Goal: Information Seeking & Learning: Learn about a topic

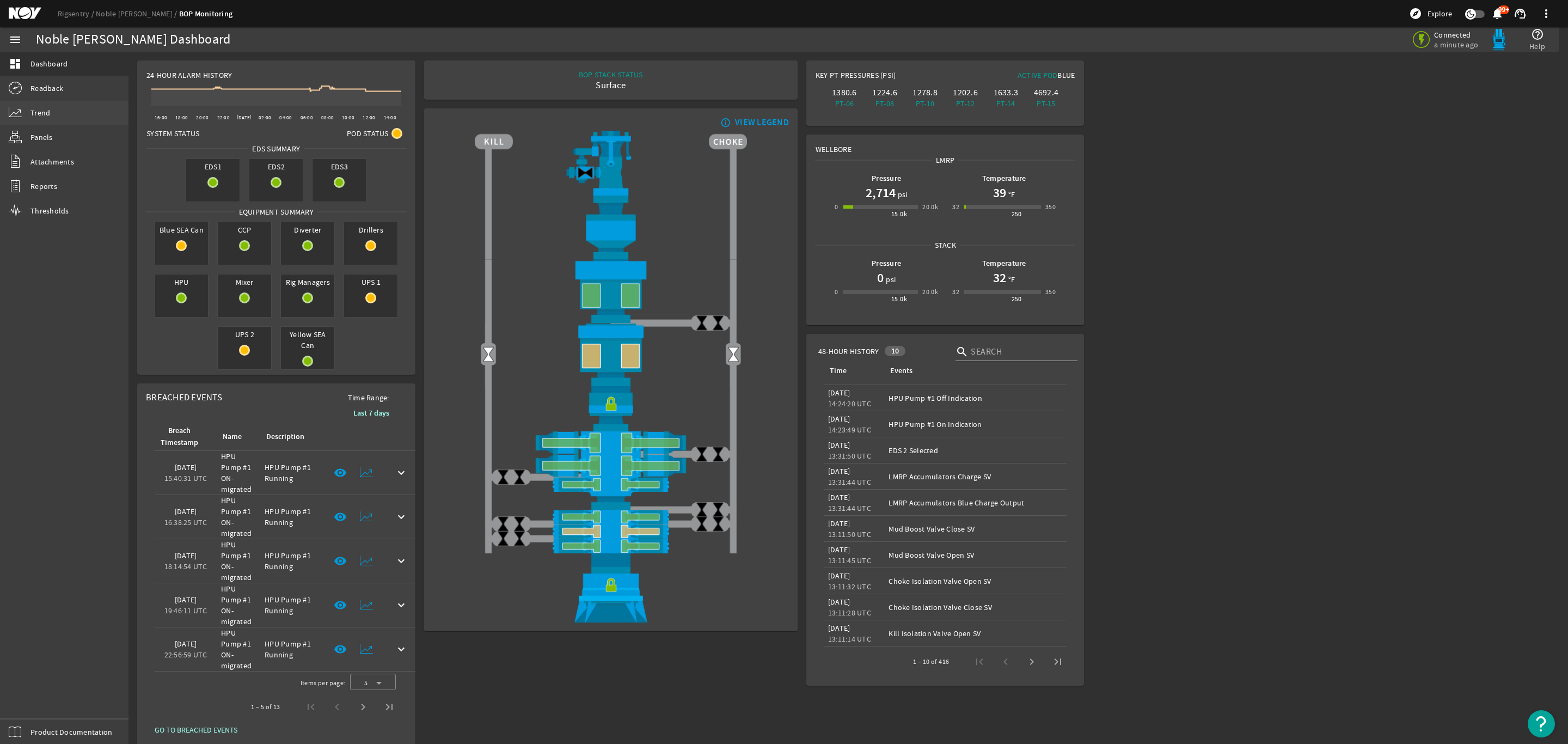
click at [38, 119] on link "Trend" at bounding box center [64, 112] width 128 height 24
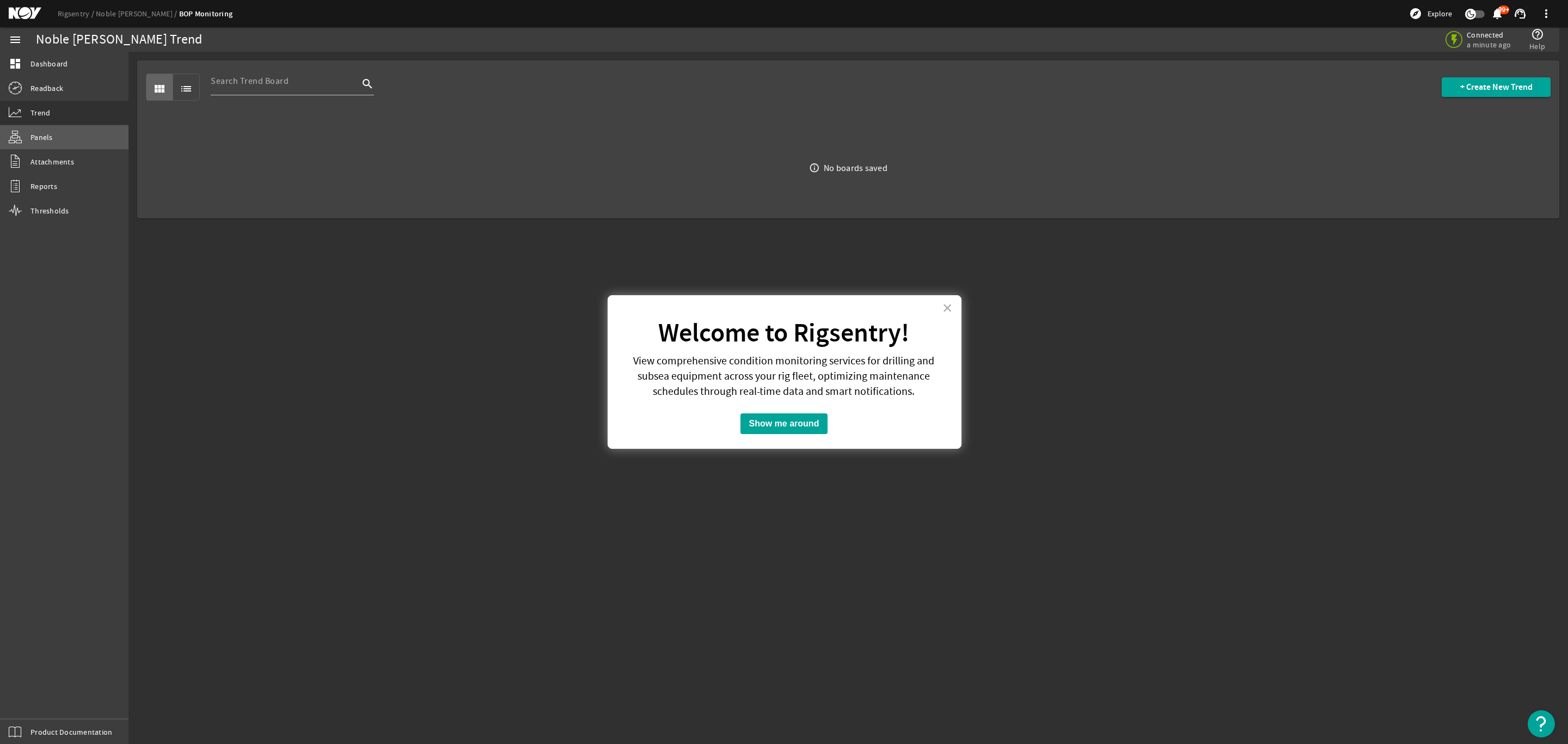
click at [52, 136] on link "Panels" at bounding box center [64, 137] width 128 height 24
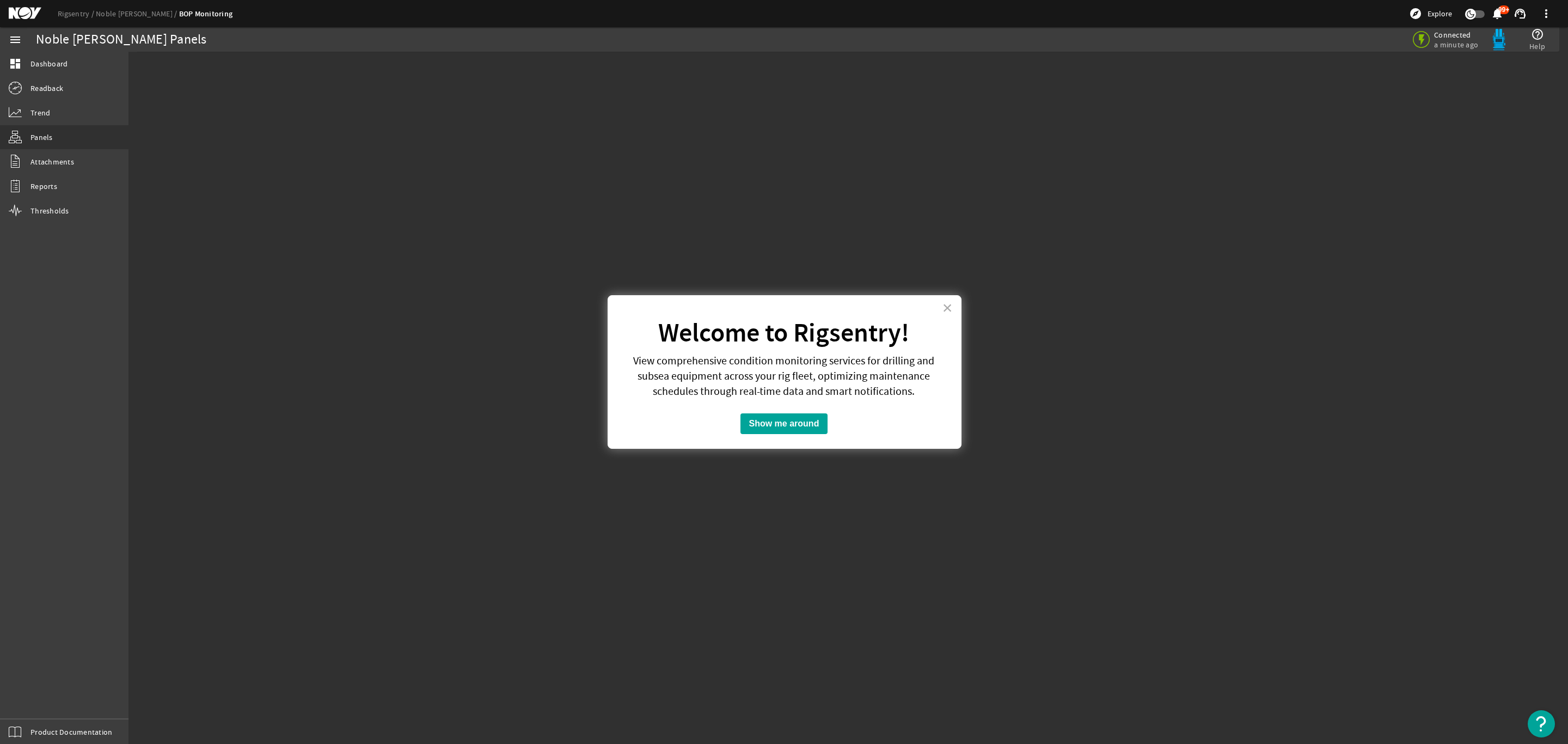
click at [804, 421] on button "Show me around" at bounding box center [784, 424] width 88 height 21
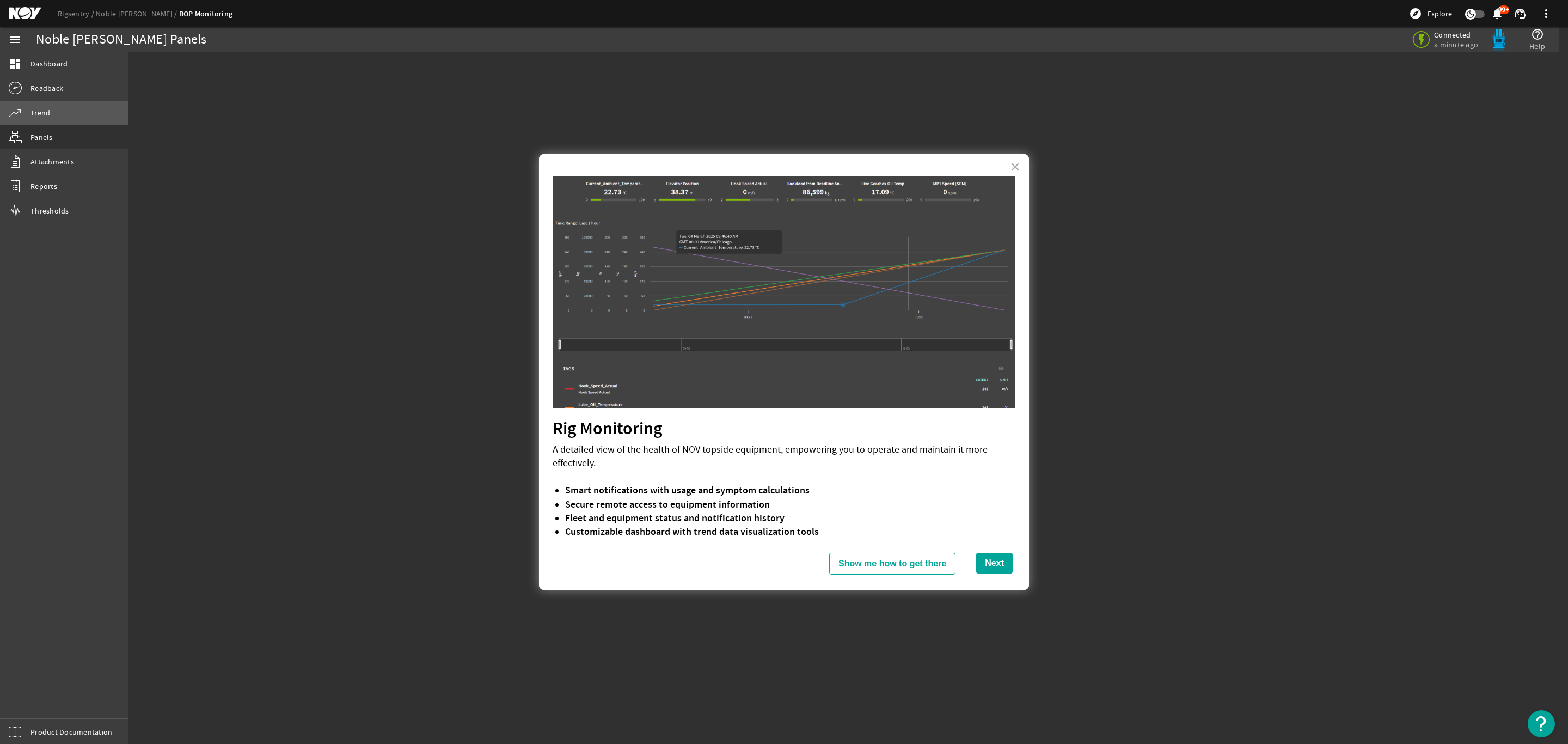
click at [44, 111] on span "Trend" at bounding box center [40, 113] width 19 height 11
click at [54, 80] on link "Readback" at bounding box center [64, 88] width 128 height 24
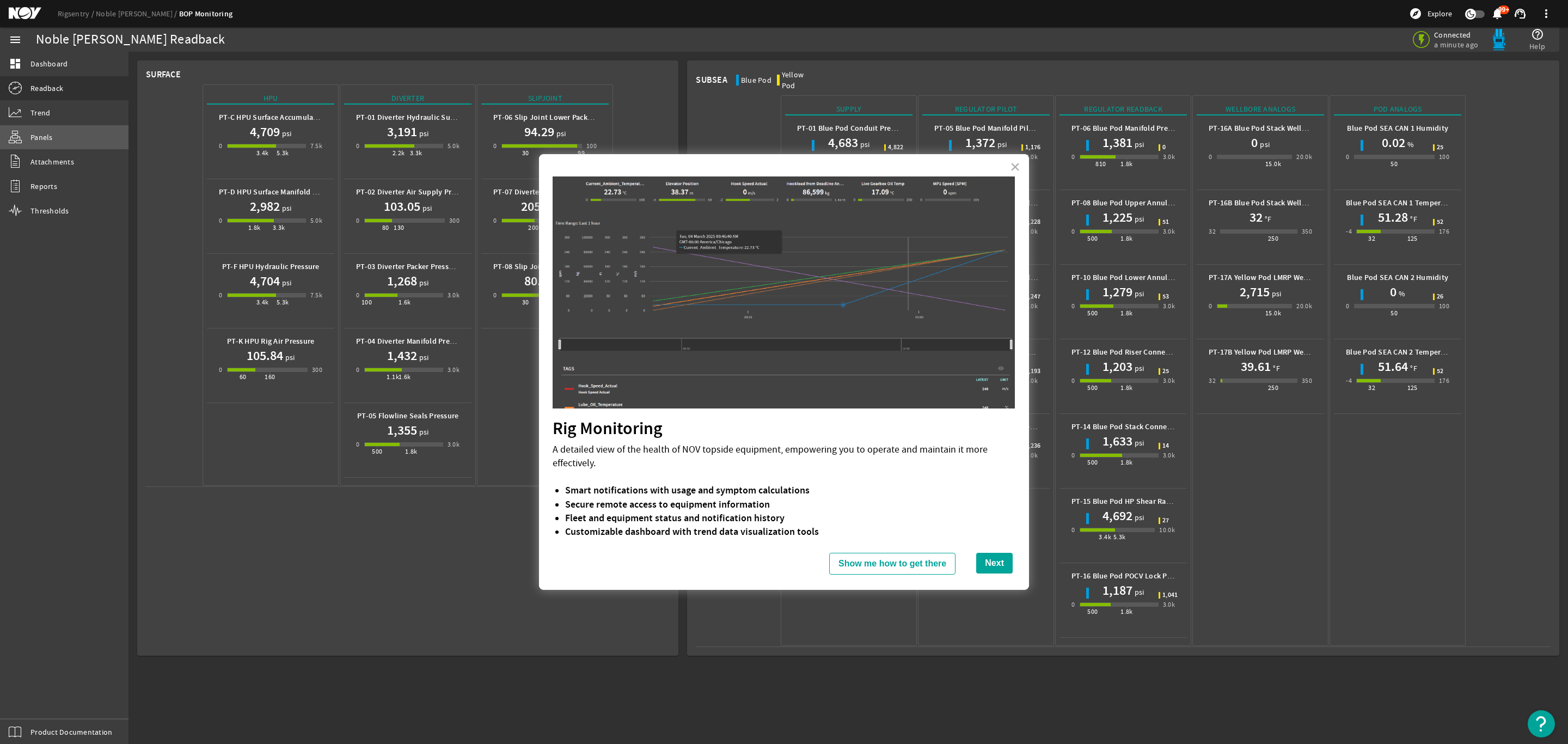
click at [40, 136] on span "Panels" at bounding box center [41, 137] width 23 height 11
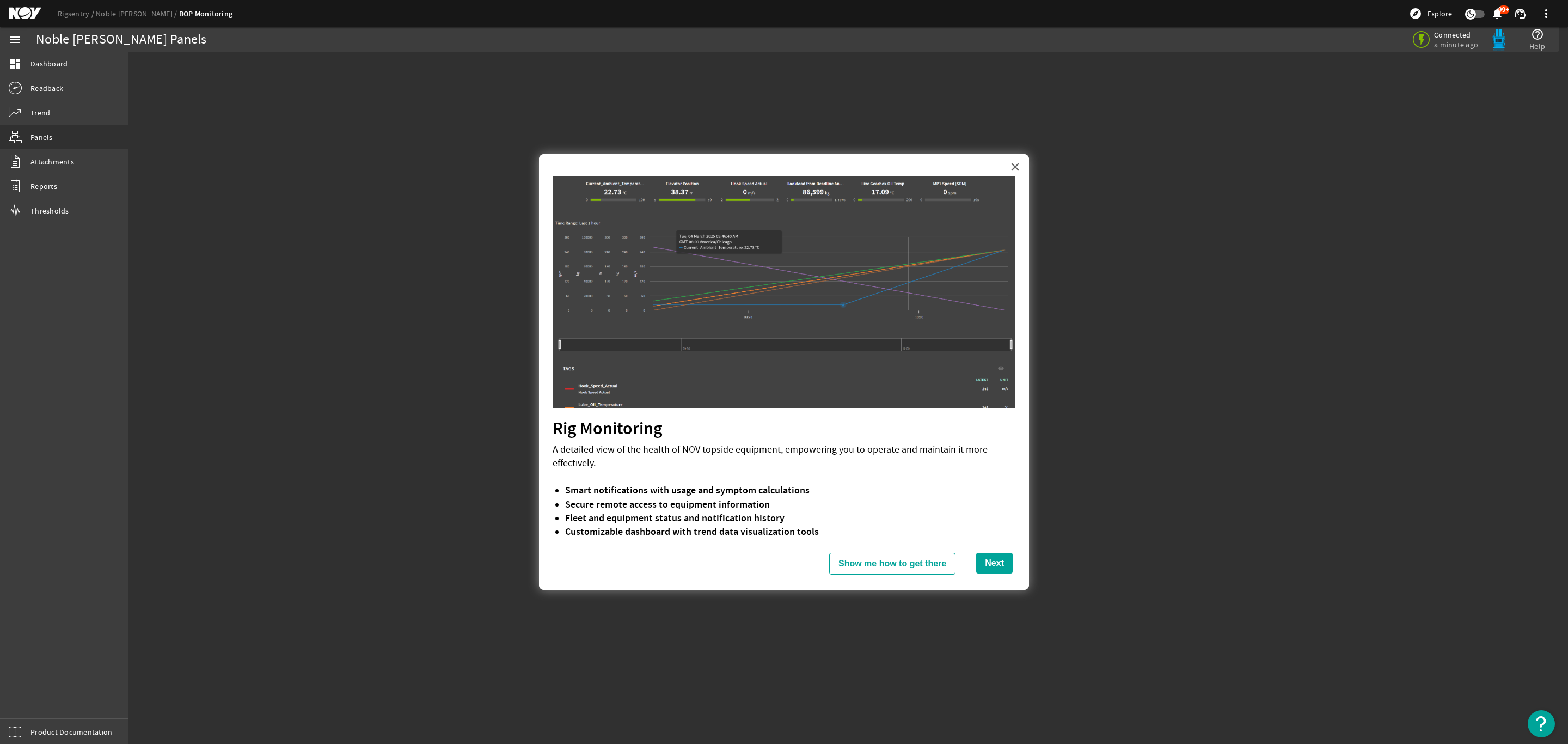
click at [1015, 164] on button "×" at bounding box center [1015, 166] width 10 height 18
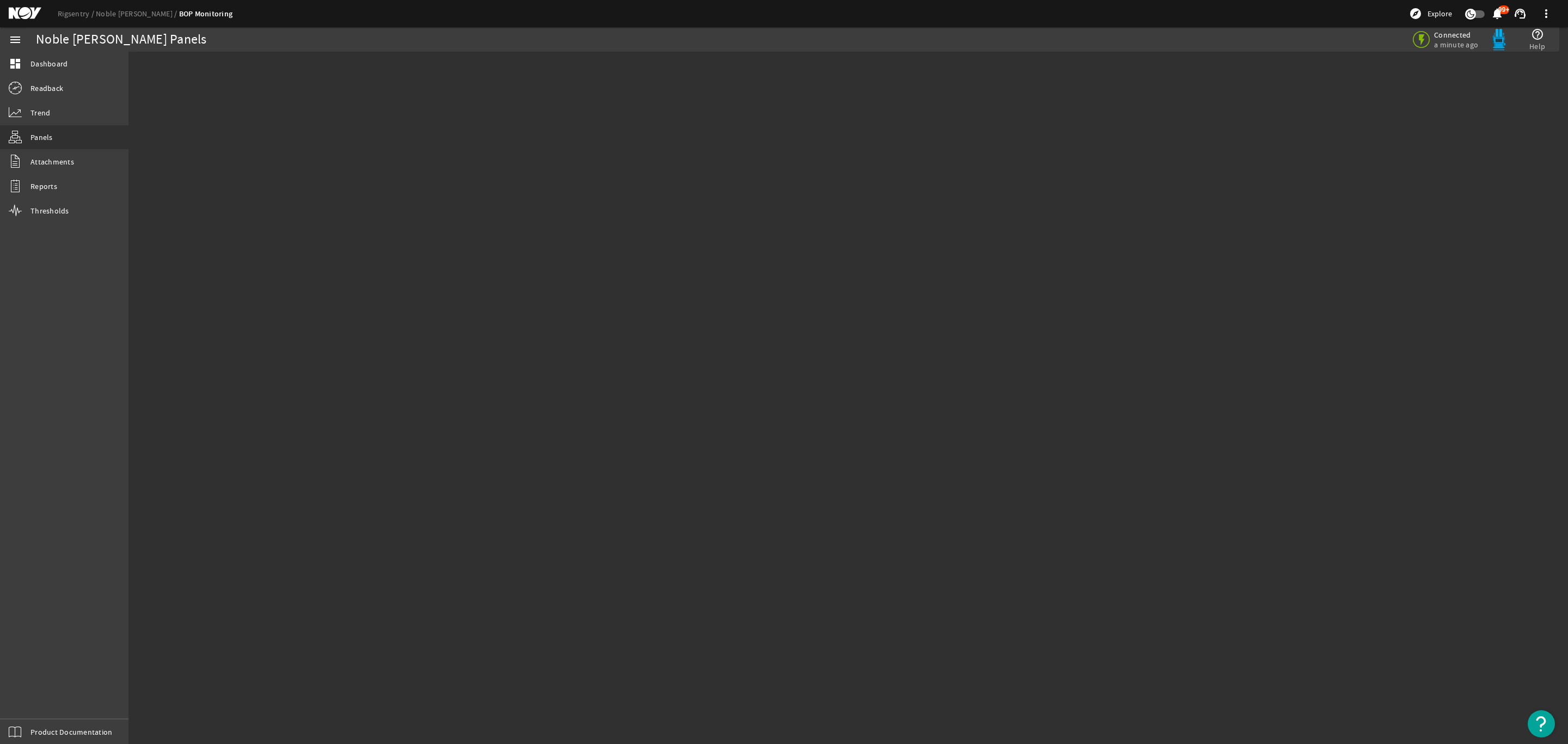
drag, startPoint x: 979, startPoint y: 294, endPoint x: 194, endPoint y: 178, distance: 793.5
click at [978, 294] on mat-sidenav-content "Noble Tom Madden Panels Connected a minute ago help_outline Help" at bounding box center [848, 398] width 1440 height 692
click at [44, 136] on span "Panels" at bounding box center [41, 137] width 23 height 11
click at [36, 111] on span "Trend" at bounding box center [40, 113] width 19 height 11
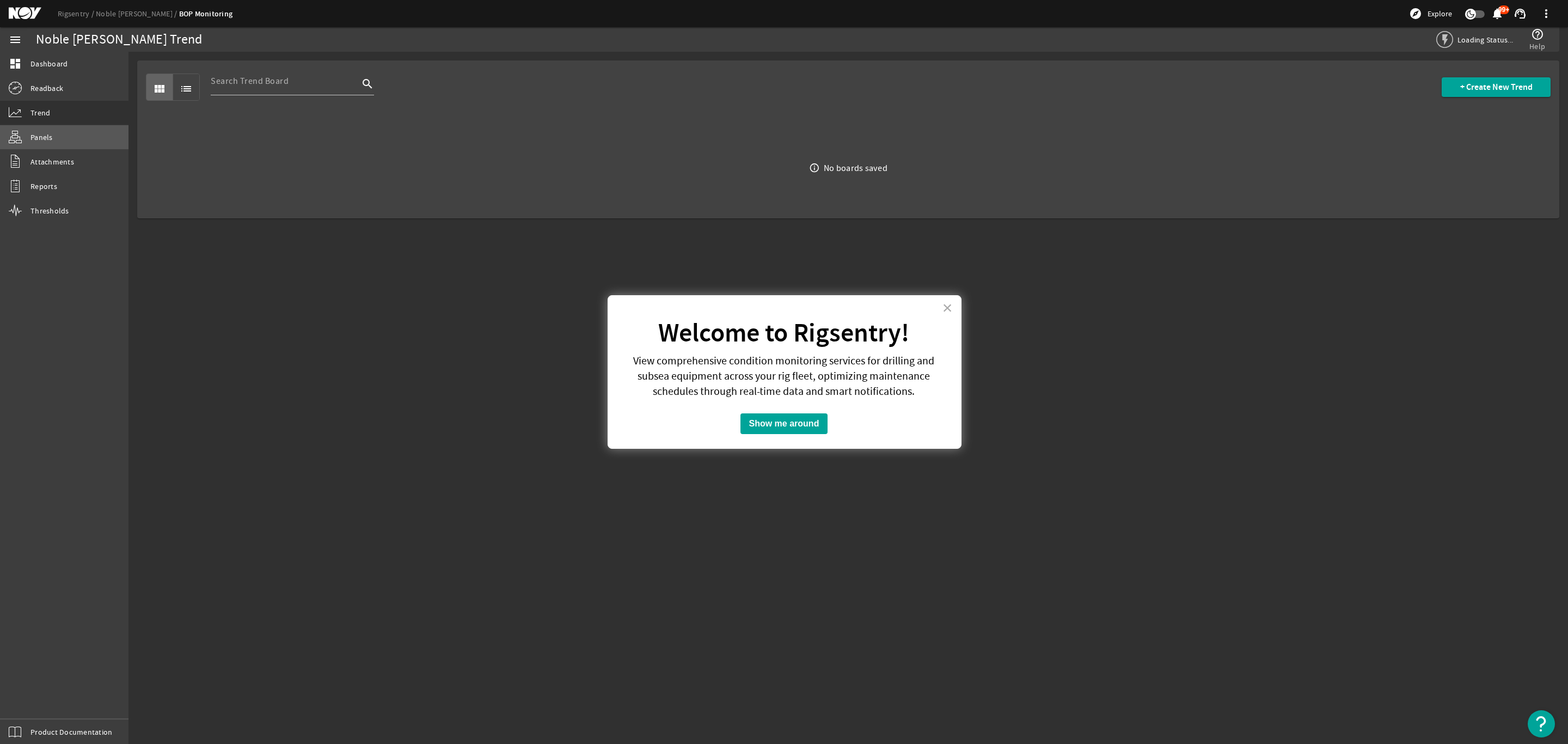
click at [51, 133] on link "Panels" at bounding box center [64, 137] width 128 height 24
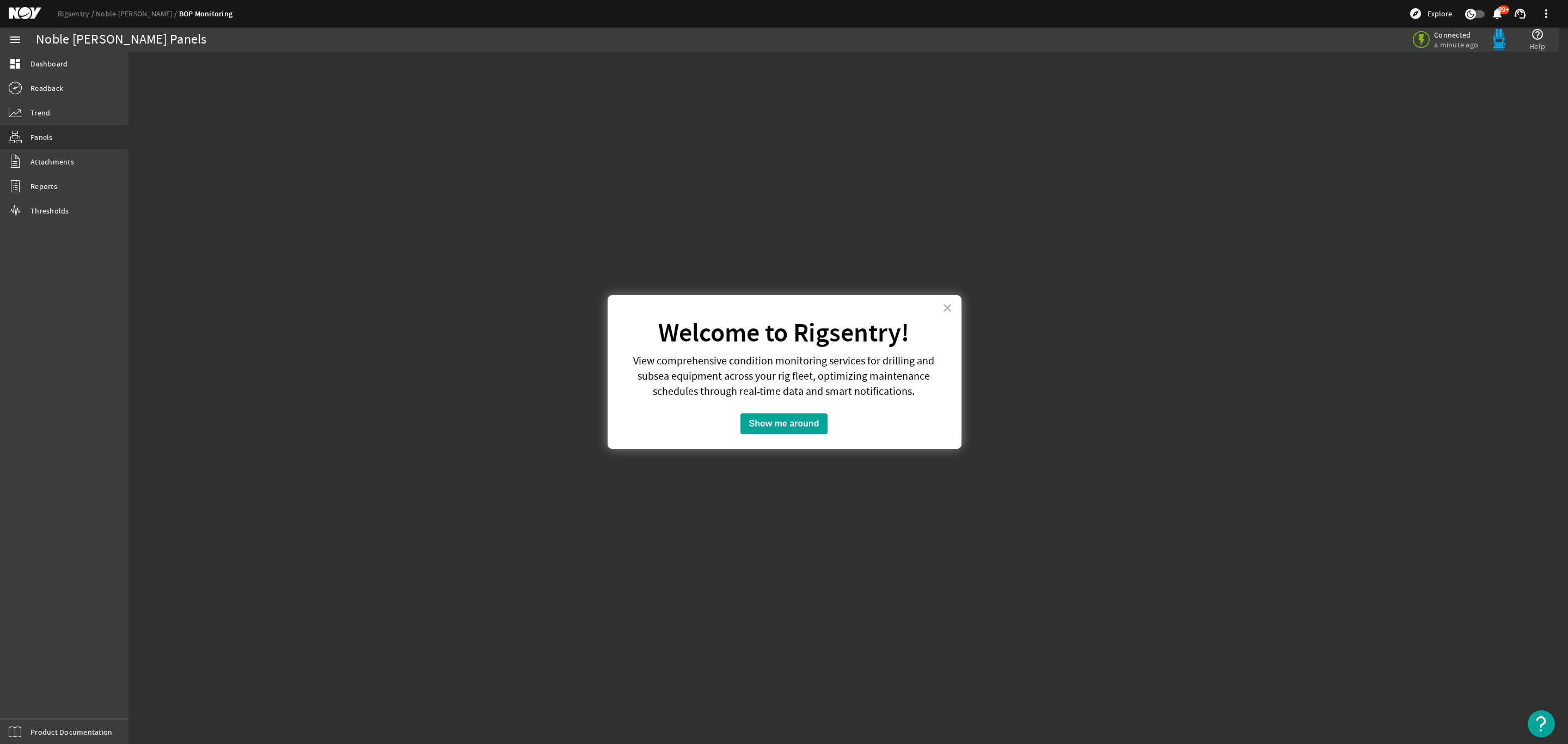
click at [947, 306] on button "×" at bounding box center [947, 307] width 10 height 18
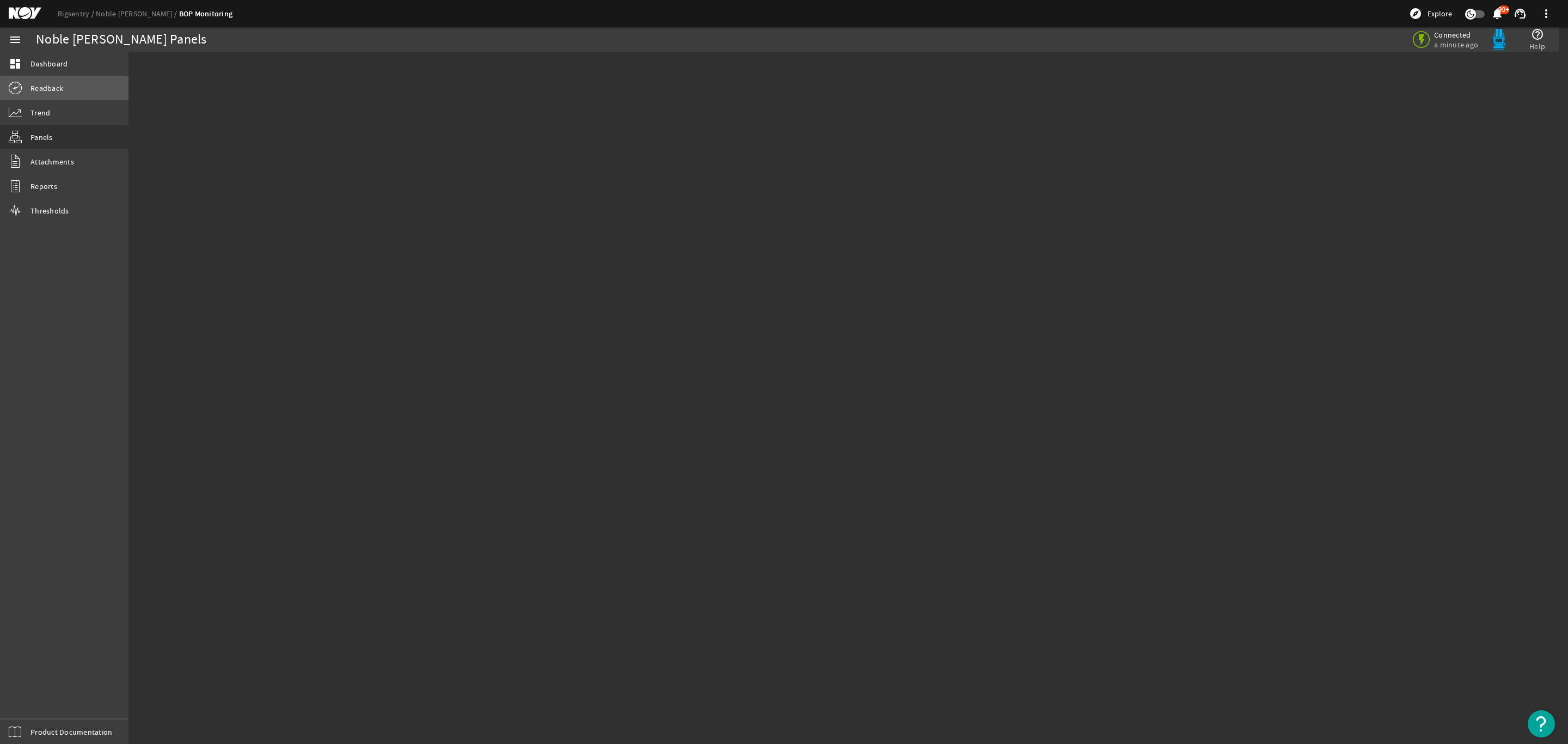
click at [64, 94] on link "Readback" at bounding box center [64, 88] width 128 height 24
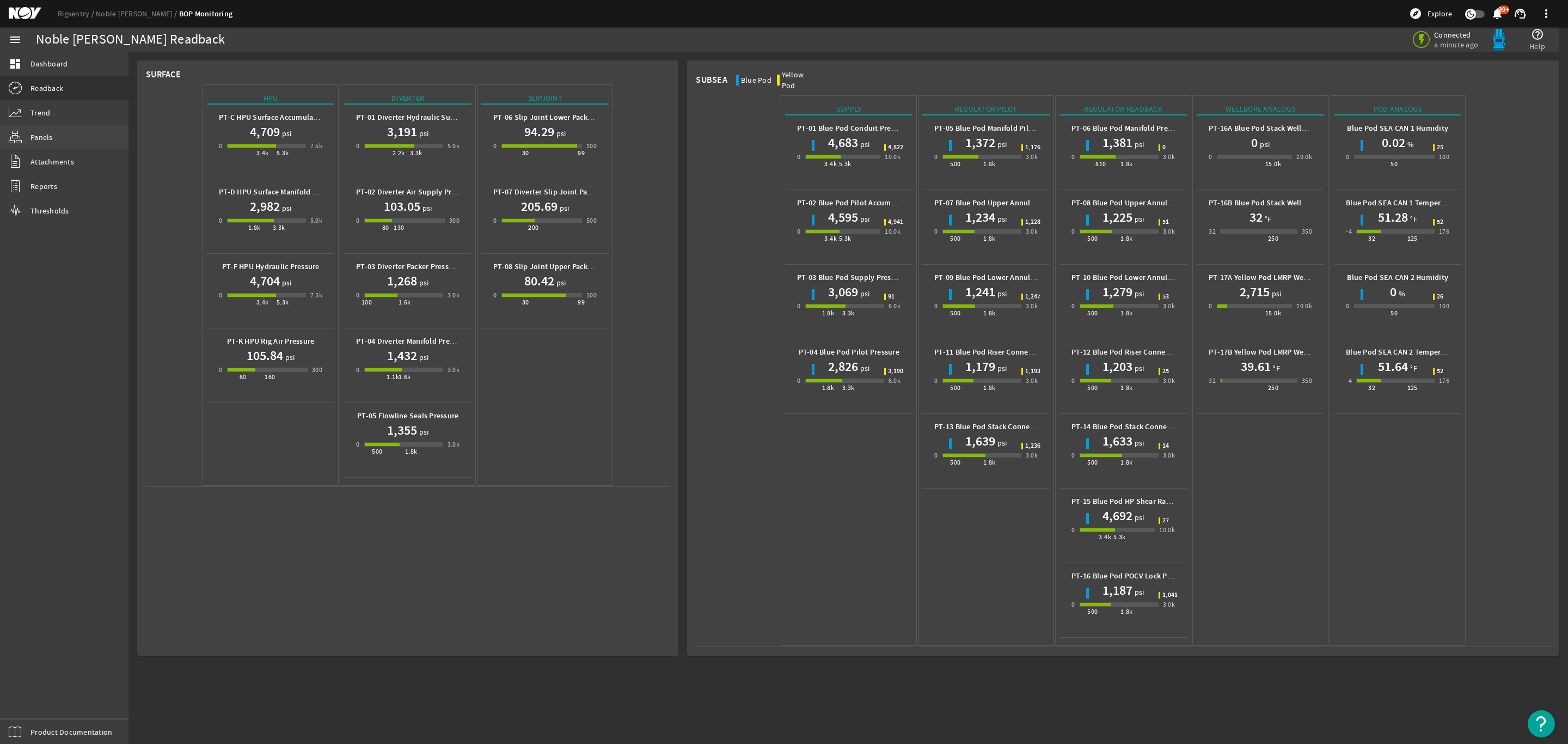
click at [38, 136] on span "Panels" at bounding box center [41, 137] width 23 height 11
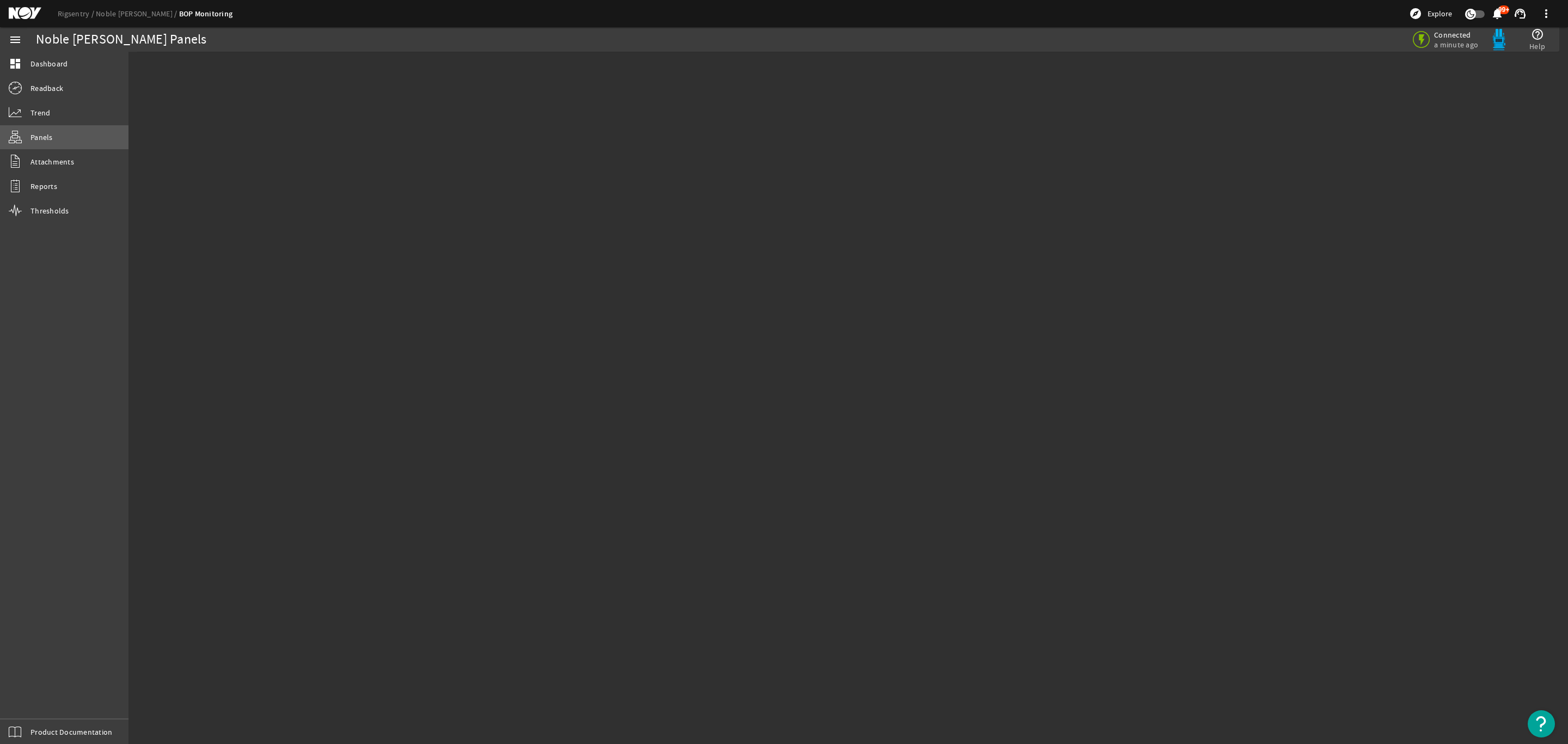
click at [38, 139] on span "Panels" at bounding box center [41, 137] width 23 height 11
click at [48, 61] on span "Dashboard" at bounding box center [49, 64] width 37 height 11
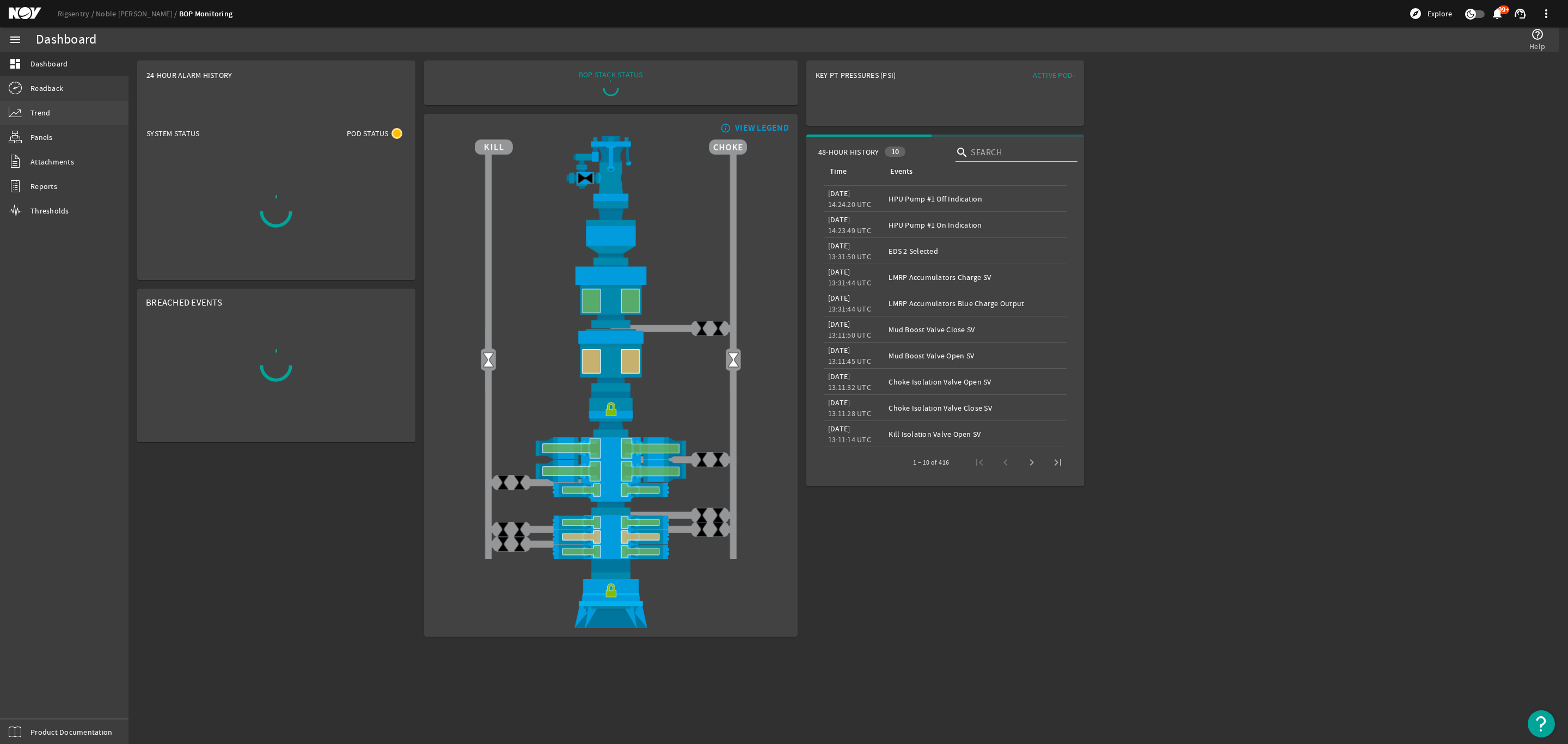
click at [51, 111] on link "Trend" at bounding box center [64, 112] width 128 height 24
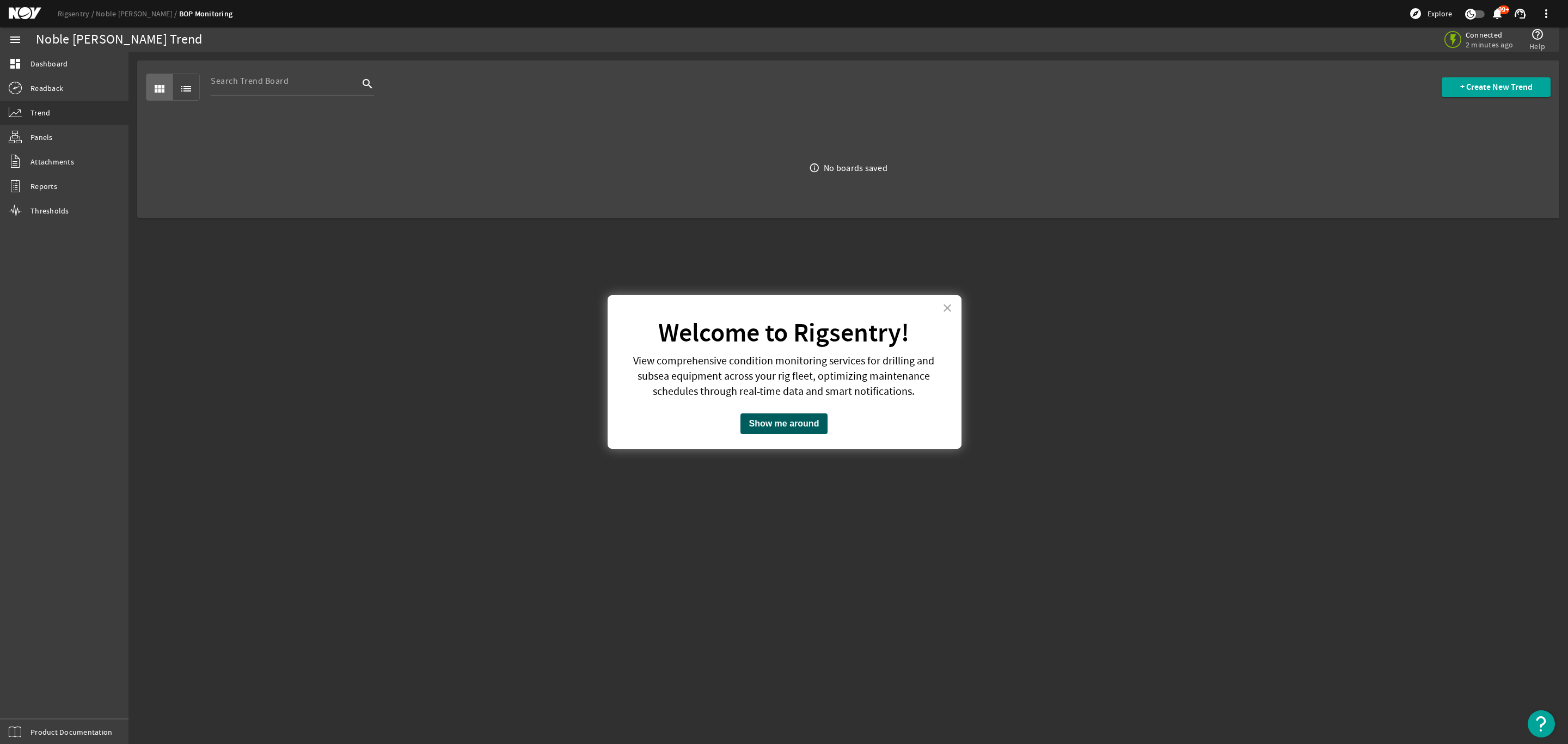
click at [768, 420] on button "Show me around" at bounding box center [784, 424] width 88 height 21
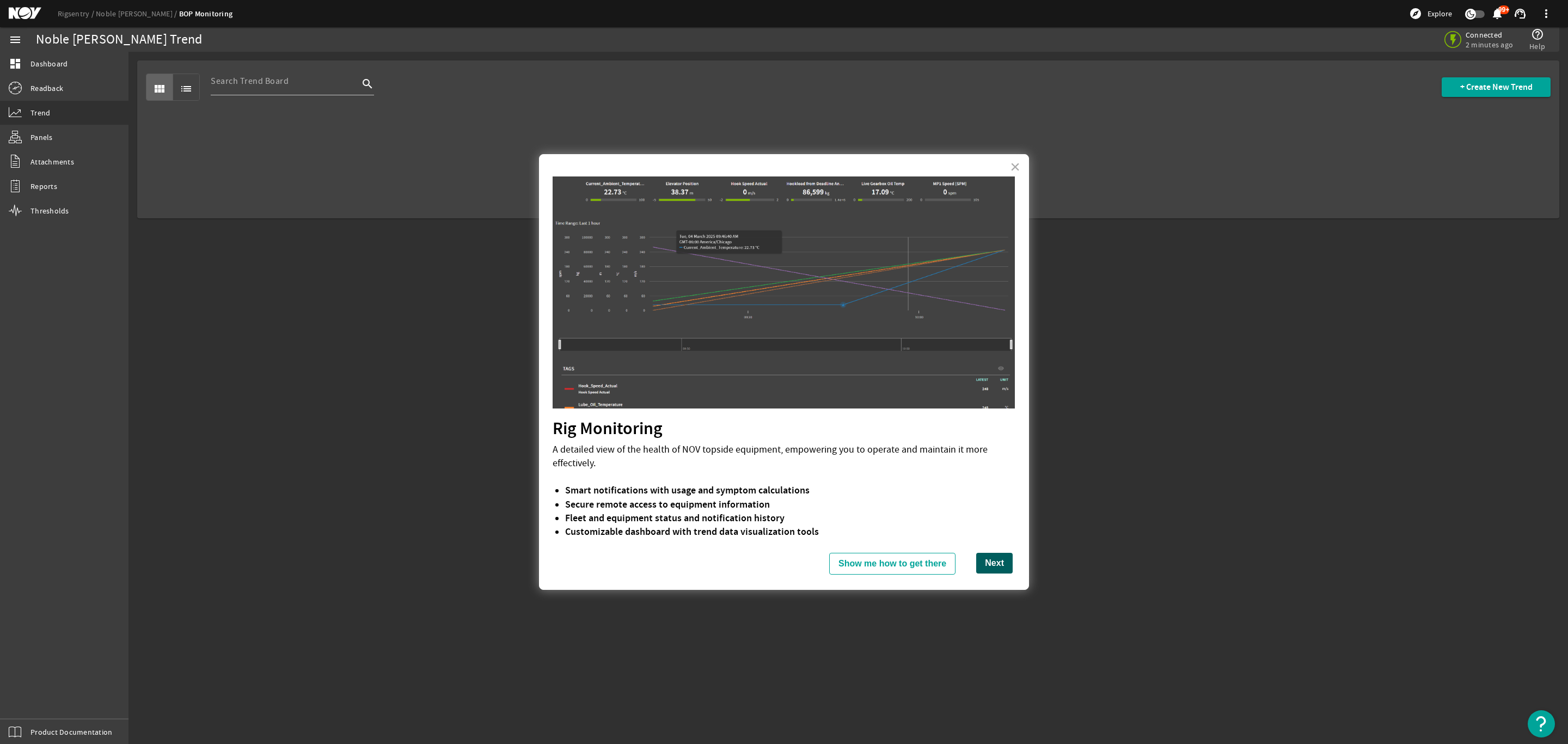
click at [984, 555] on button "Next" at bounding box center [995, 563] width 37 height 21
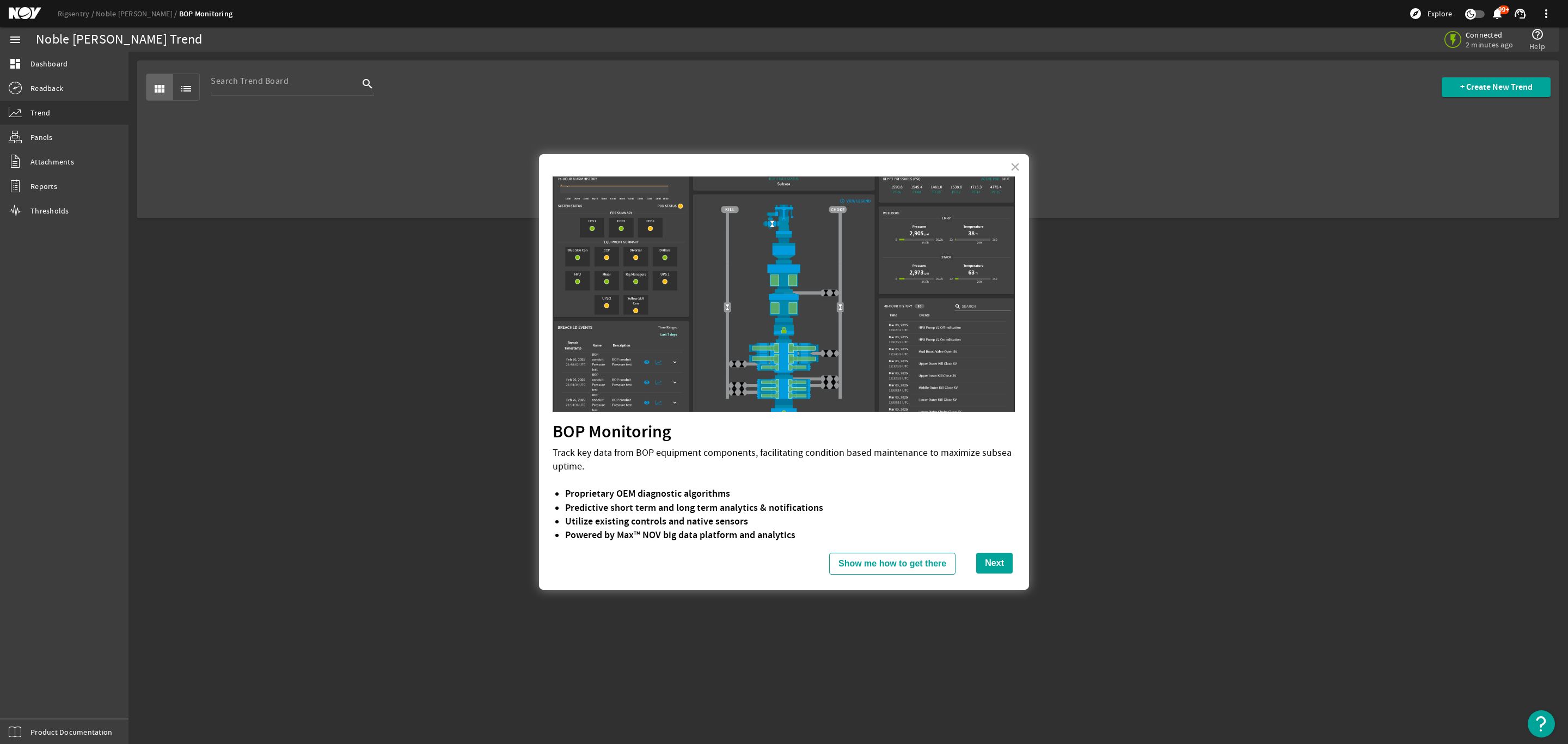
click at [996, 566] on button "Next" at bounding box center [995, 563] width 37 height 21
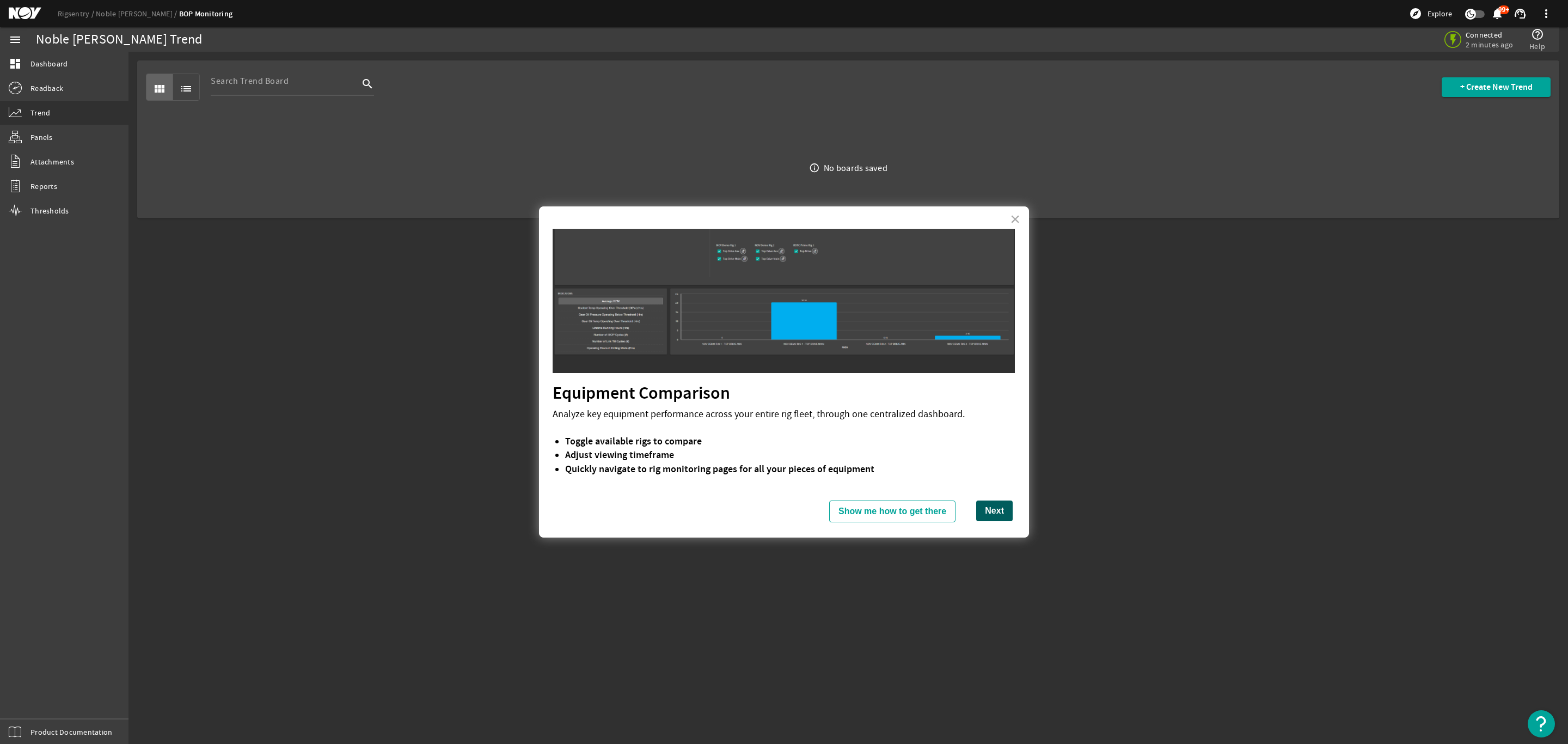
drag, startPoint x: 959, startPoint y: 510, endPoint x: 967, endPoint y: 511, distance: 8.1
click at [973, 508] on div "Next" at bounding box center [994, 511] width 42 height 32
click at [984, 513] on button "Next" at bounding box center [995, 511] width 37 height 21
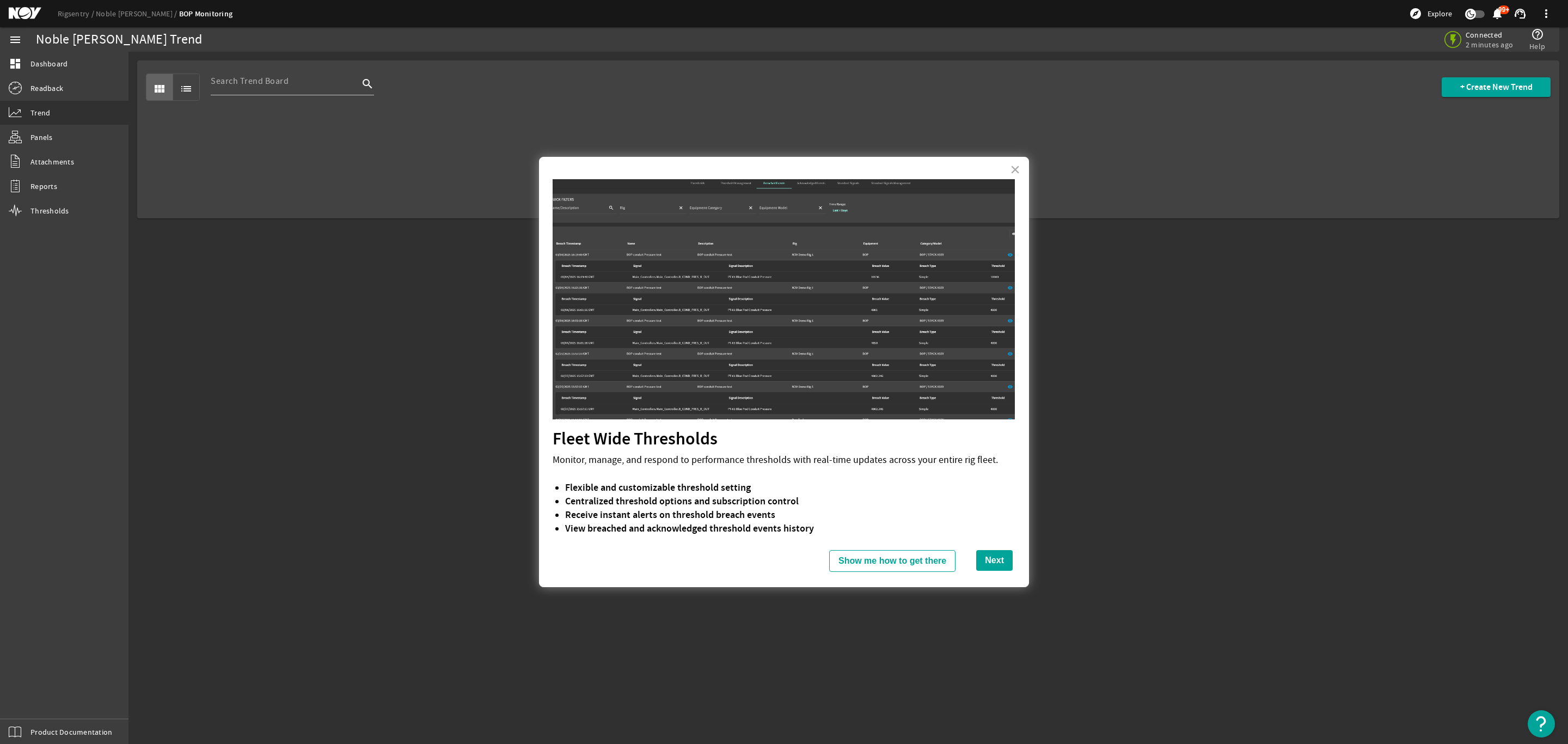
click at [995, 567] on button "Next" at bounding box center [995, 560] width 37 height 21
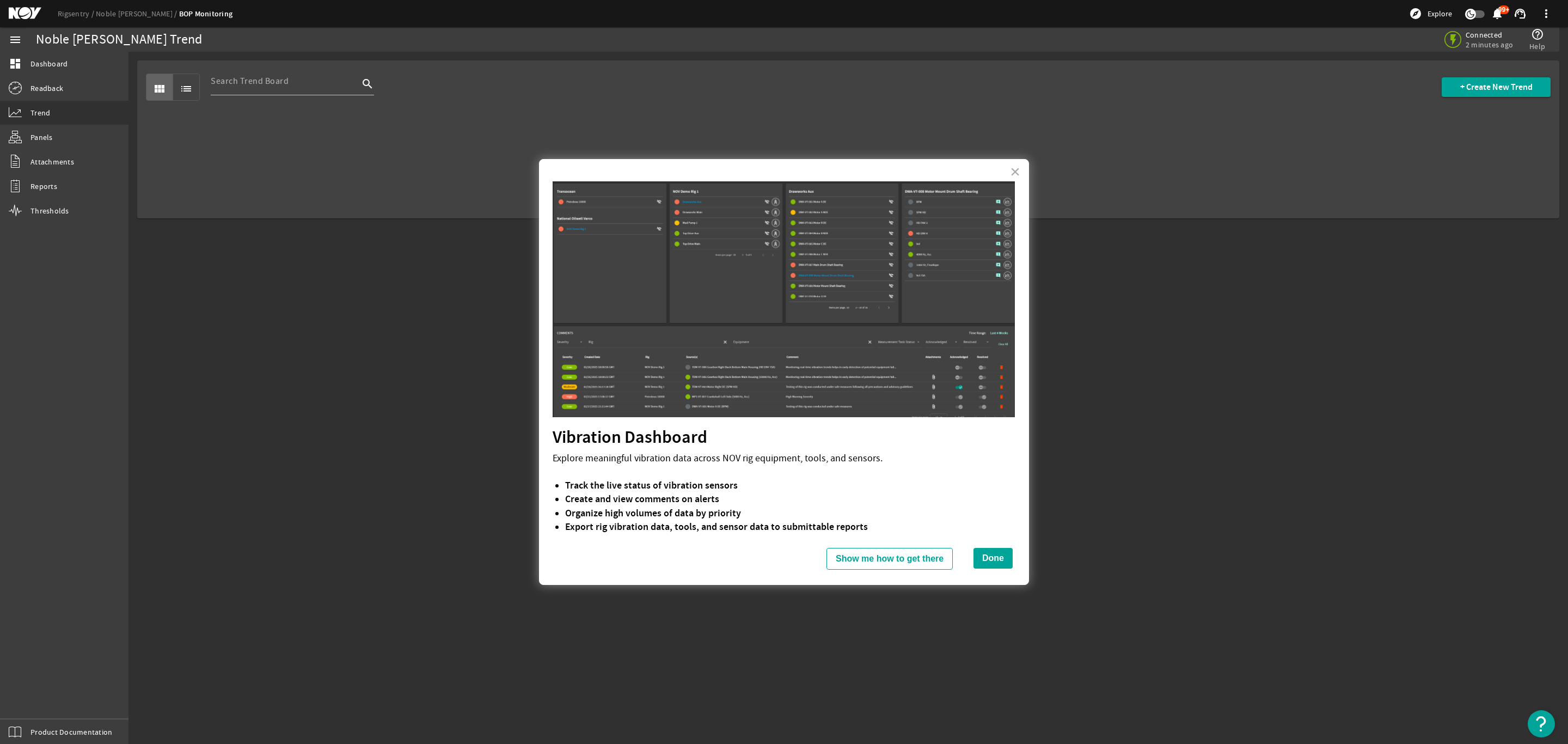
click at [998, 560] on button "Done" at bounding box center [993, 558] width 39 height 21
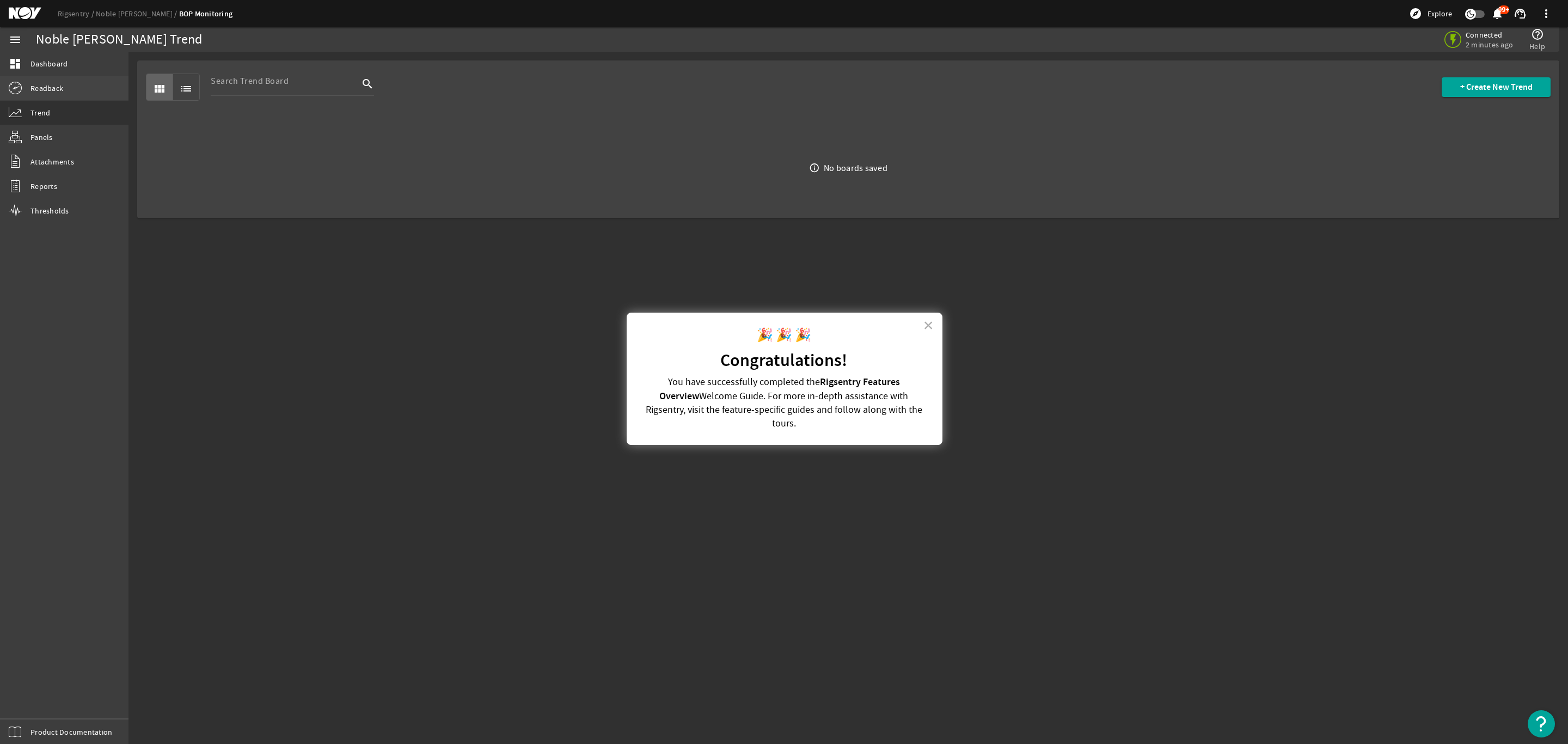
click at [46, 82] on link "Readback" at bounding box center [64, 88] width 128 height 24
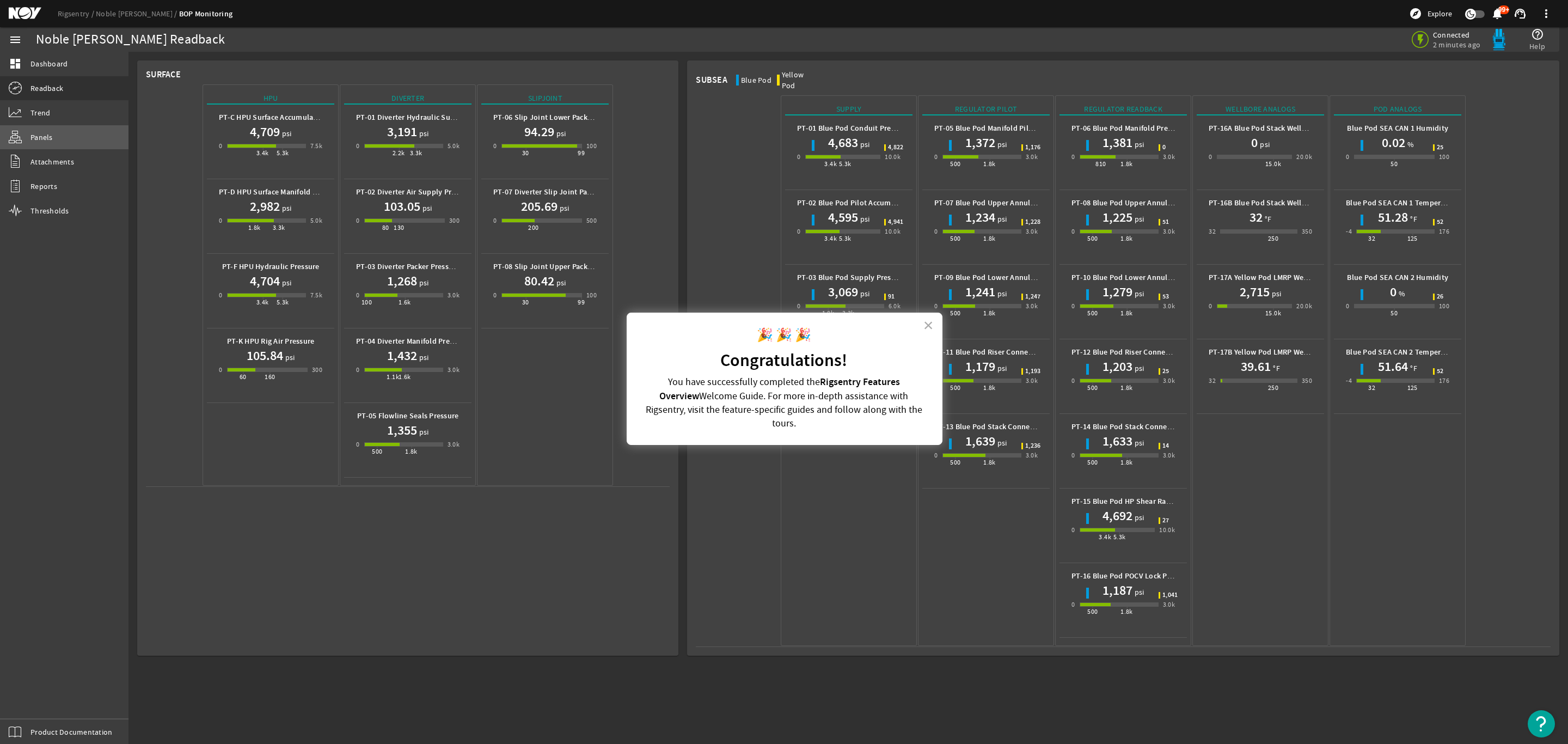
drag, startPoint x: 46, startPoint y: 139, endPoint x: 52, endPoint y: 141, distance: 6.3
click at [46, 139] on span "Panels" at bounding box center [41, 137] width 23 height 11
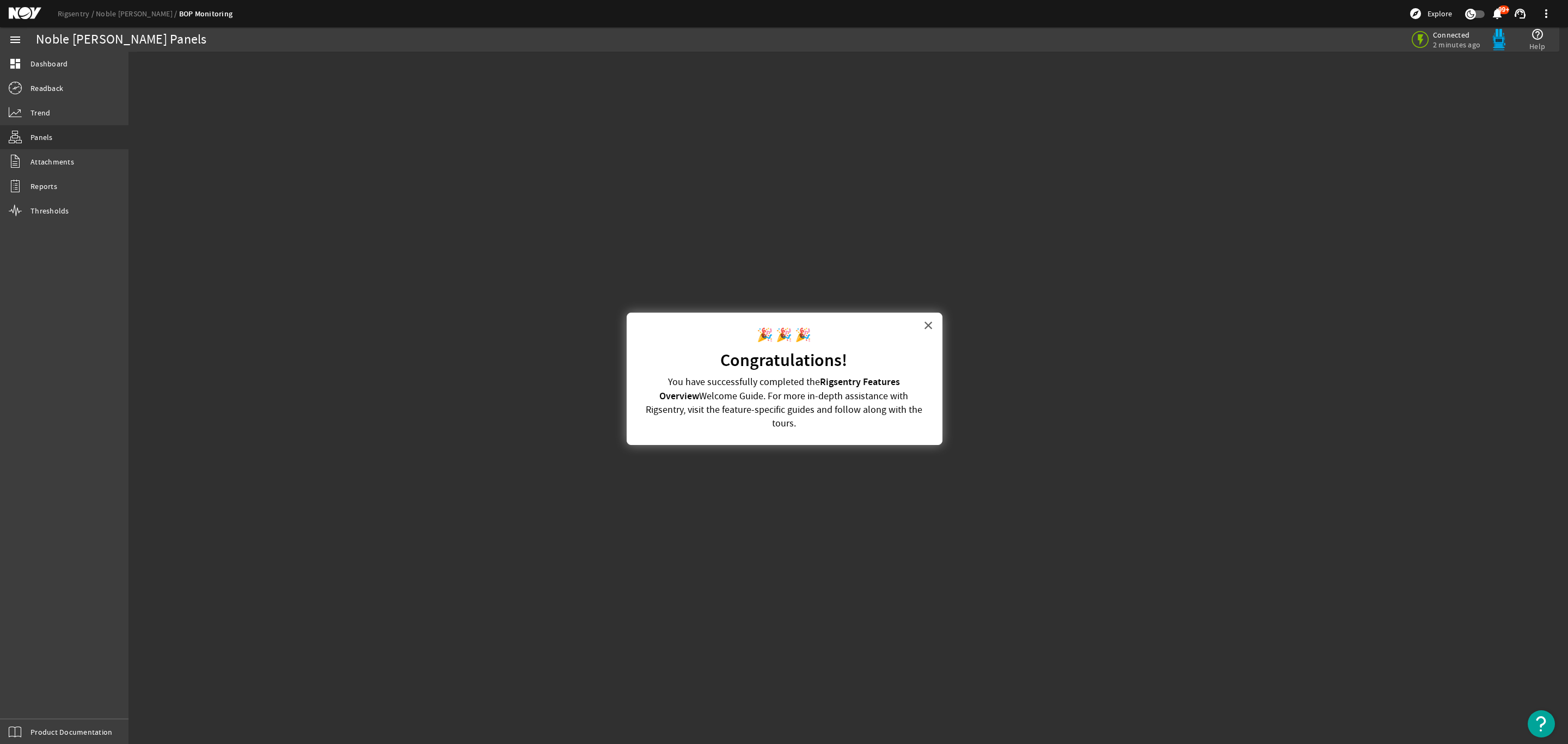
click at [928, 324] on button "×" at bounding box center [928, 325] width 10 height 18
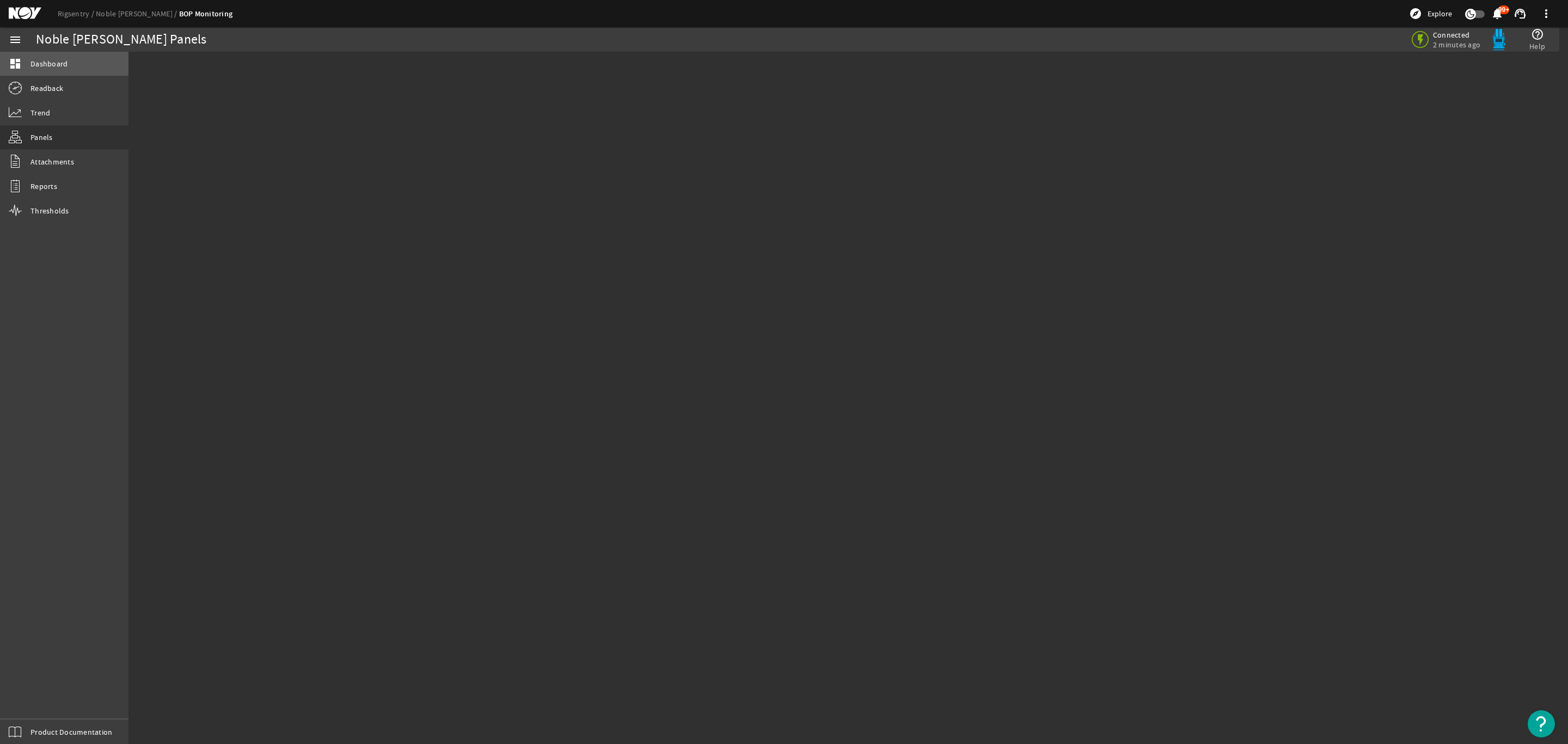
click at [55, 62] on span "Dashboard" at bounding box center [49, 64] width 37 height 11
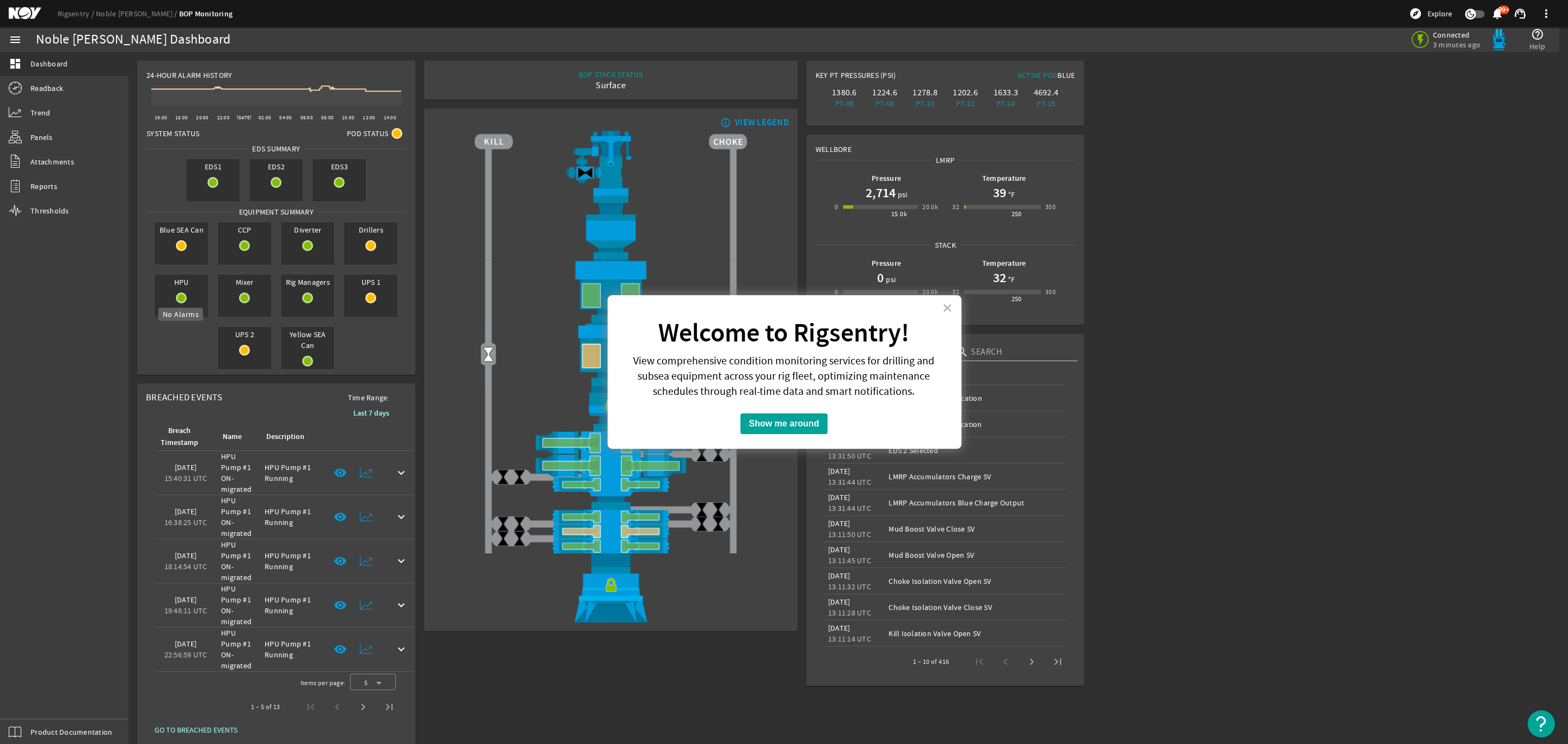
click at [177, 299] on mat-icon at bounding box center [181, 298] width 11 height 11
click at [755, 418] on button "Show me around" at bounding box center [784, 424] width 88 height 21
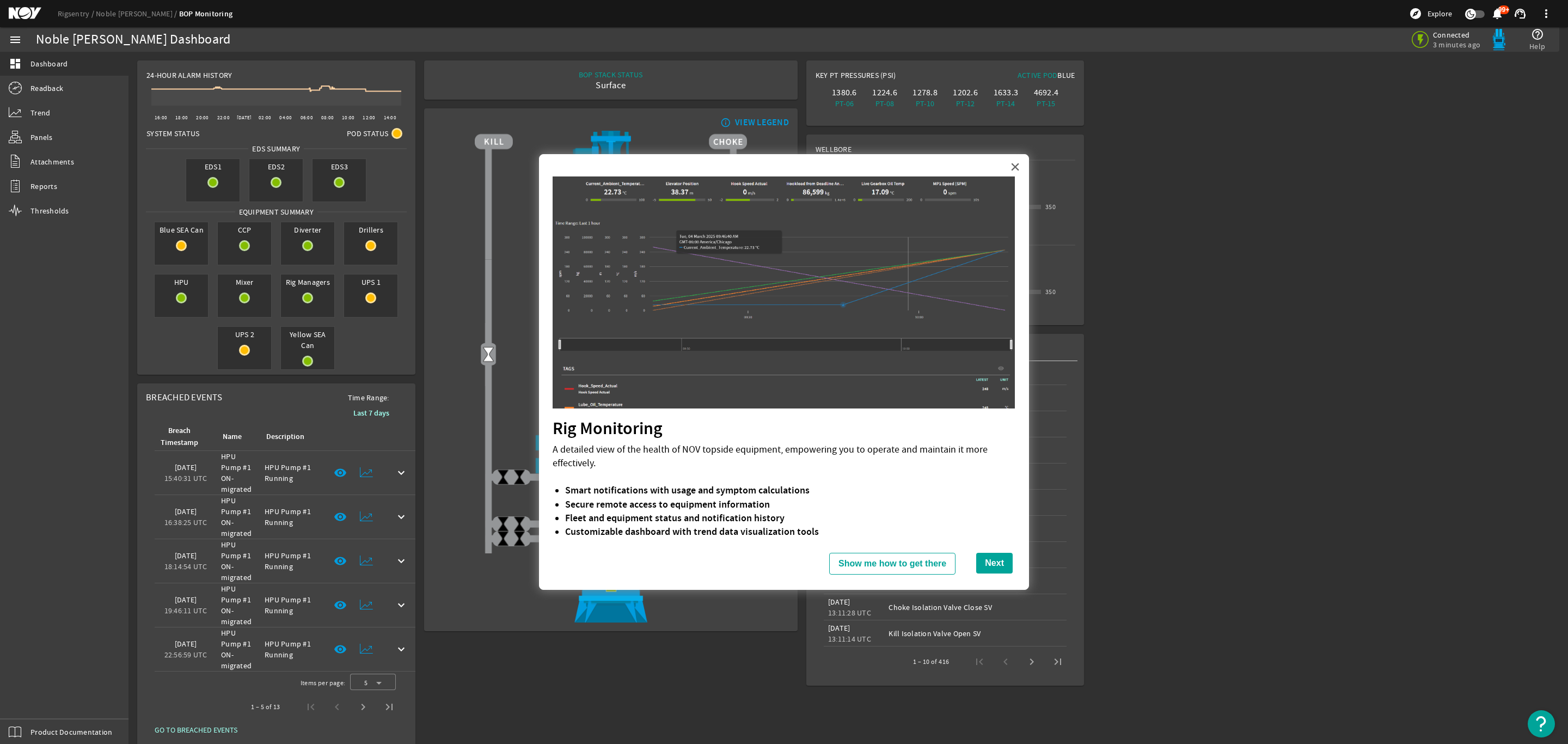
click at [1015, 164] on button "×" at bounding box center [1015, 166] width 10 height 18
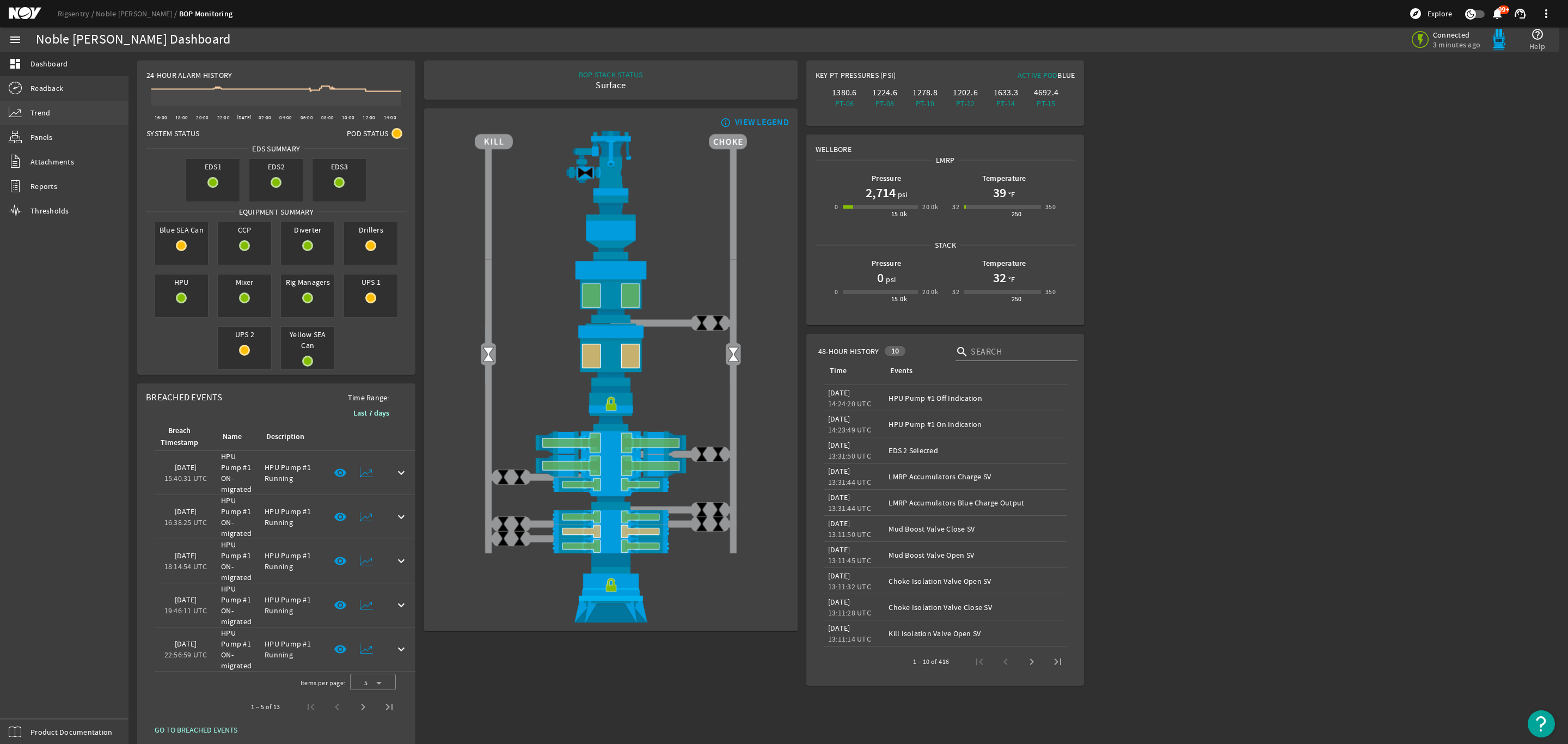
click at [56, 108] on link "Trend" at bounding box center [64, 112] width 128 height 24
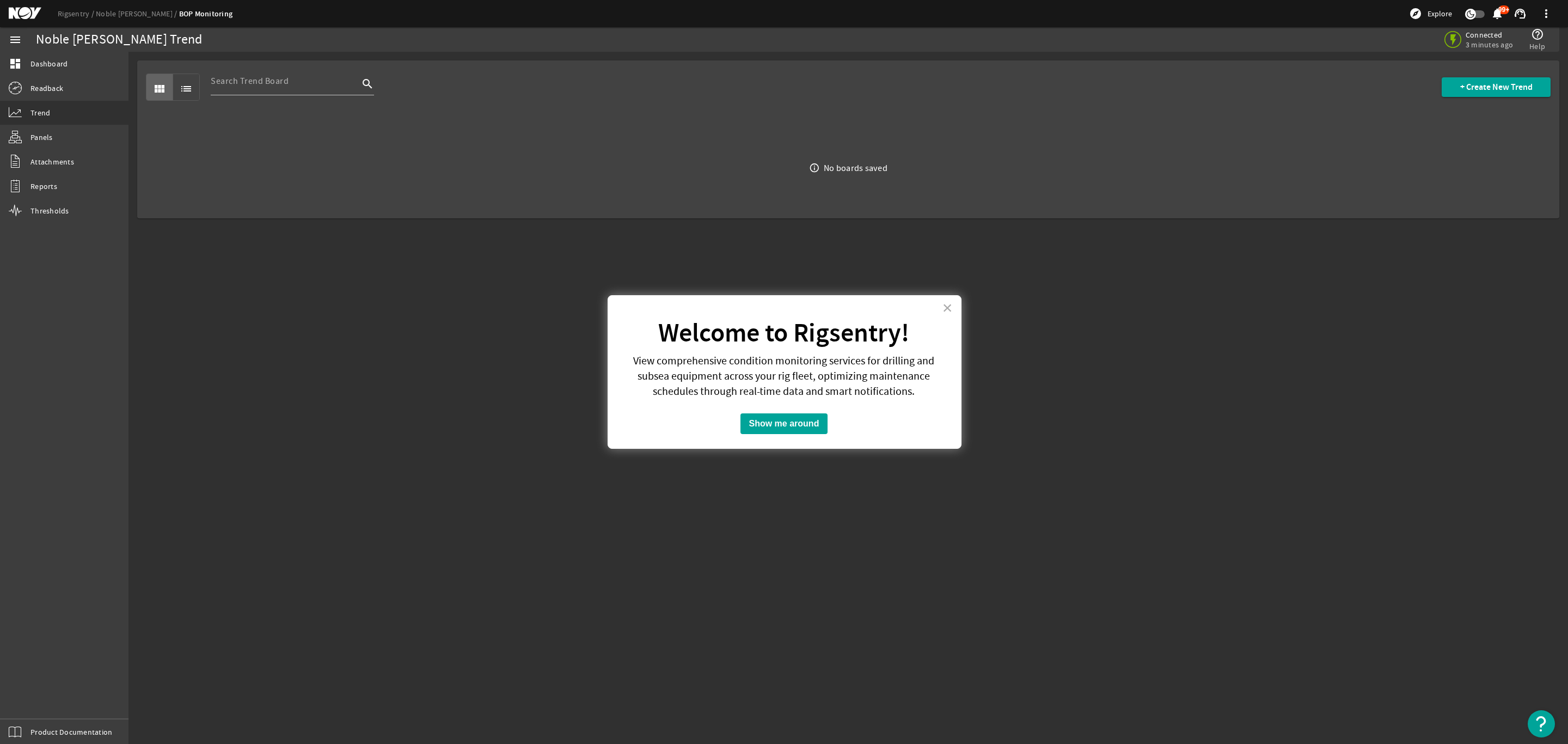
drag, startPoint x: 947, startPoint y: 307, endPoint x: 886, endPoint y: 301, distance: 61.3
click at [947, 306] on button "×" at bounding box center [947, 307] width 10 height 18
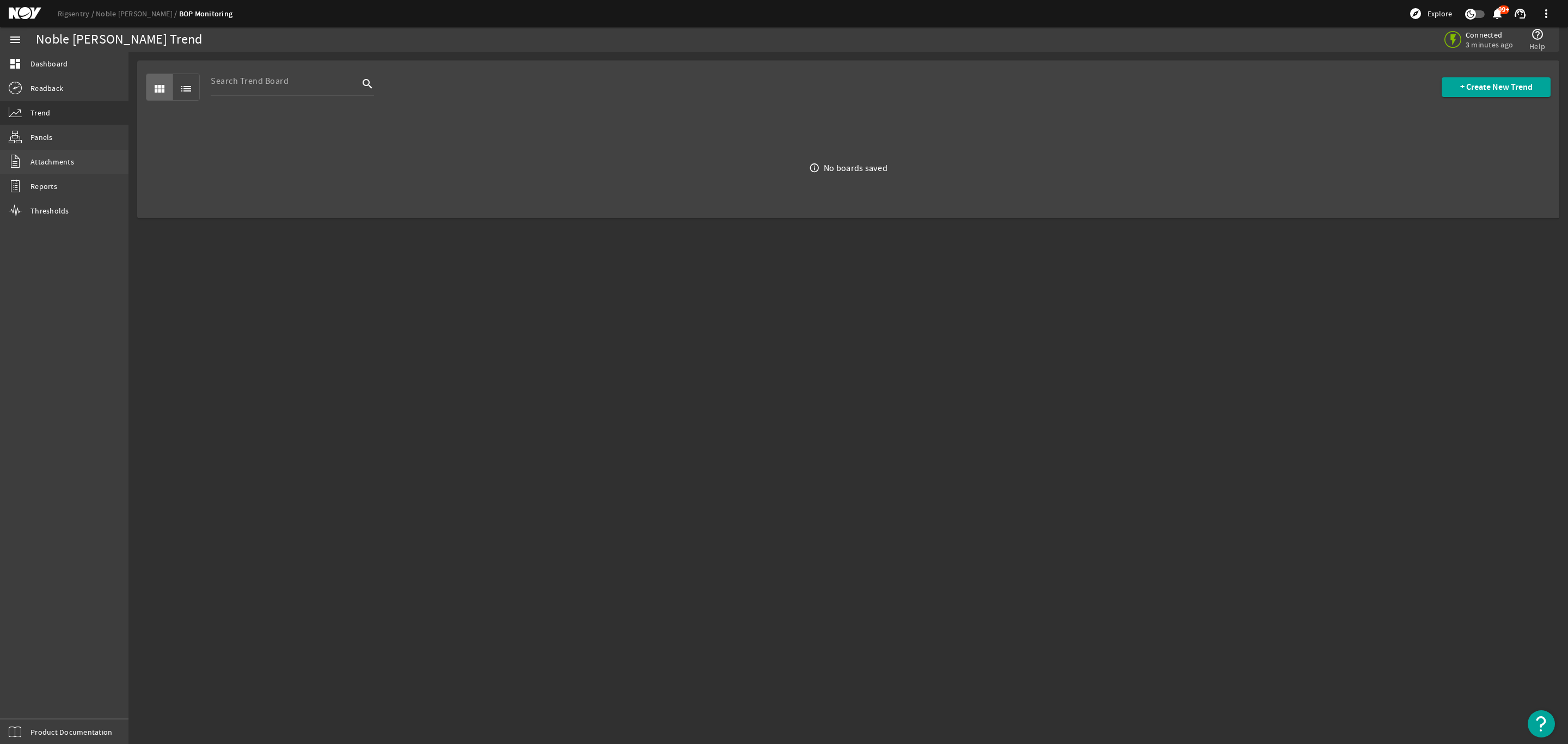
click at [56, 157] on span "Attachments" at bounding box center [52, 162] width 44 height 11
click at [44, 129] on link "Panels" at bounding box center [64, 137] width 128 height 24
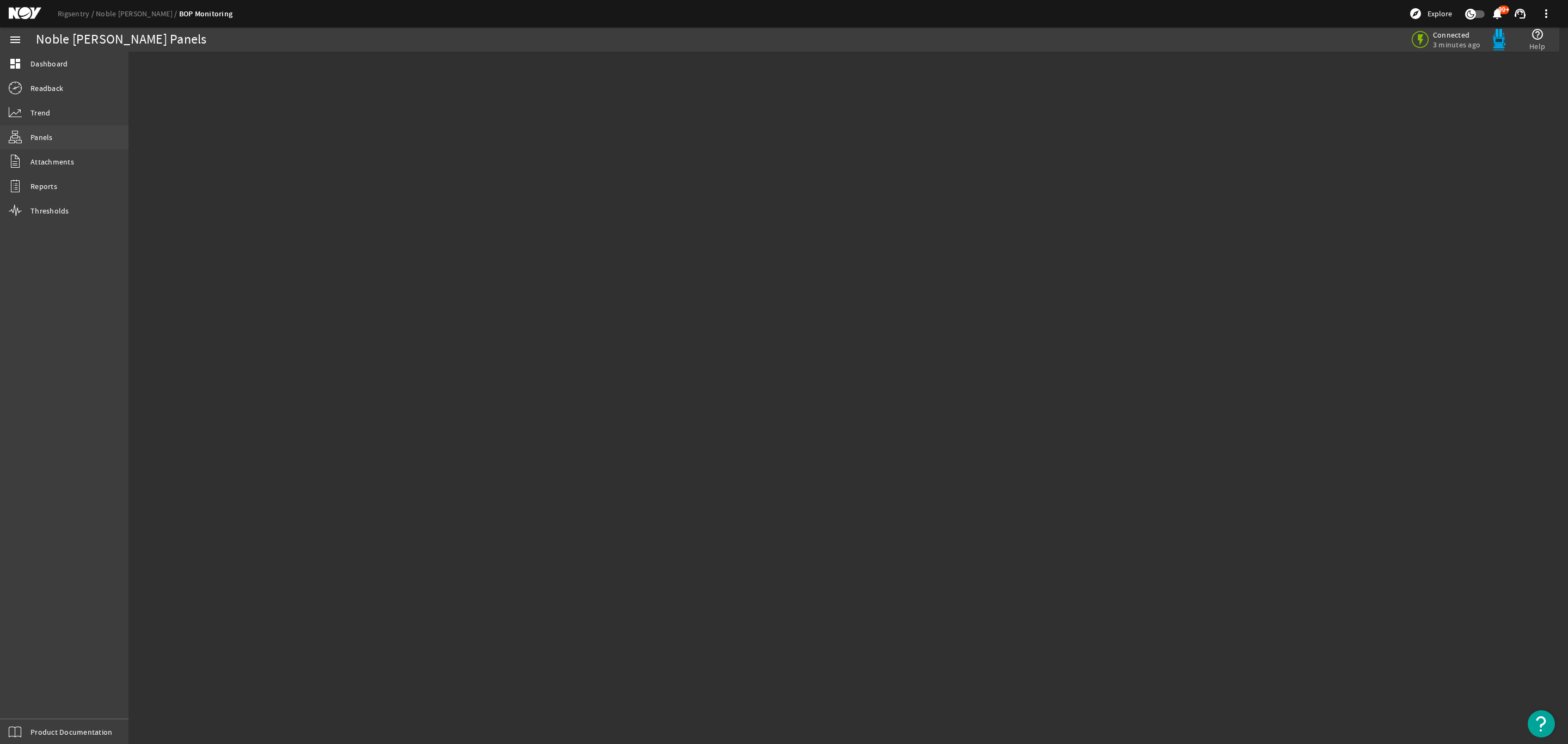
click at [37, 131] on link "Panels" at bounding box center [64, 137] width 128 height 24
click at [562, 54] on rigsentry-tab at bounding box center [848, 124] width 1440 height 145
click at [1540, 10] on span at bounding box center [1546, 13] width 26 height 26
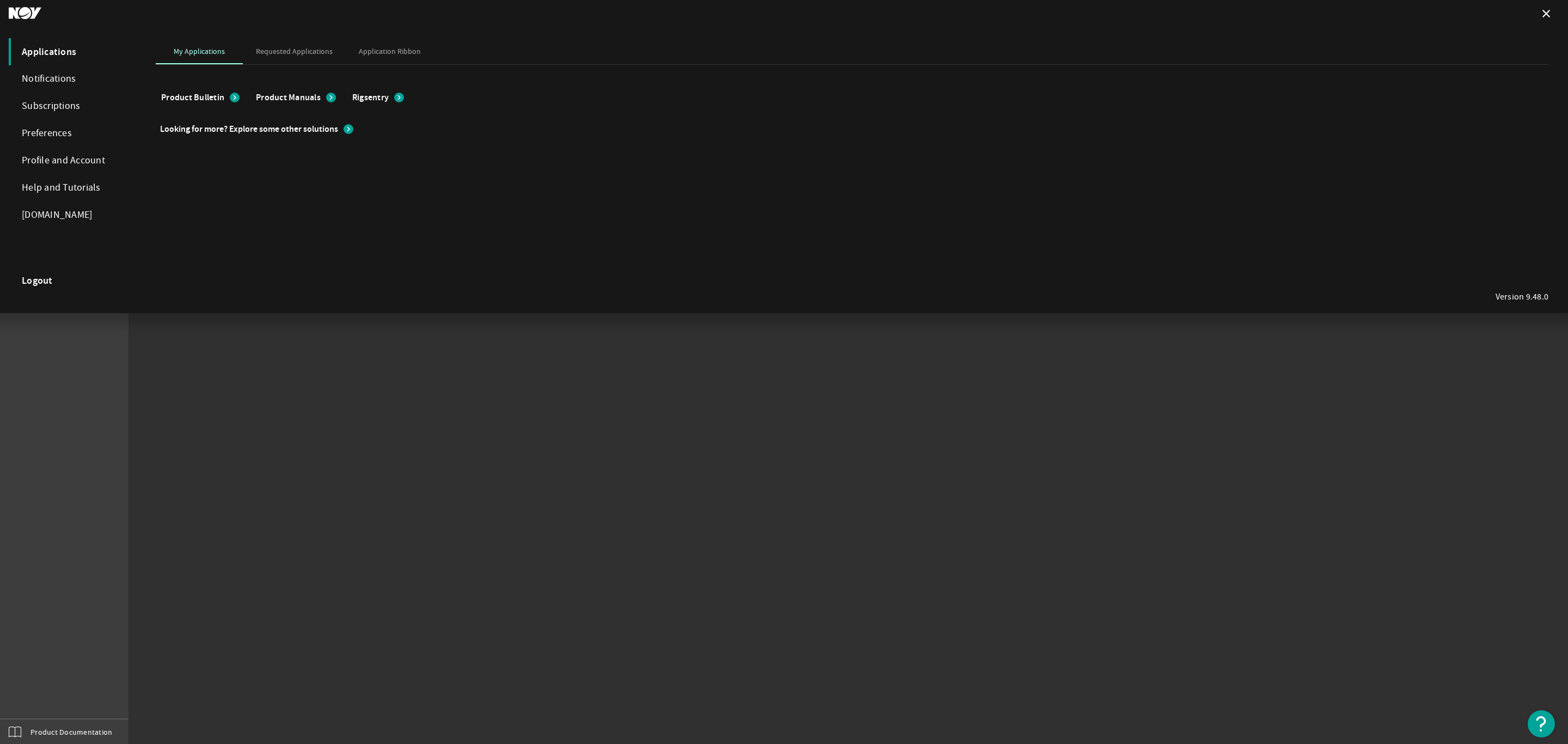
drag, startPoint x: 1547, startPoint y: 0, endPoint x: 954, endPoint y: 496, distance: 773.1
click at [894, 531] on div at bounding box center [784, 372] width 1568 height 744
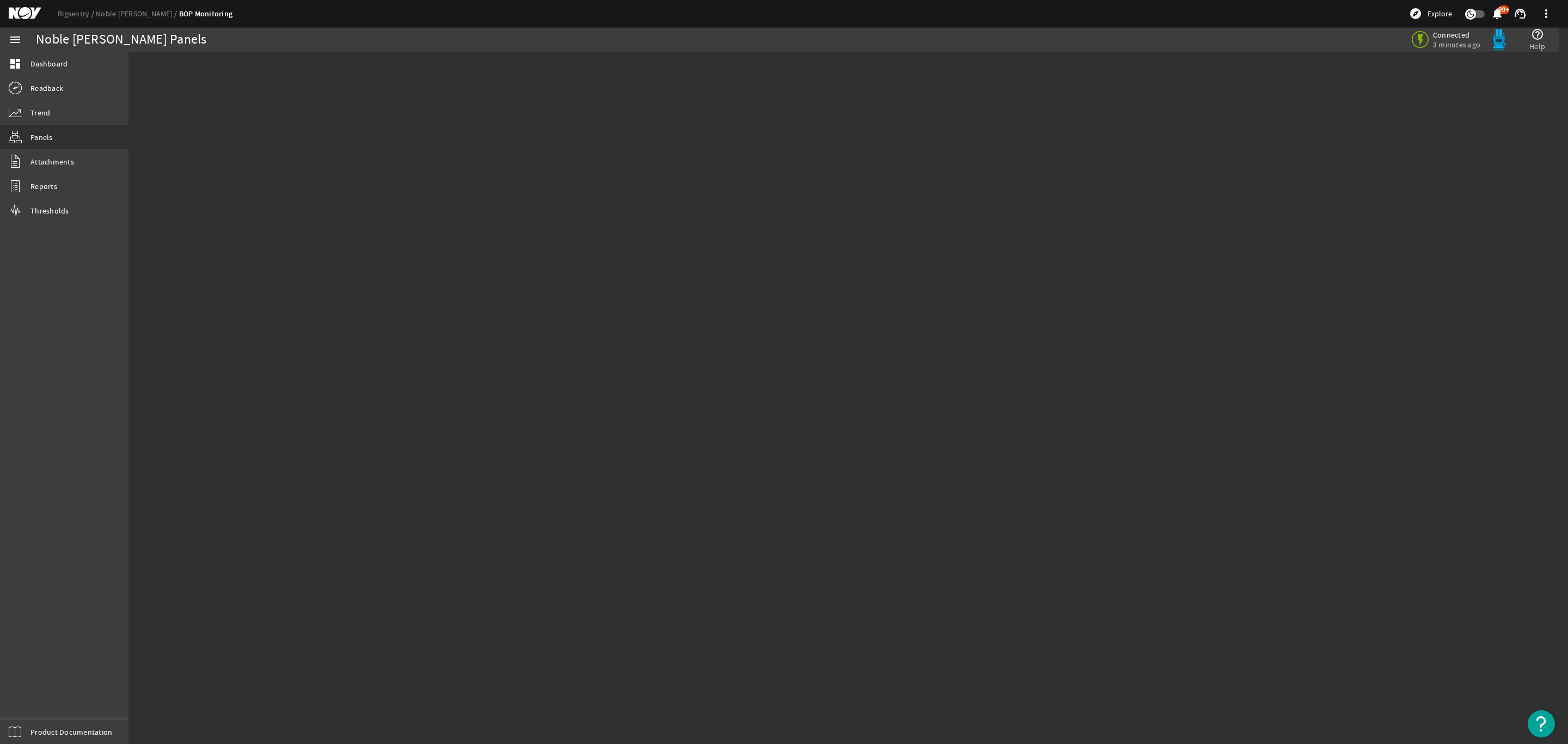
click at [825, 214] on mat-sidenav-content "Noble [PERSON_NAME] Panels Connected 3 minutes ago help_outline Help" at bounding box center [848, 398] width 1440 height 692
click at [203, 10] on link "BOP Monitoring" at bounding box center [206, 13] width 54 height 10
click at [141, 17] on link "Noble [PERSON_NAME]" at bounding box center [137, 13] width 83 height 10
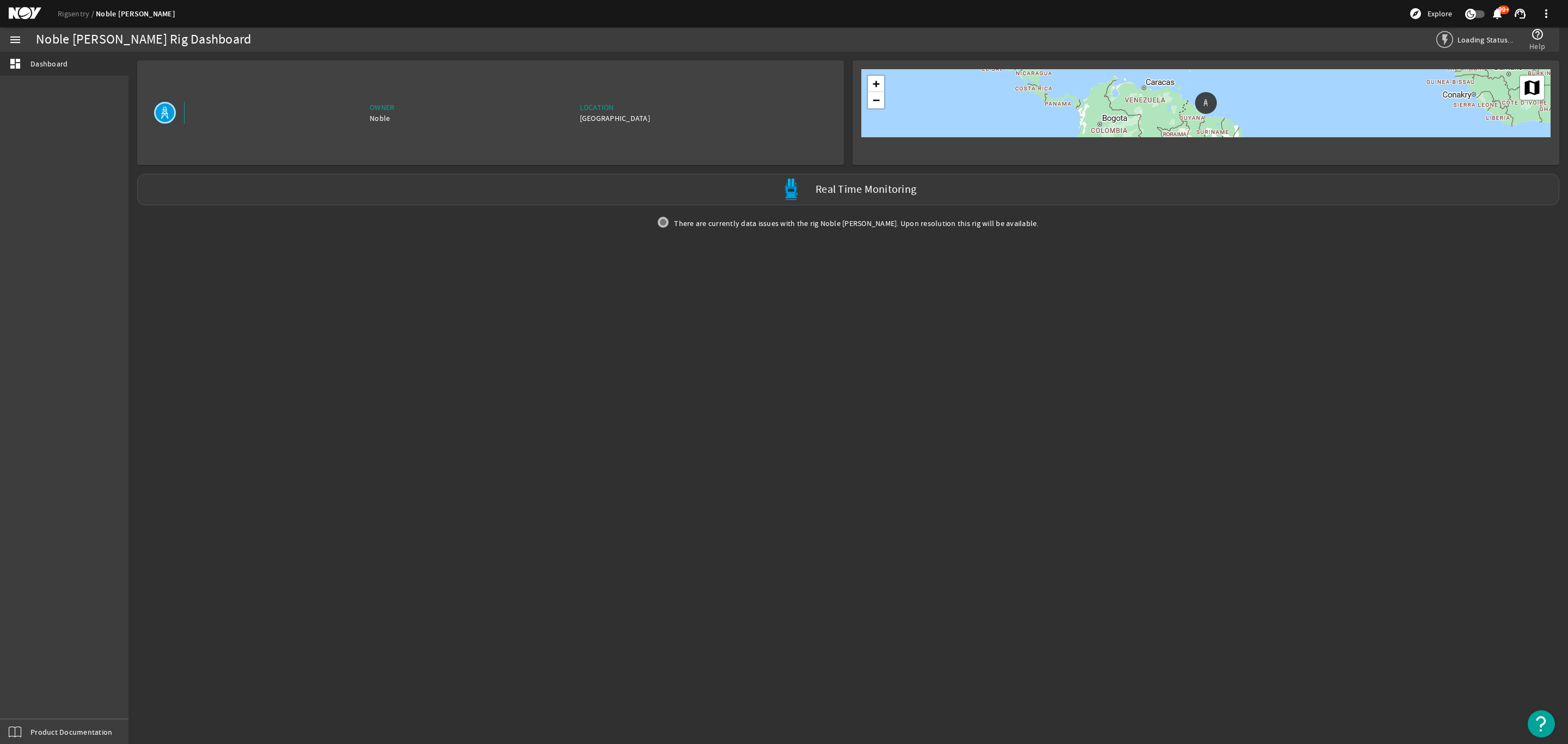
click at [858, 190] on label "Real Time Monitoring" at bounding box center [866, 189] width 100 height 12
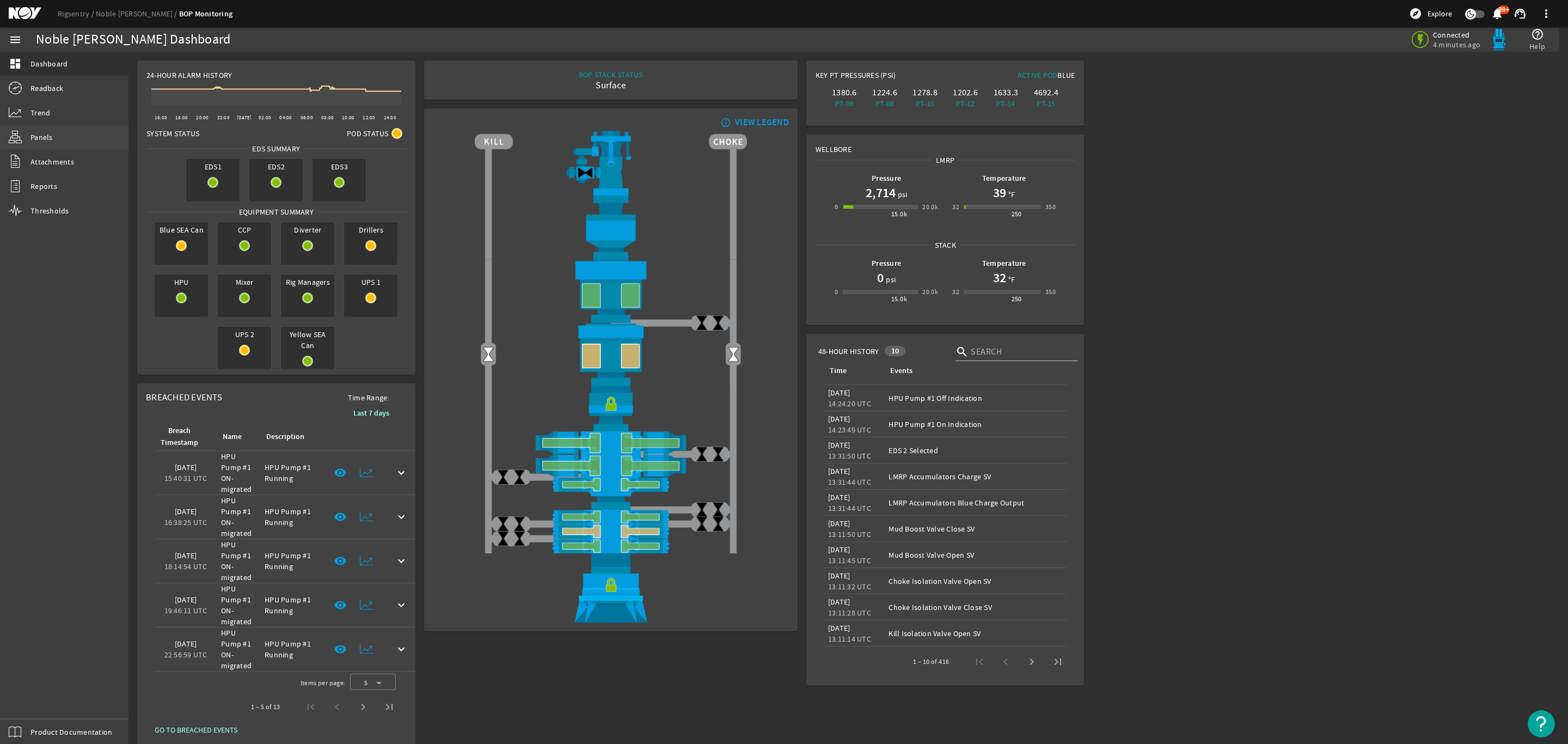
click at [53, 135] on link "Panels" at bounding box center [64, 137] width 128 height 24
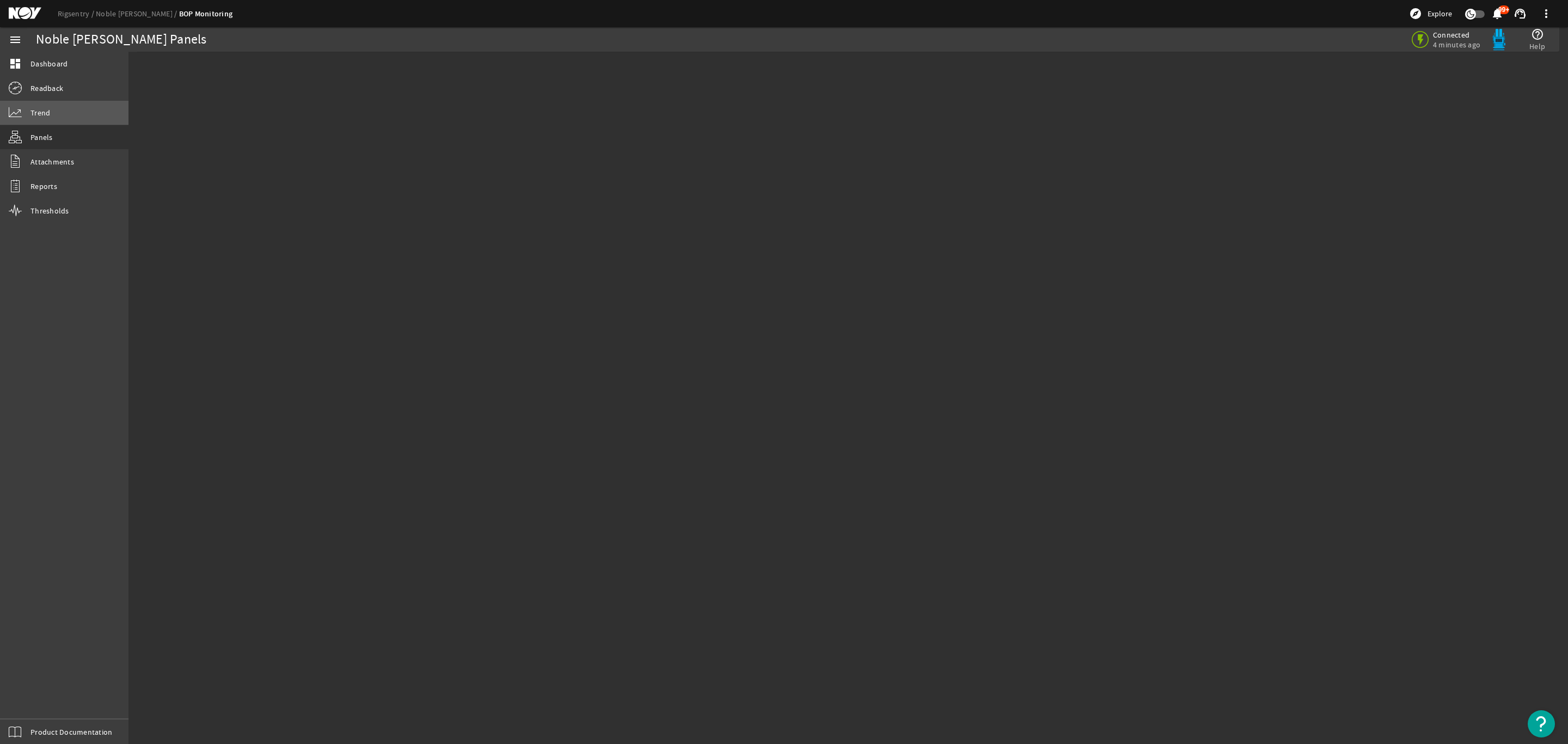
click at [43, 113] on span "Trend" at bounding box center [40, 113] width 19 height 11
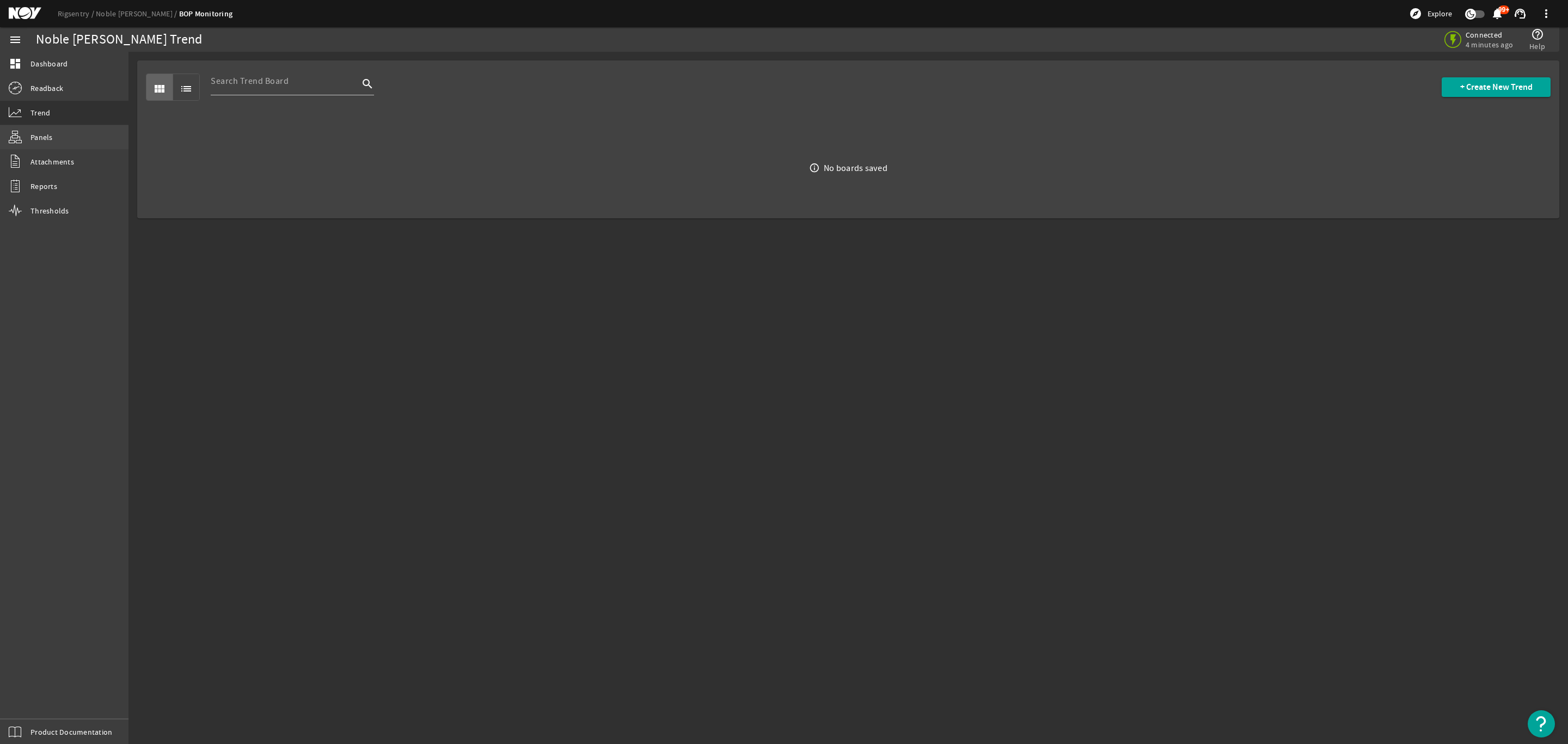
click at [46, 136] on span "Panels" at bounding box center [41, 137] width 23 height 11
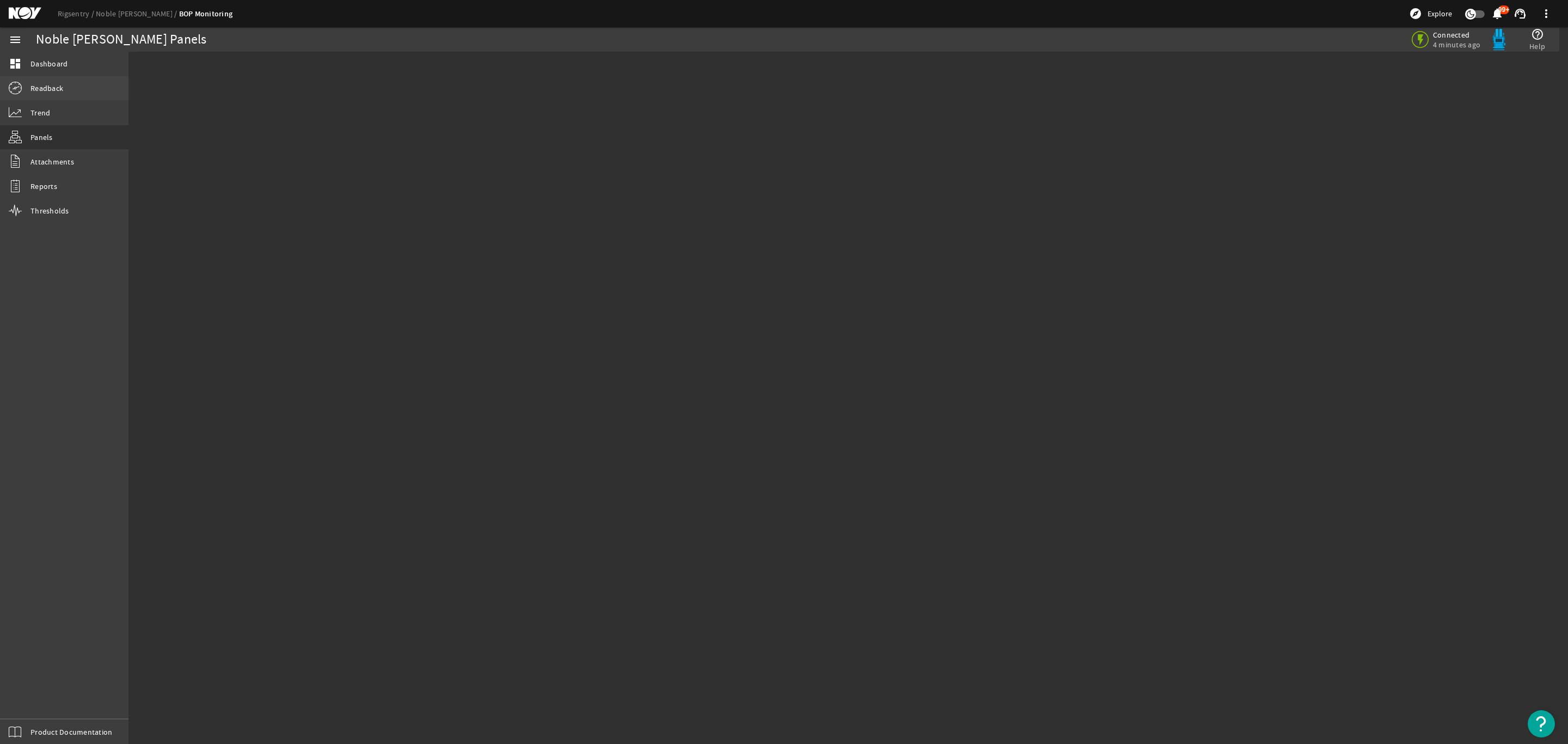
click at [60, 79] on link "Readback" at bounding box center [64, 88] width 128 height 24
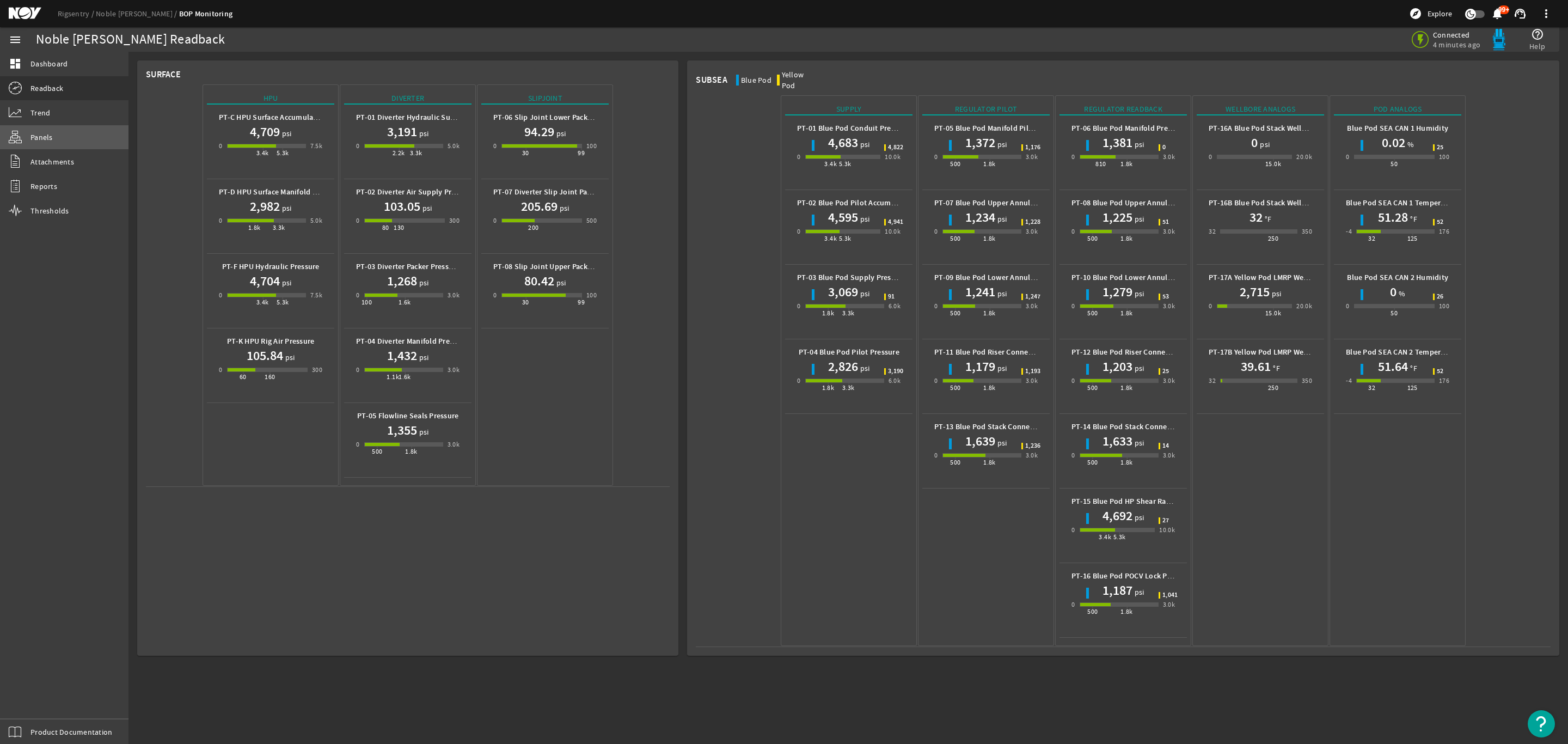
click at [51, 137] on span "Panels" at bounding box center [41, 137] width 23 height 11
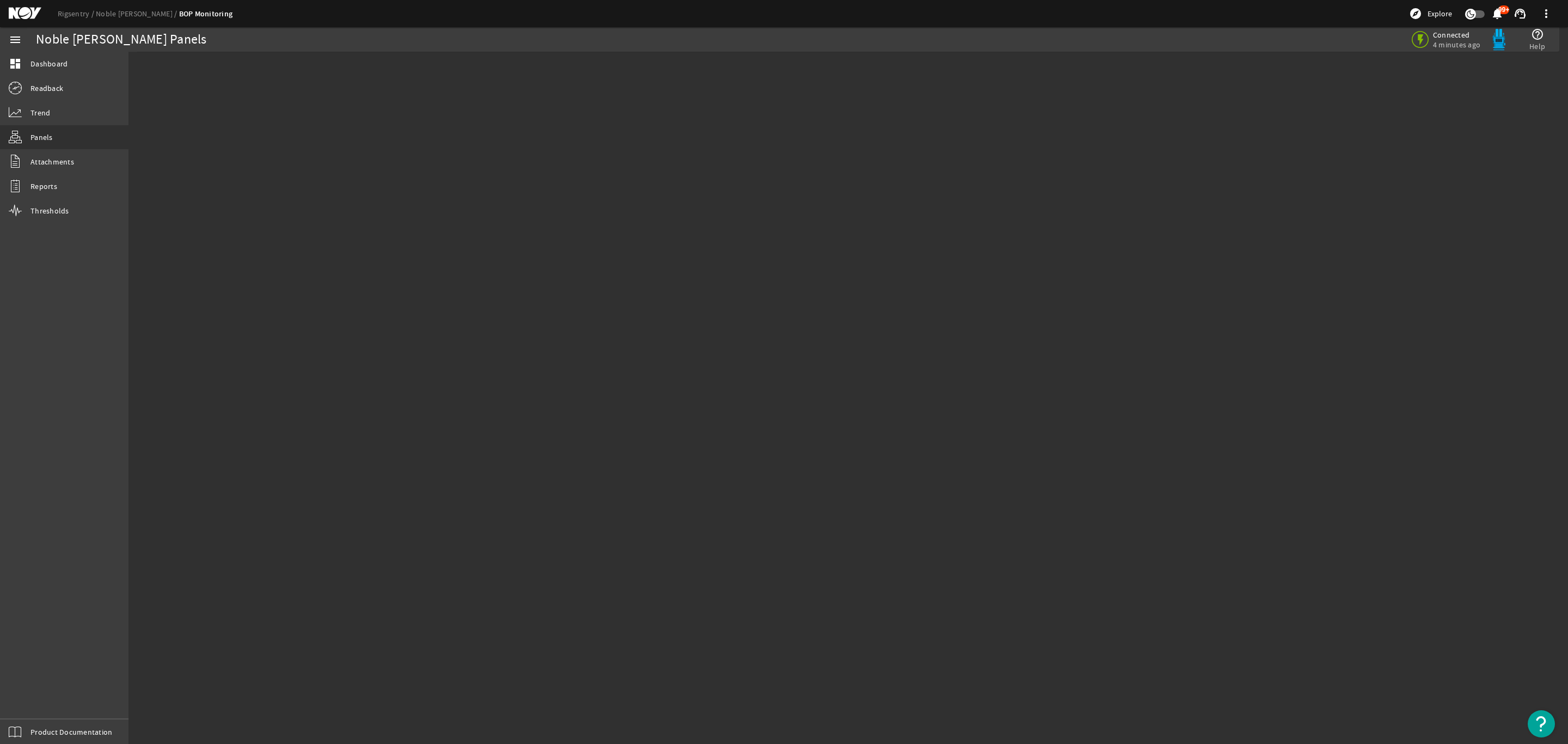
click at [782, 390] on mat-sidenav-content "Noble [PERSON_NAME] Panels Connected 4 minutes ago help_outline Help" at bounding box center [848, 398] width 1440 height 692
click at [782, 390] on mat-sidenav-content "Noble [PERSON_NAME] Panels Connected 4 minutes ago help_outline Help" at bounding box center [848, 398] width 1440 height 692
click at [323, 54] on rigsentry-panels "Noble [PERSON_NAME] Panels Connected 4 minutes ago help_outline Help" at bounding box center [848, 124] width 1440 height 145
drag, startPoint x: 177, startPoint y: 38, endPoint x: 147, endPoint y: 38, distance: 30.0
click at [177, 37] on div "Noble [PERSON_NAME] Panels" at bounding box center [121, 40] width 171 height 11
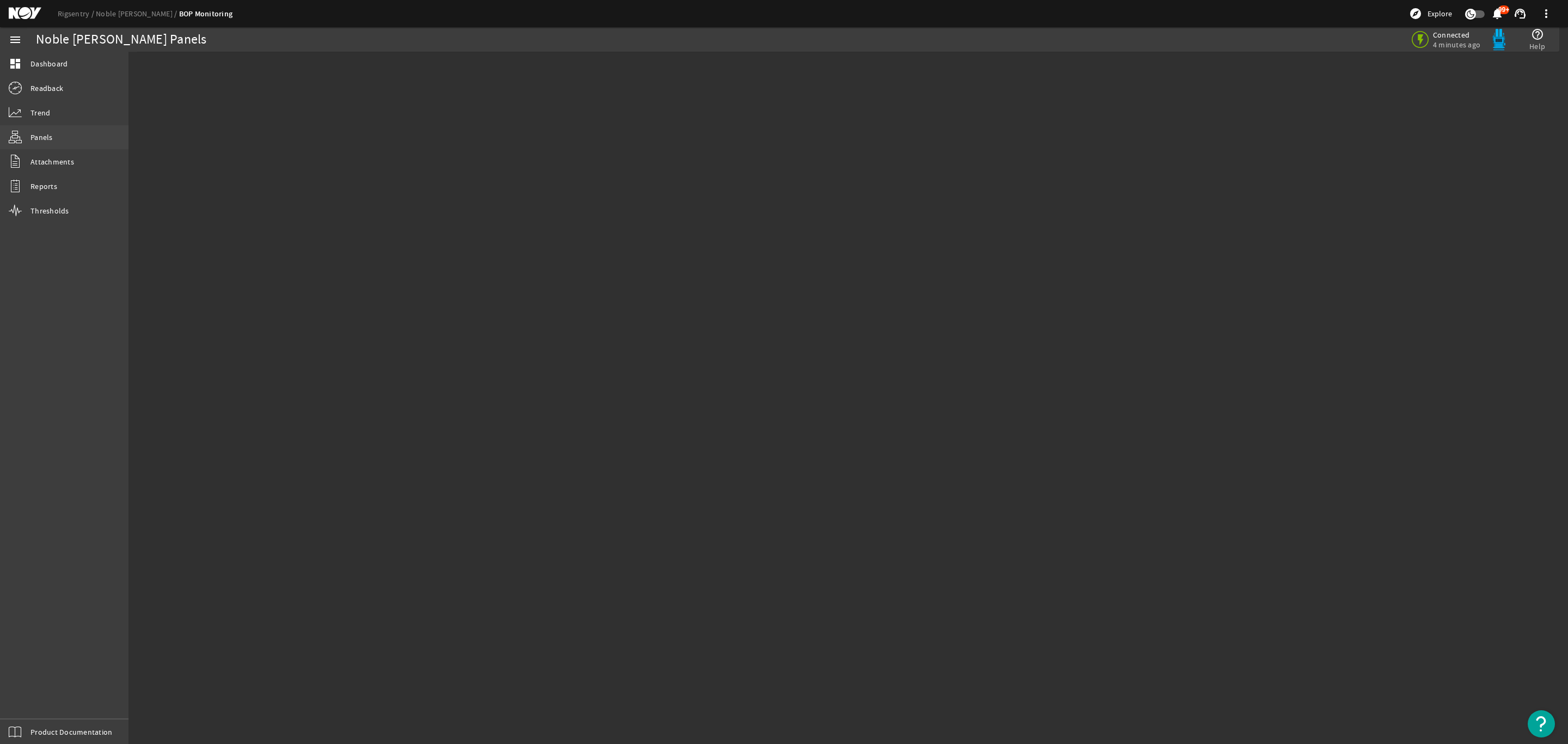
click at [47, 132] on span "Panels" at bounding box center [41, 137] width 23 height 11
click at [51, 164] on span "Attachments" at bounding box center [52, 162] width 44 height 11
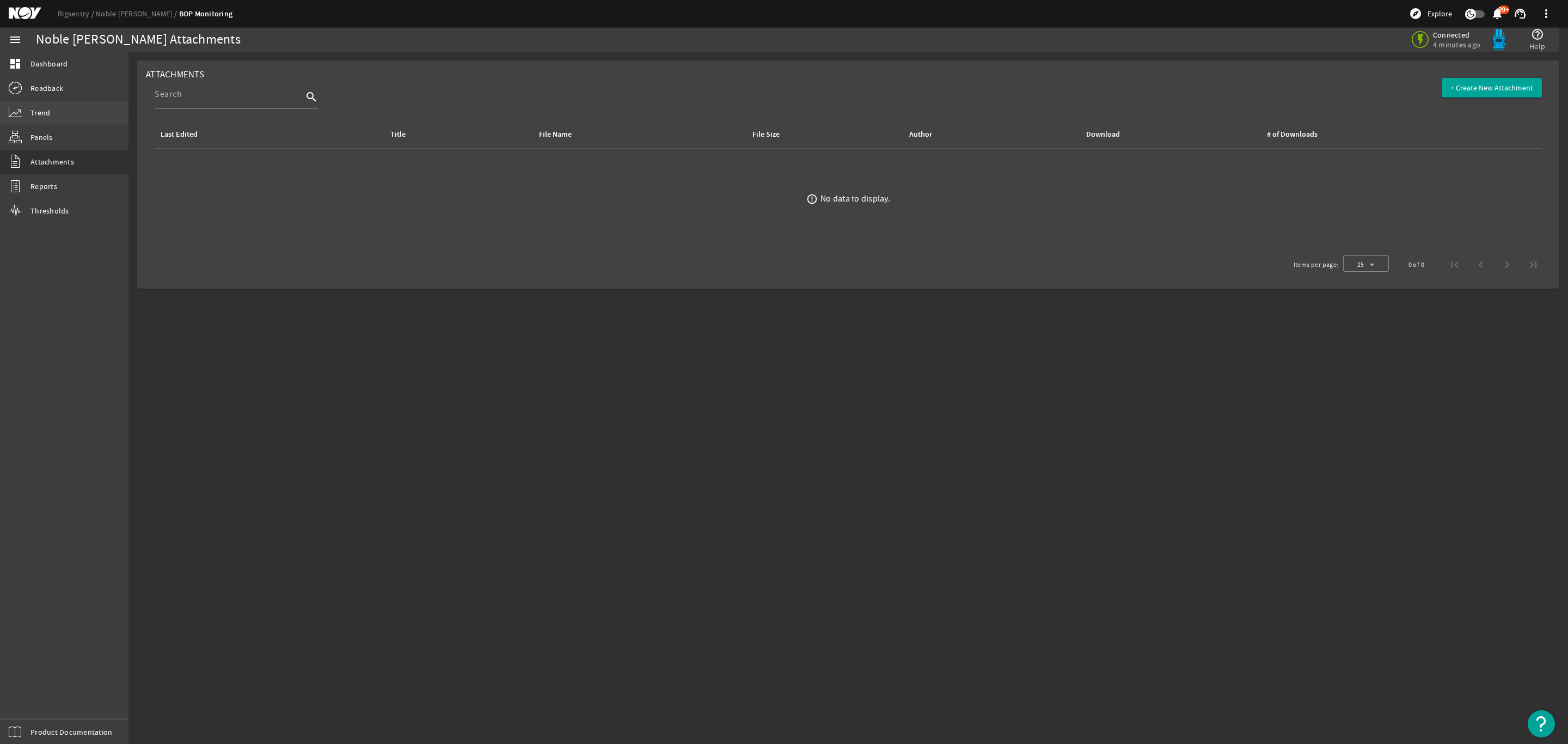
click at [44, 108] on span "Trend" at bounding box center [40, 113] width 19 height 11
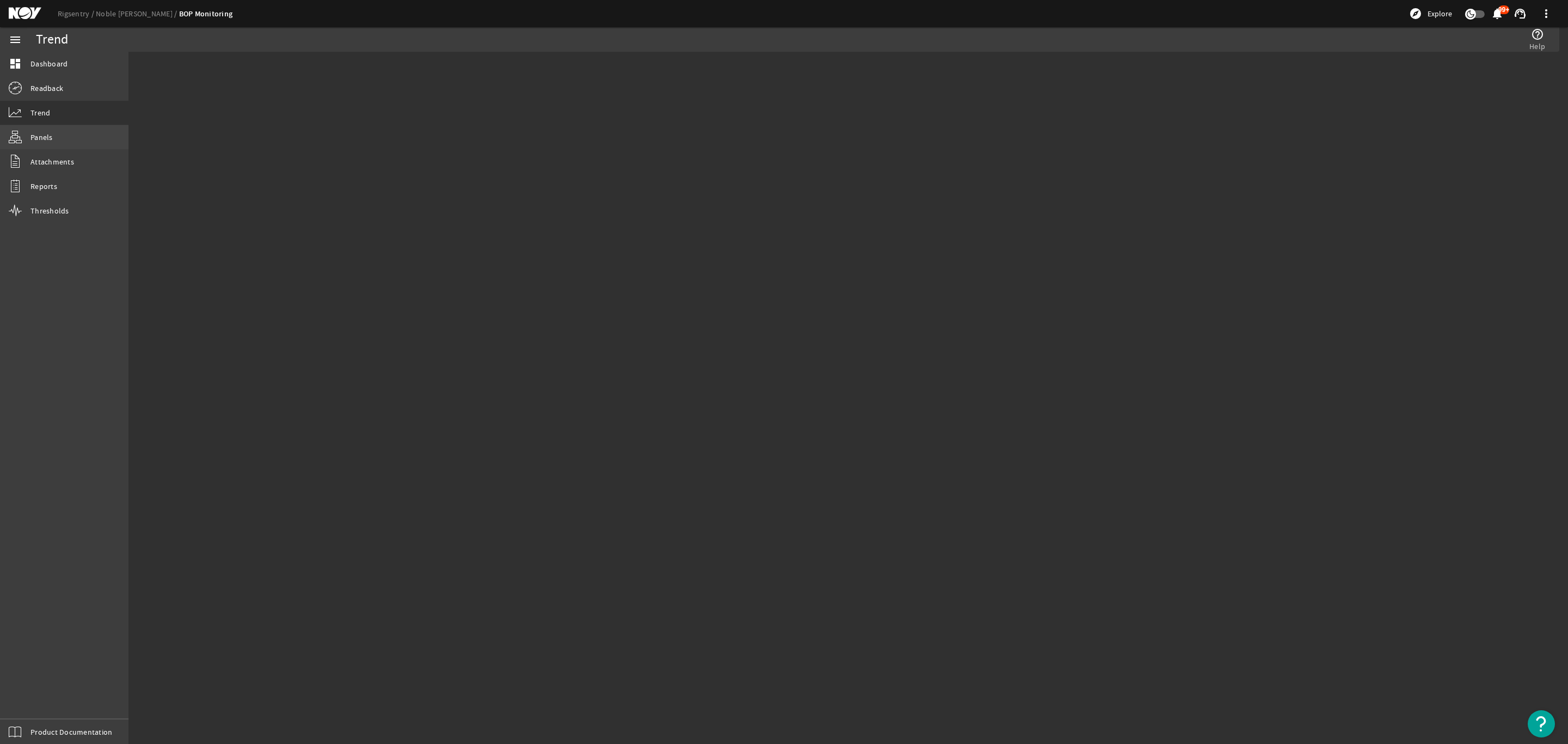
click at [49, 136] on span "Panels" at bounding box center [41, 137] width 23 height 11
click at [51, 65] on span "Dashboard" at bounding box center [49, 64] width 37 height 11
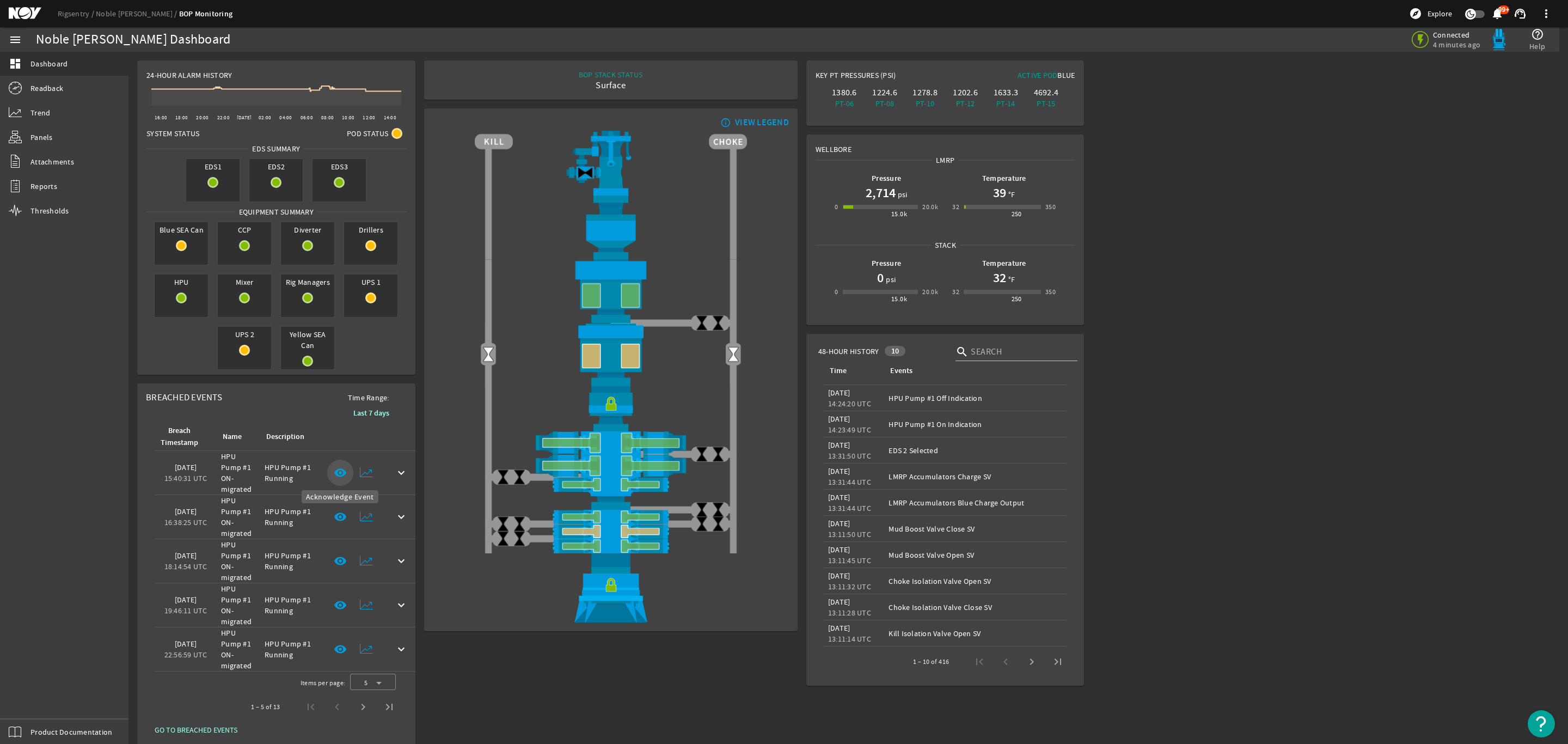
click at [337, 471] on mat-icon "visibility" at bounding box center [340, 472] width 13 height 13
click at [371, 472] on mat-icon at bounding box center [366, 472] width 13 height 13
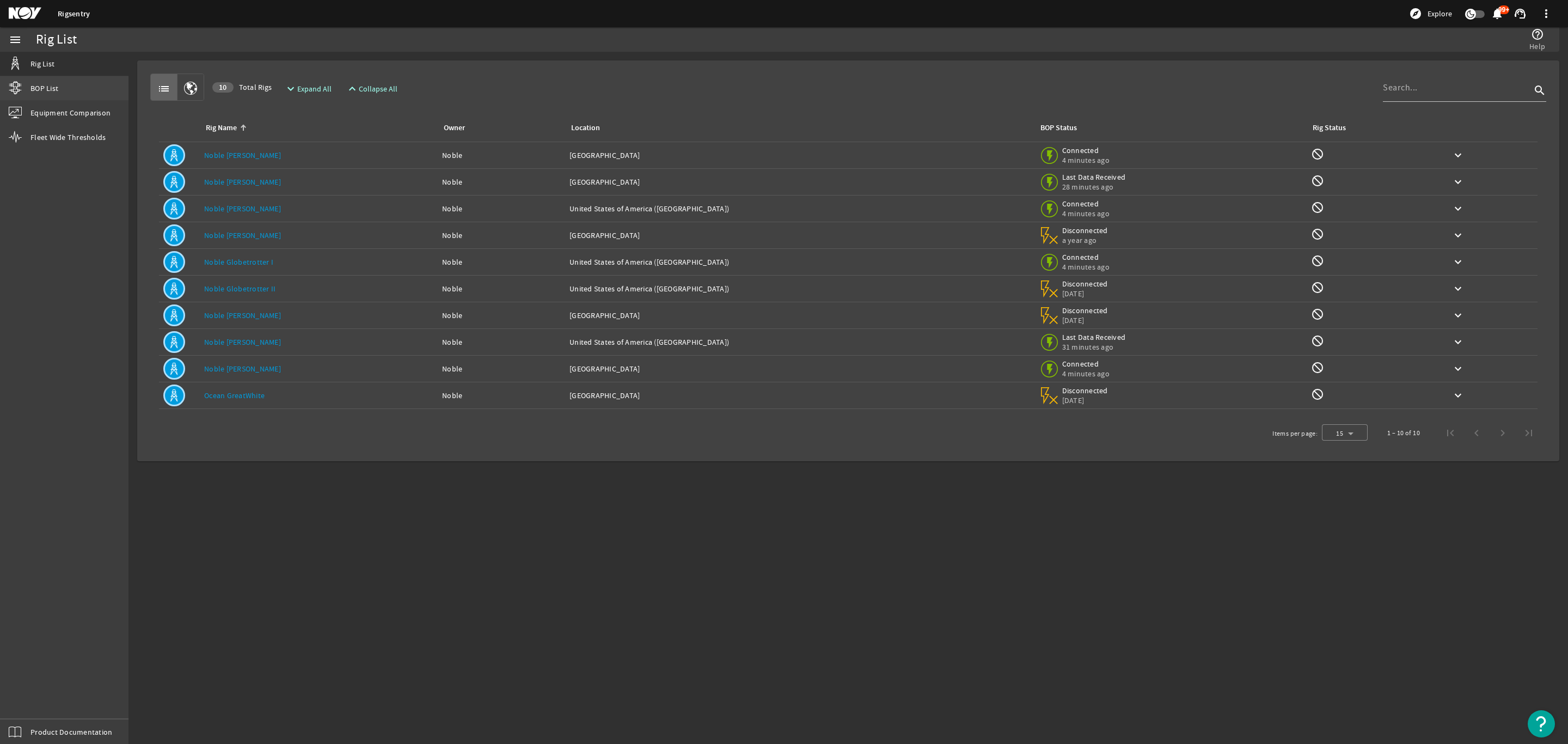
click at [43, 86] on span "BOP List" at bounding box center [44, 88] width 28 height 11
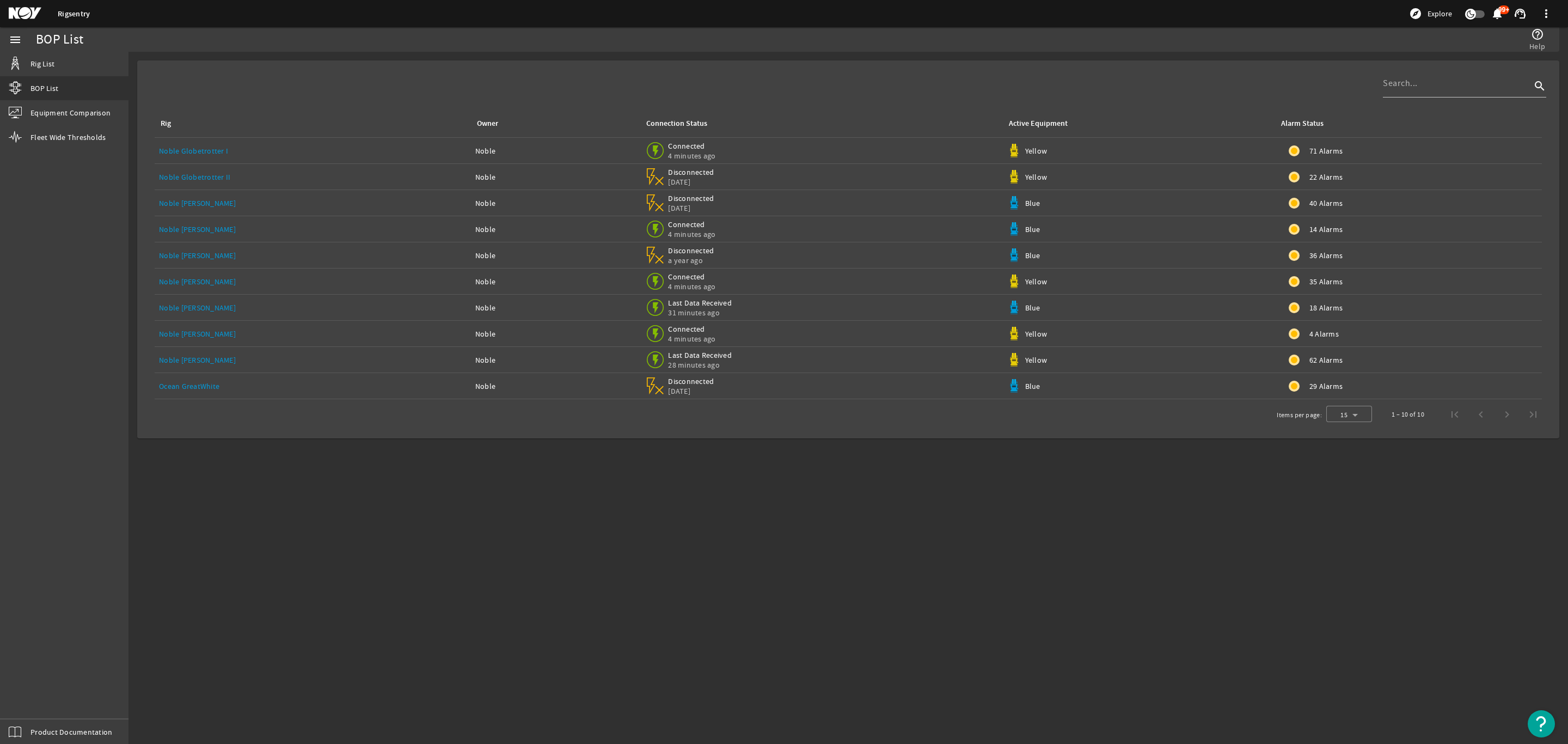
click at [71, 13] on link "Rigsentry" at bounding box center [74, 13] width 32 height 10
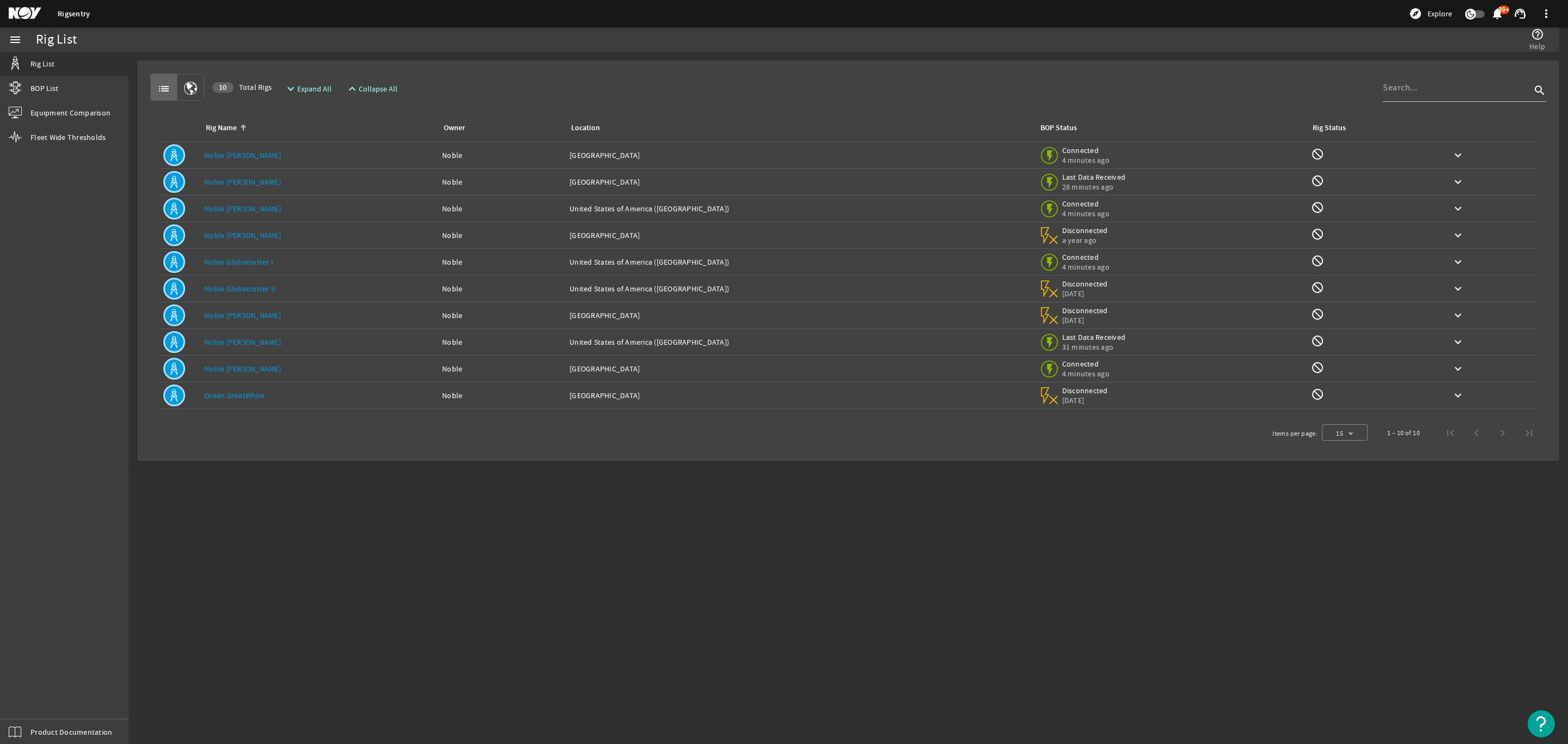
click at [22, 15] on mat-icon at bounding box center [33, 13] width 49 height 13
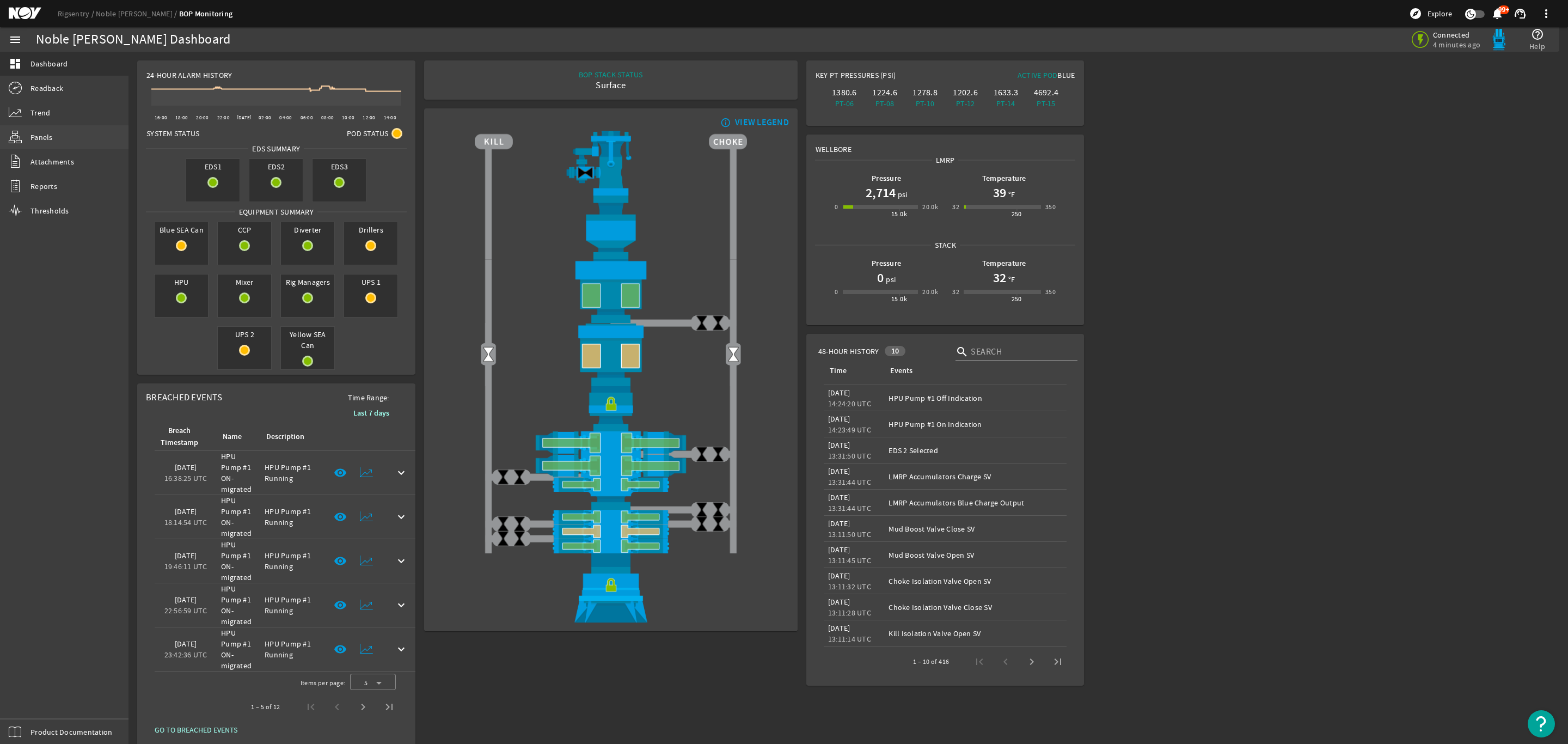
click at [49, 135] on span "Panels" at bounding box center [41, 137] width 23 height 11
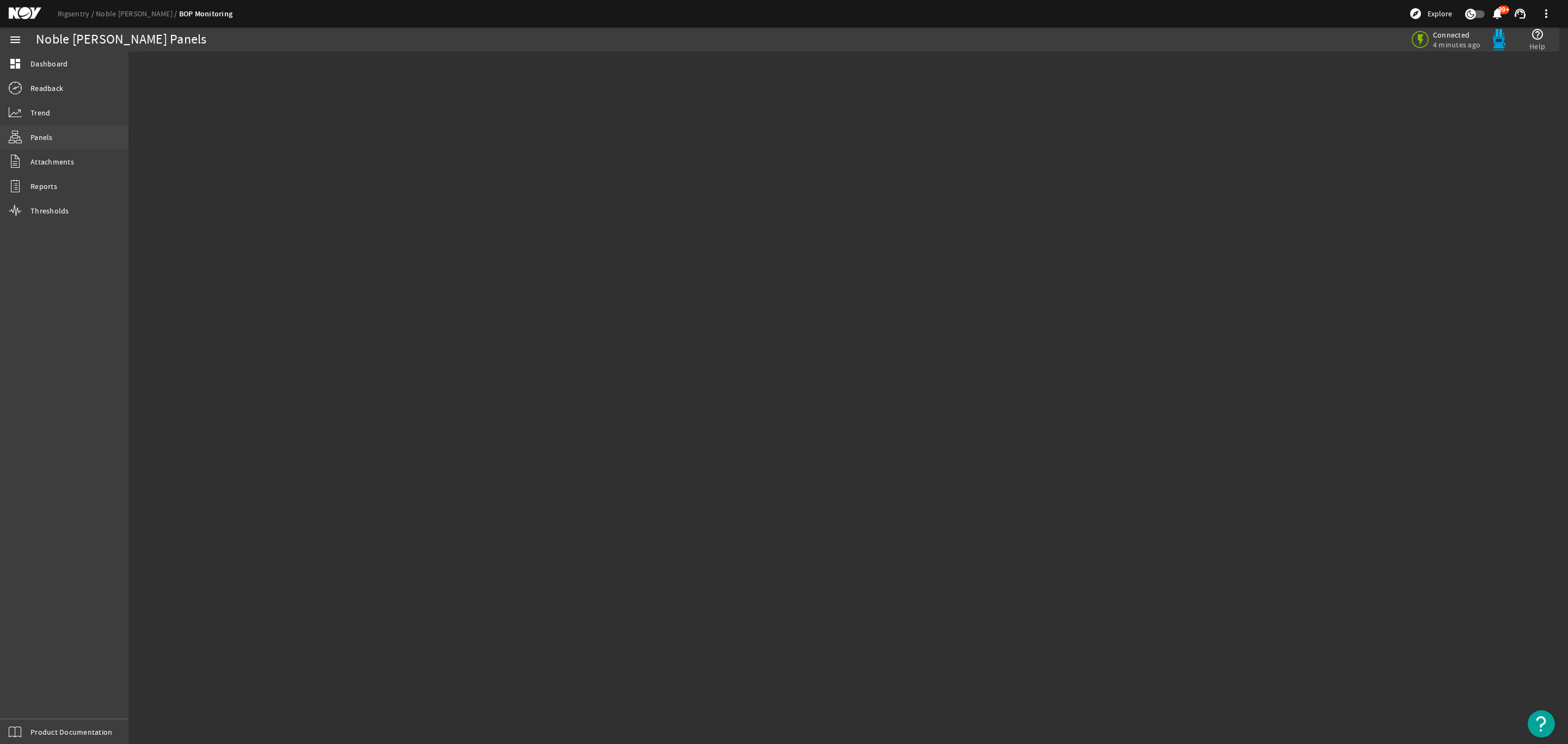
click at [44, 131] on link "Panels" at bounding box center [64, 137] width 128 height 24
click at [35, 111] on span "Trend" at bounding box center [40, 113] width 19 height 11
click at [33, 136] on span "Panels" at bounding box center [41, 137] width 23 height 11
drag, startPoint x: 37, startPoint y: 144, endPoint x: 41, endPoint y: 128, distance: 16.5
click at [37, 141] on link "Panels" at bounding box center [64, 137] width 128 height 24
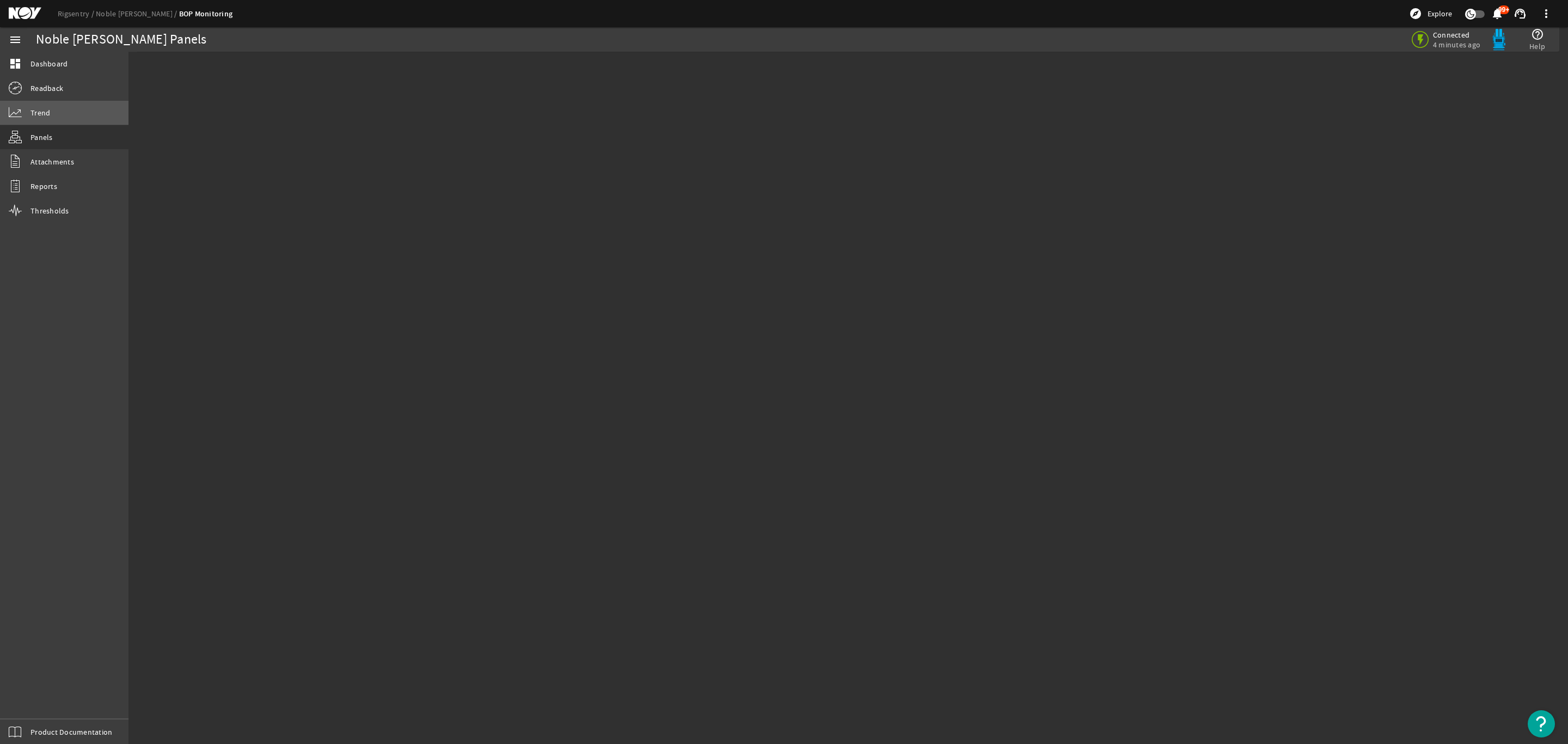
click at [41, 113] on span "Trend" at bounding box center [40, 113] width 19 height 11
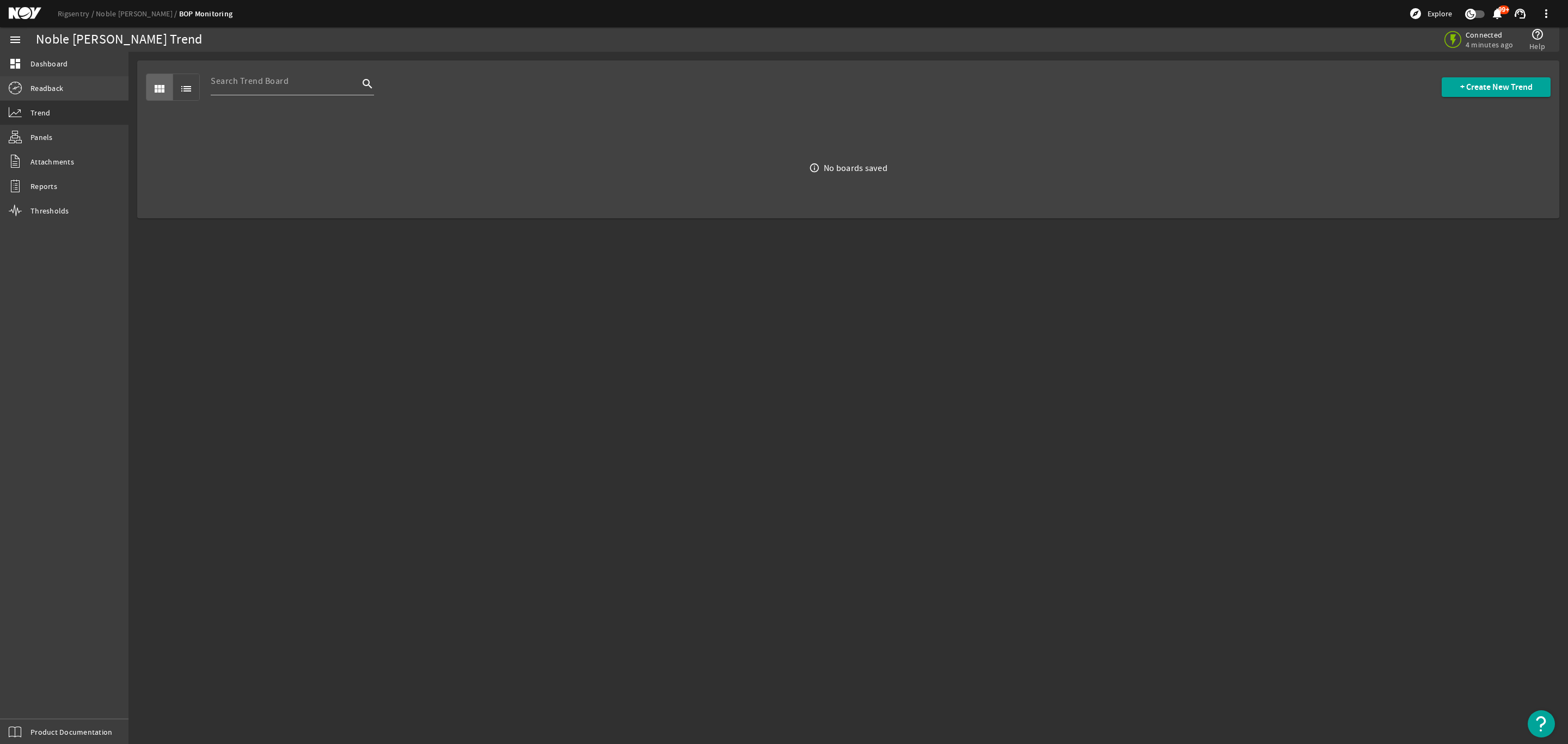
click at [51, 90] on span "Readback" at bounding box center [47, 88] width 33 height 11
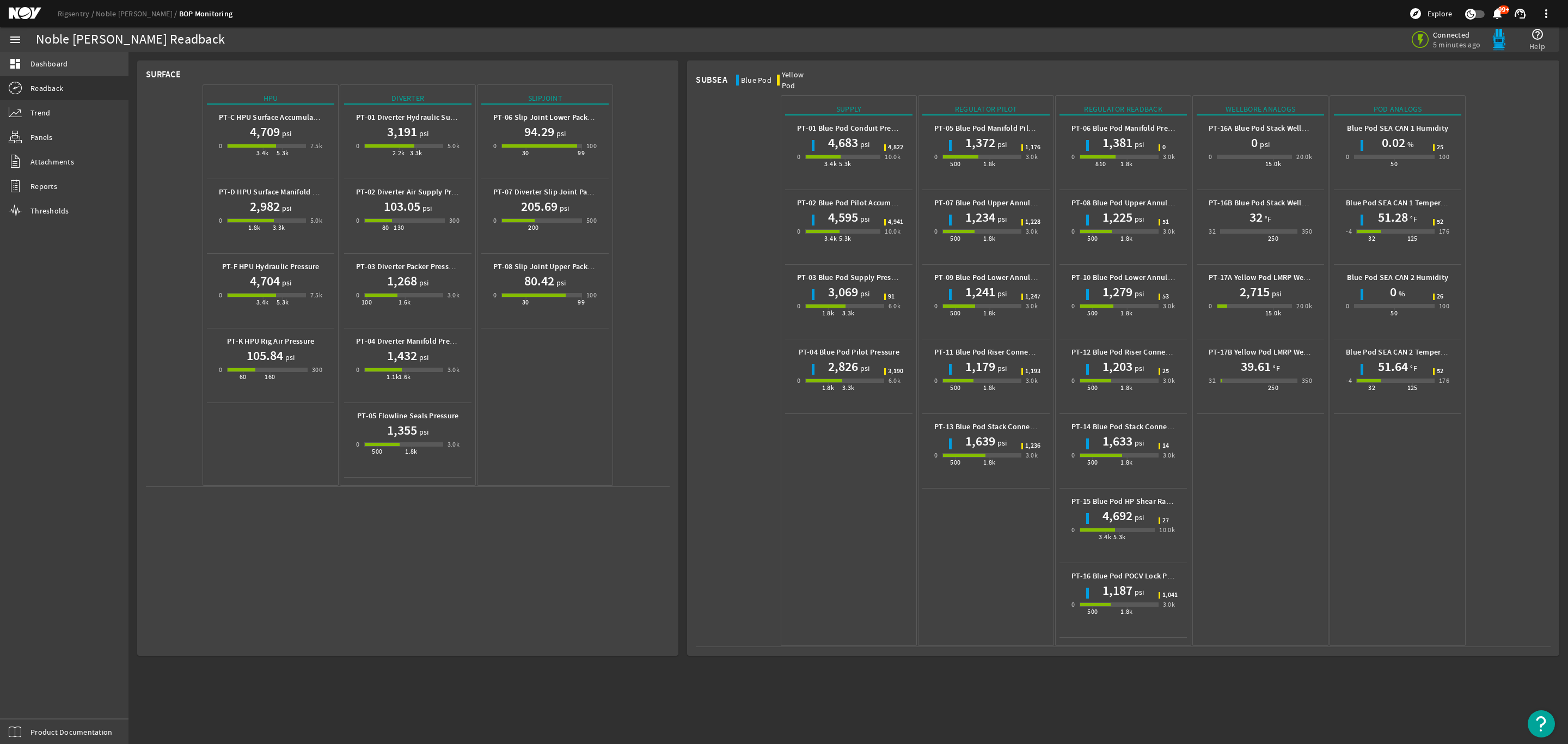
click at [43, 59] on span "Dashboard" at bounding box center [49, 64] width 37 height 11
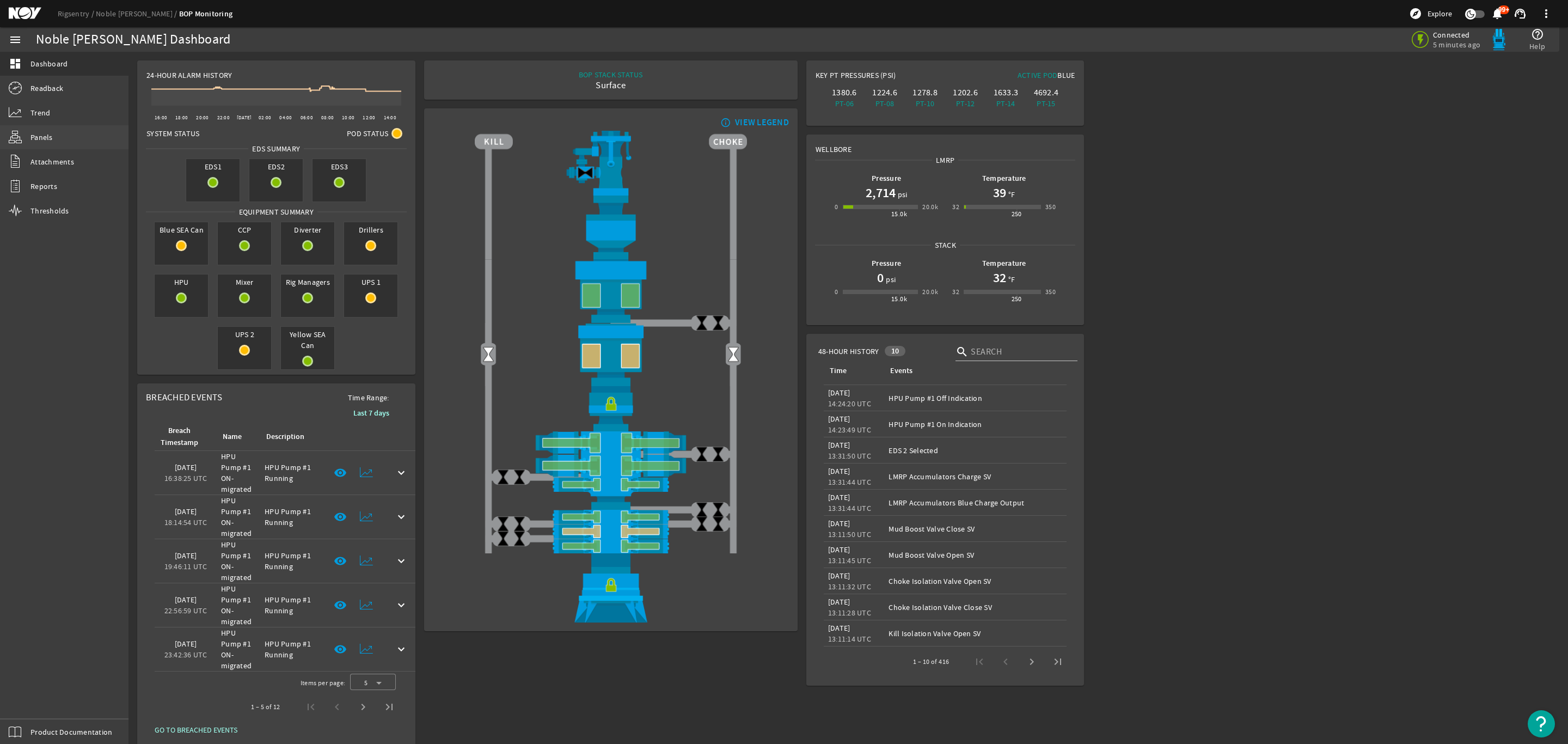
click at [39, 129] on link "Panels" at bounding box center [64, 137] width 128 height 24
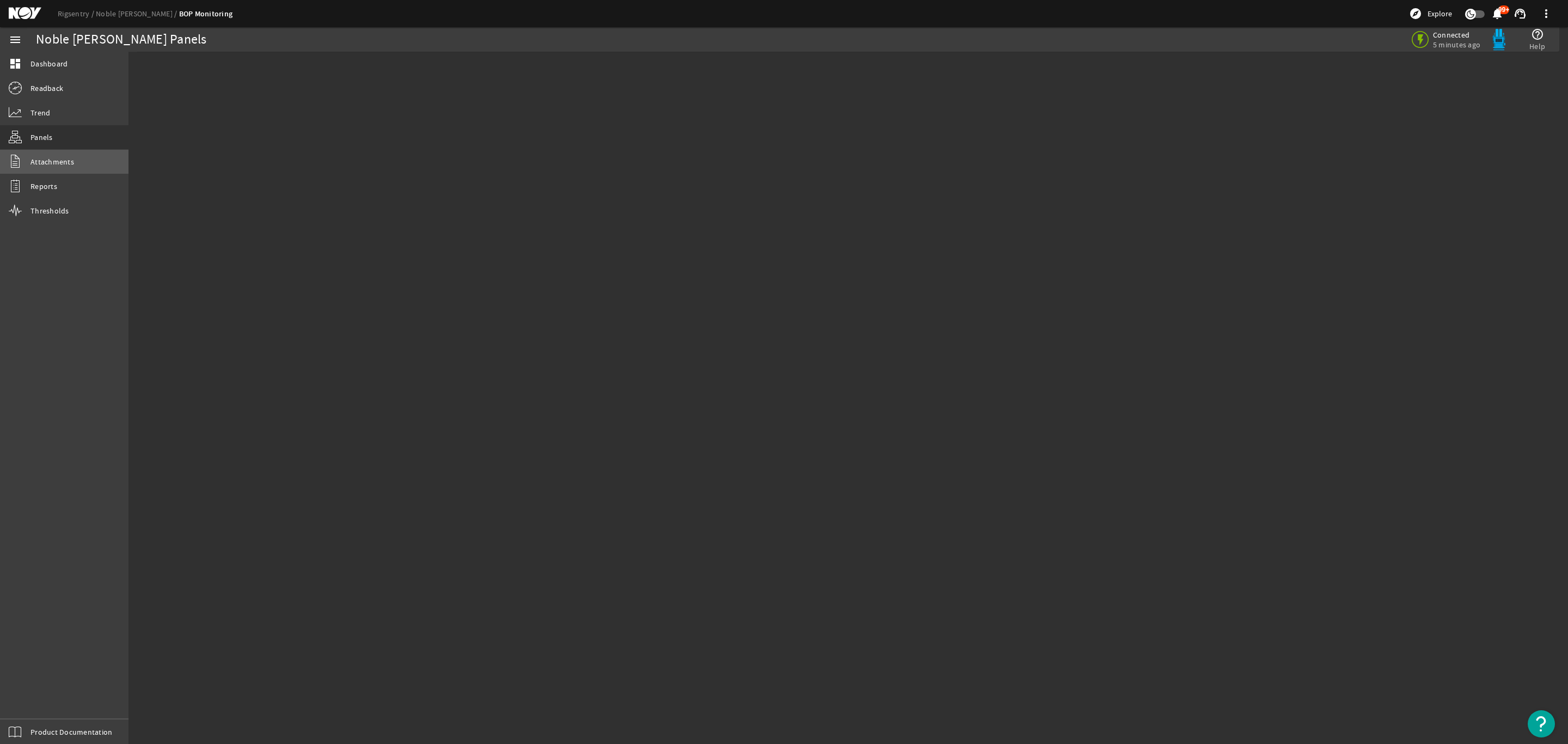
click at [35, 153] on link "Attachments" at bounding box center [64, 161] width 128 height 24
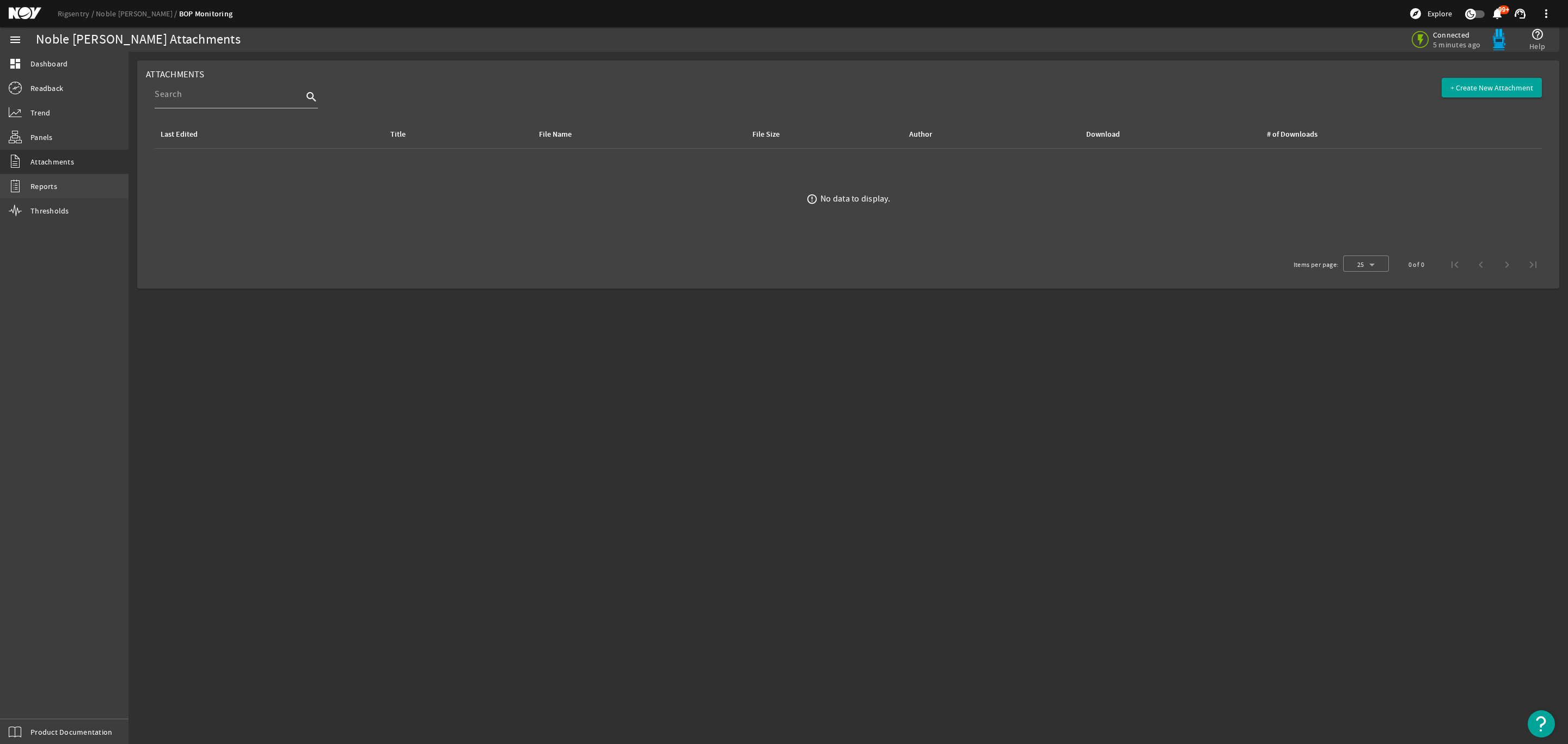
click at [43, 192] on link "Reports" at bounding box center [64, 186] width 128 height 24
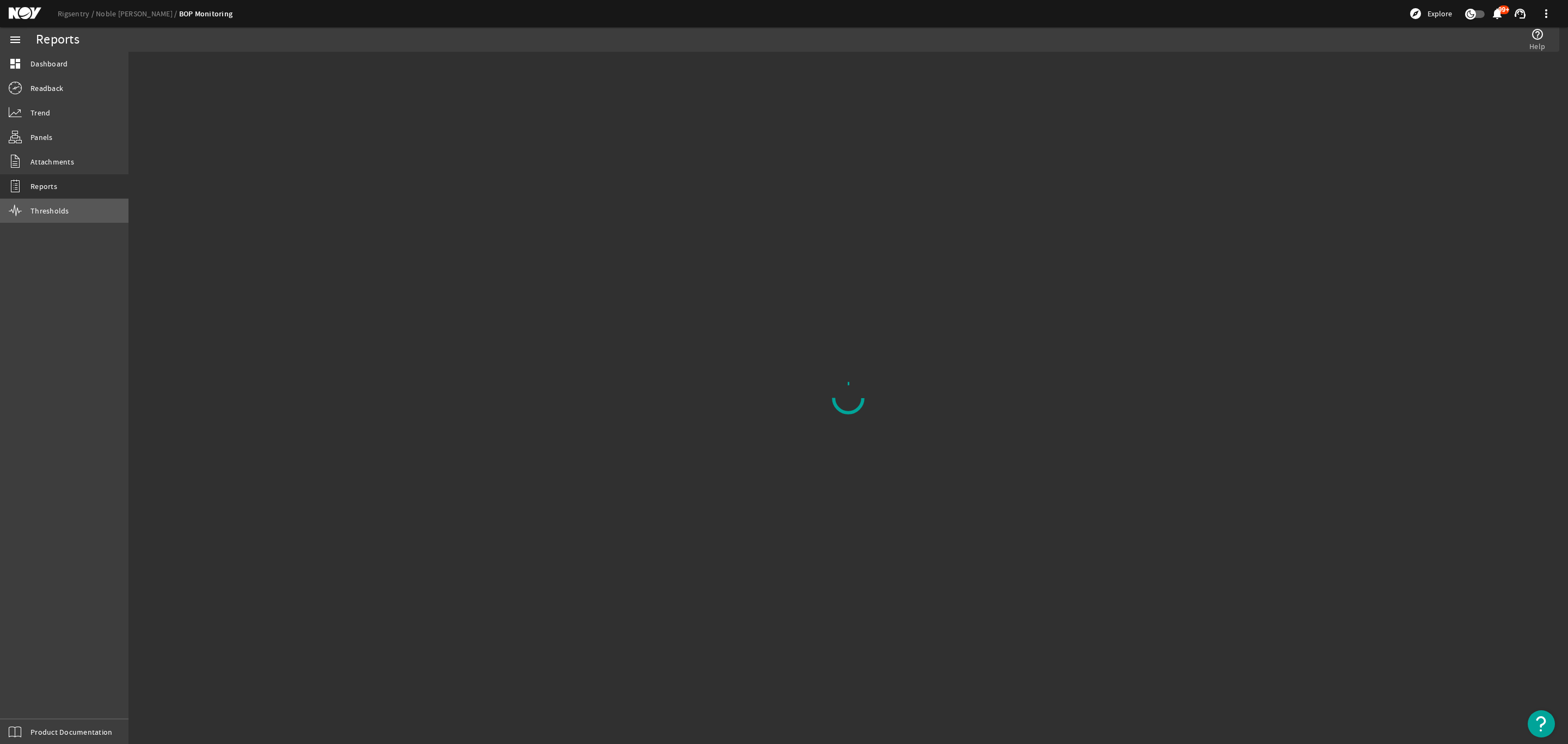
drag, startPoint x: 51, startPoint y: 211, endPoint x: 49, endPoint y: 201, distance: 10.2
click at [51, 209] on span "Thresholds" at bounding box center [50, 211] width 39 height 11
click at [51, 167] on span "Attachments" at bounding box center [52, 162] width 44 height 11
click at [37, 141] on span "Panels" at bounding box center [41, 137] width 23 height 11
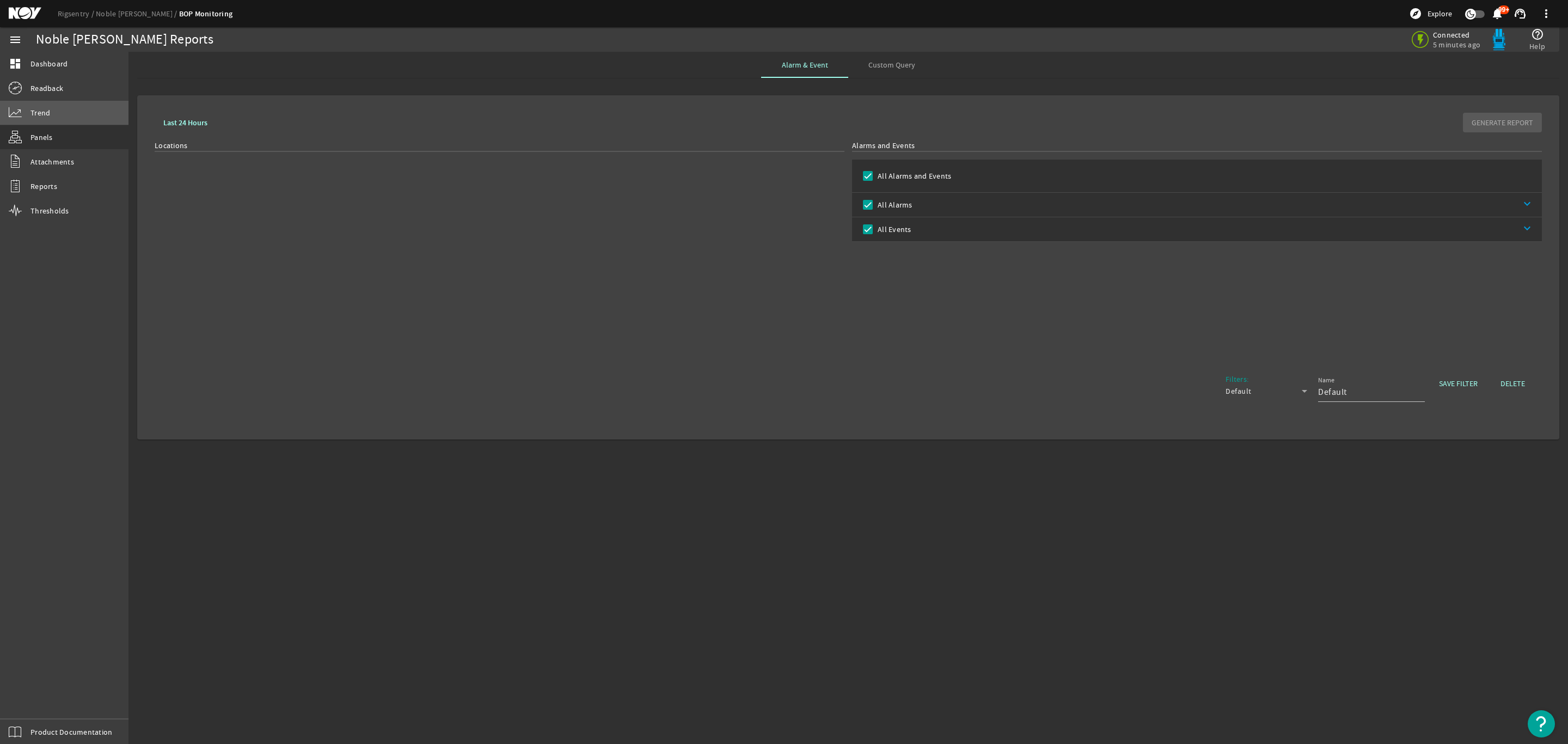
click at [51, 110] on link "Trend" at bounding box center [64, 112] width 128 height 24
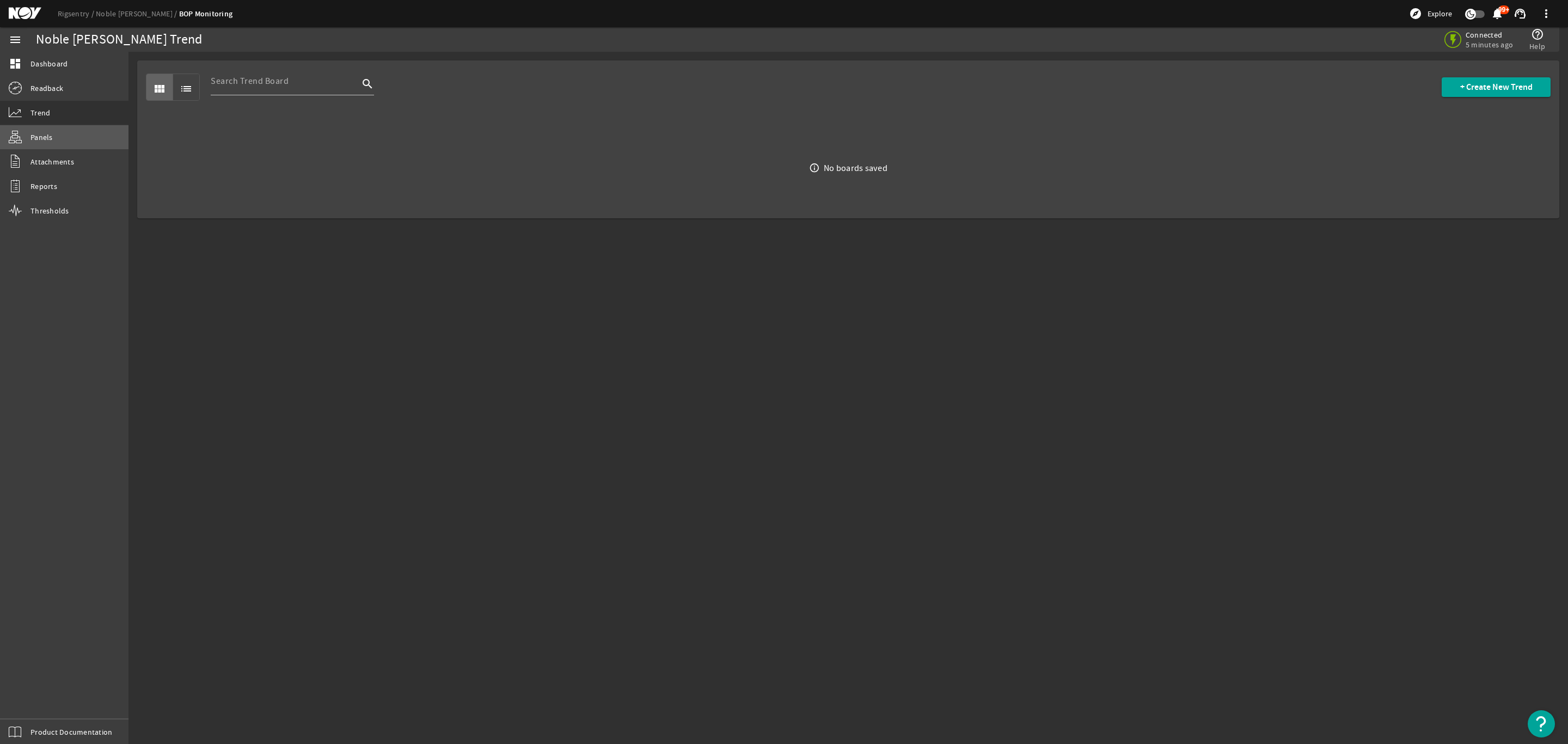
click at [46, 135] on span "Panels" at bounding box center [41, 137] width 23 height 11
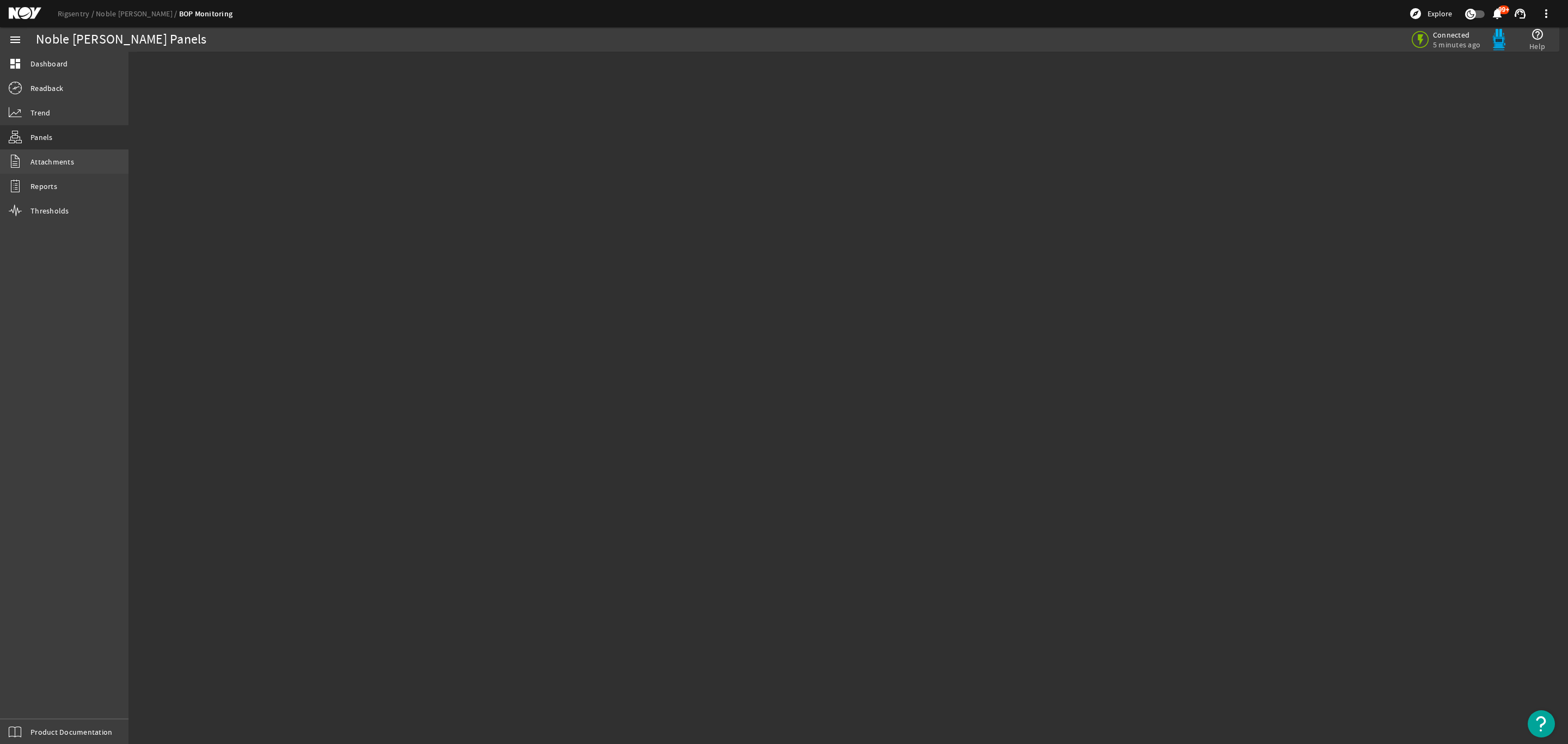
click at [51, 157] on span "Attachments" at bounding box center [52, 162] width 44 height 11
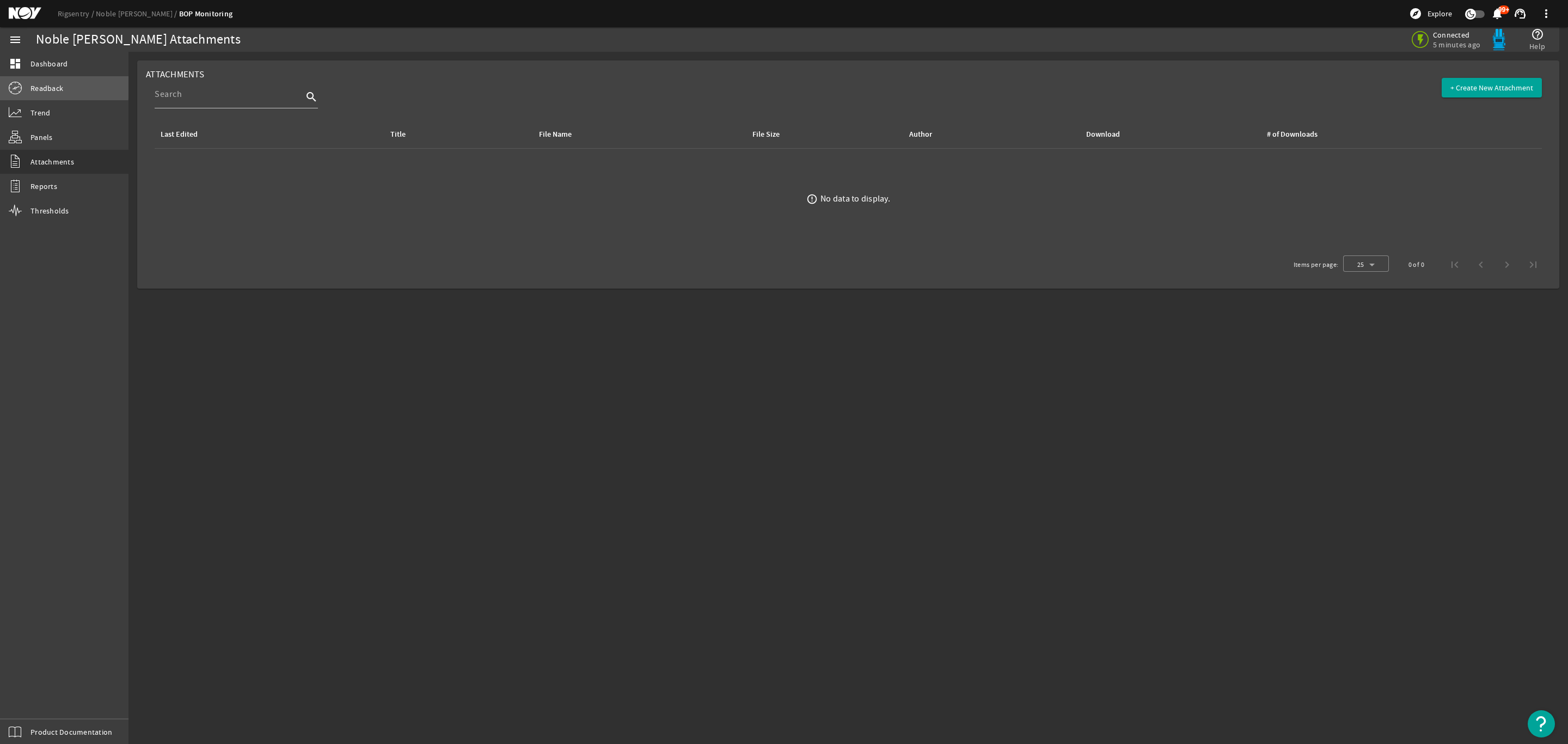
click at [43, 85] on span "Readback" at bounding box center [47, 88] width 33 height 11
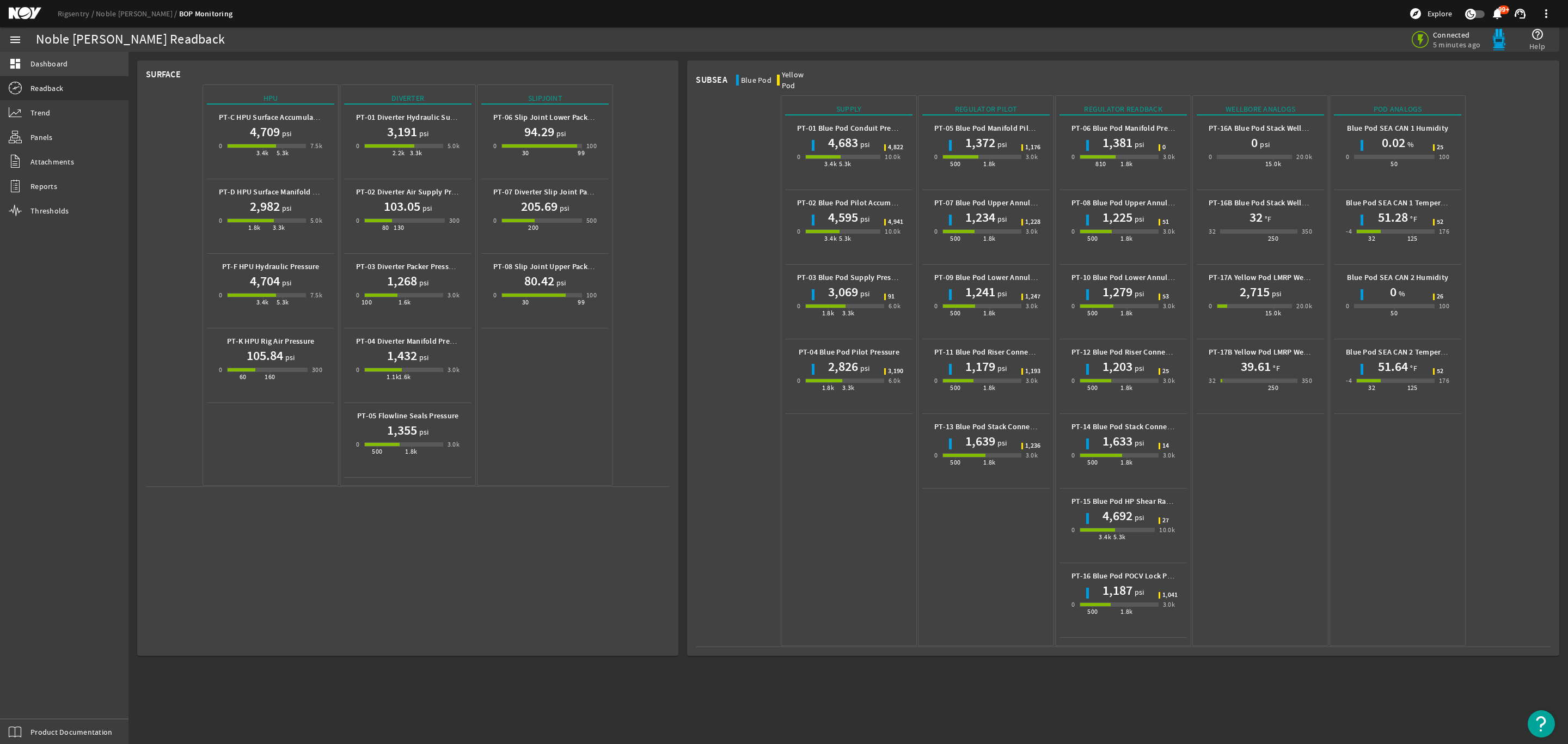
click at [56, 61] on span "Dashboard" at bounding box center [49, 64] width 37 height 11
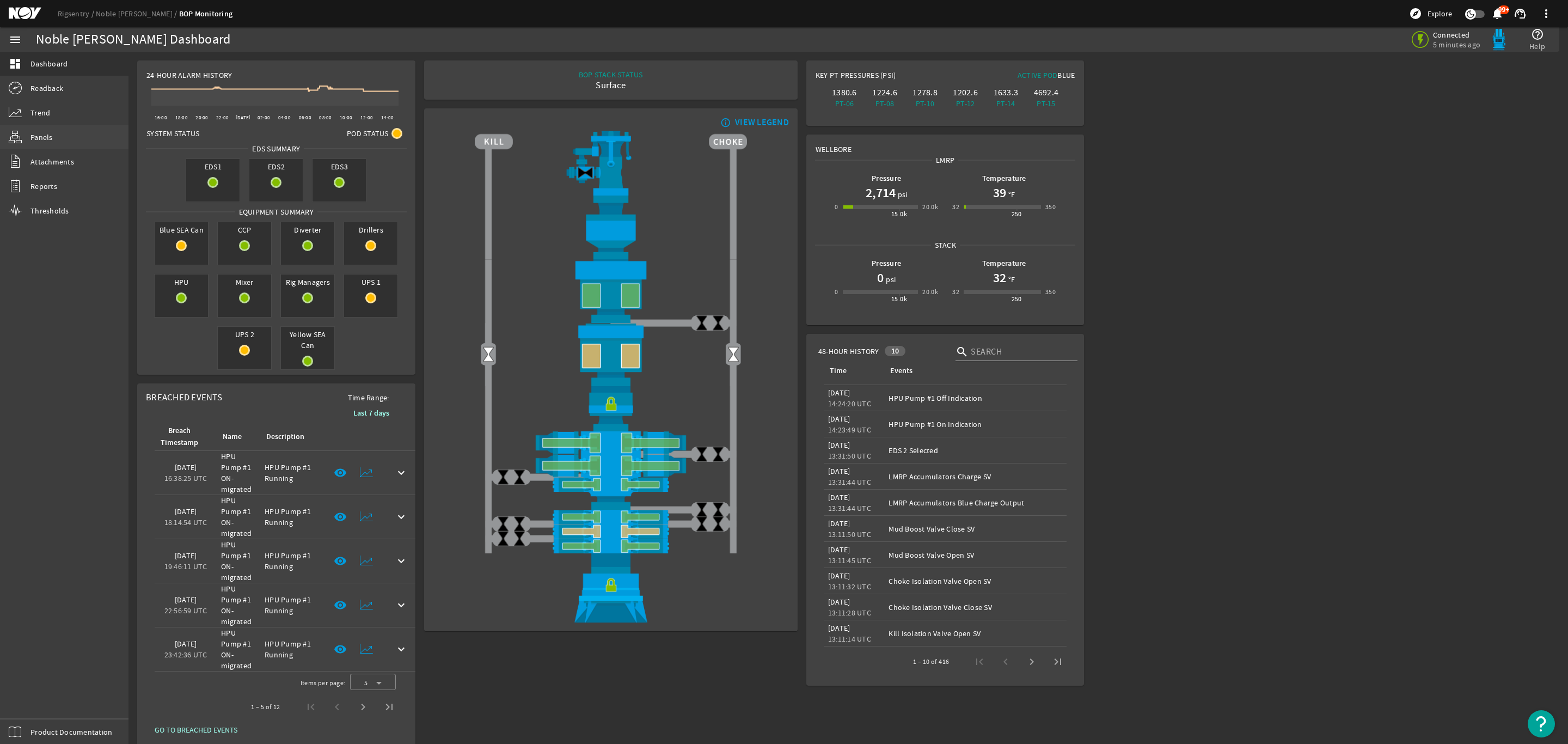
click at [46, 134] on span "Panels" at bounding box center [41, 137] width 23 height 11
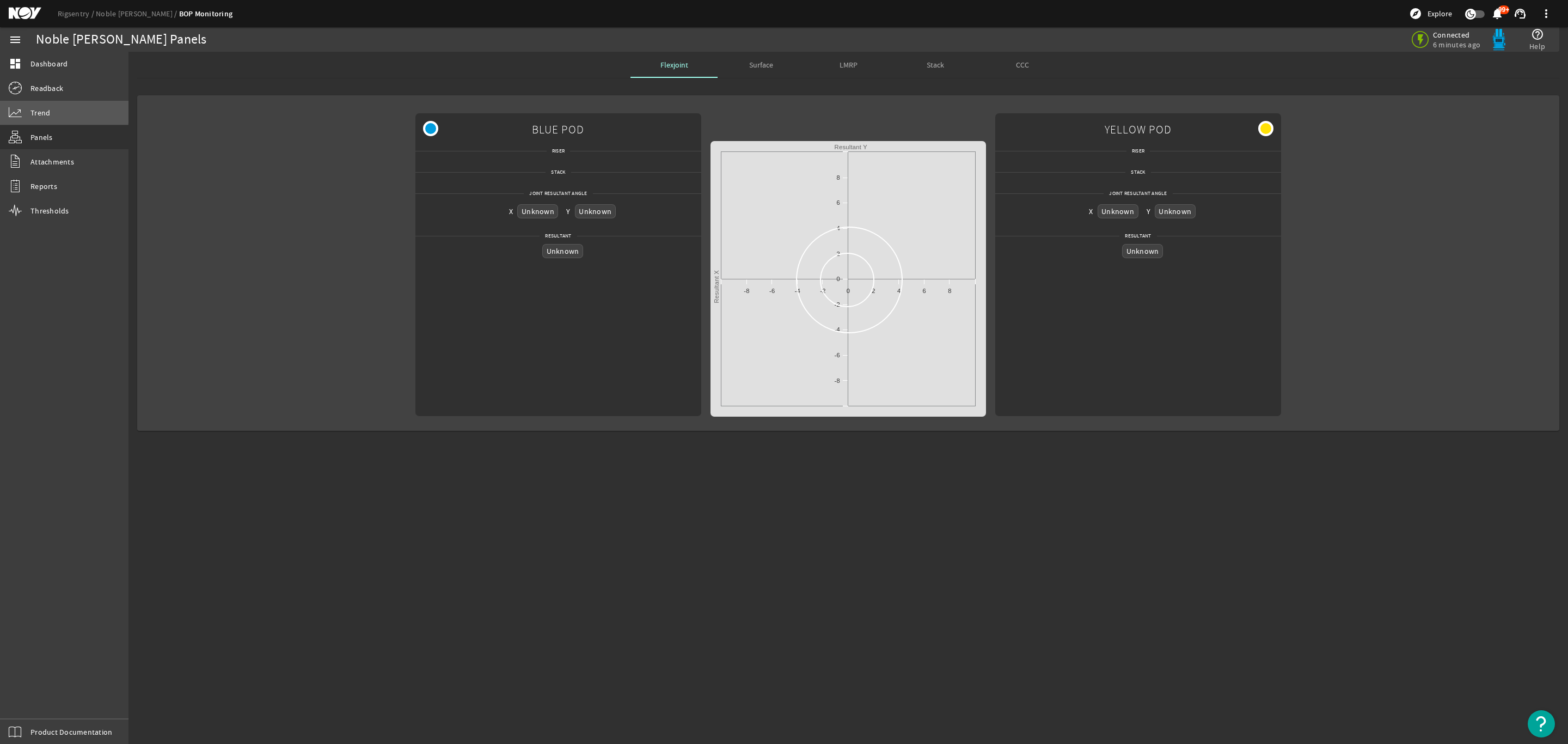
click at [38, 108] on span "Trend" at bounding box center [40, 113] width 19 height 11
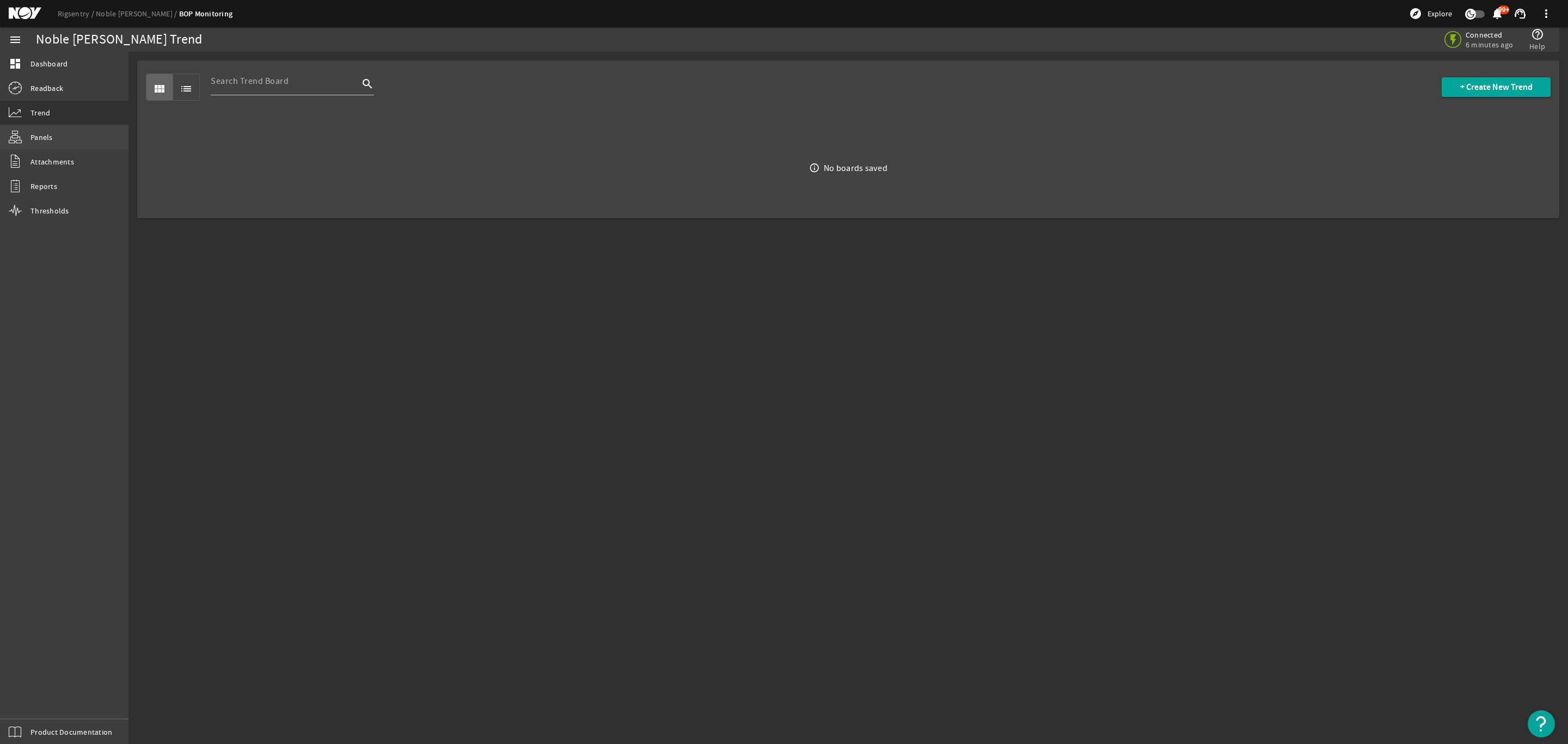
click at [43, 142] on span "Panels" at bounding box center [41, 137] width 23 height 11
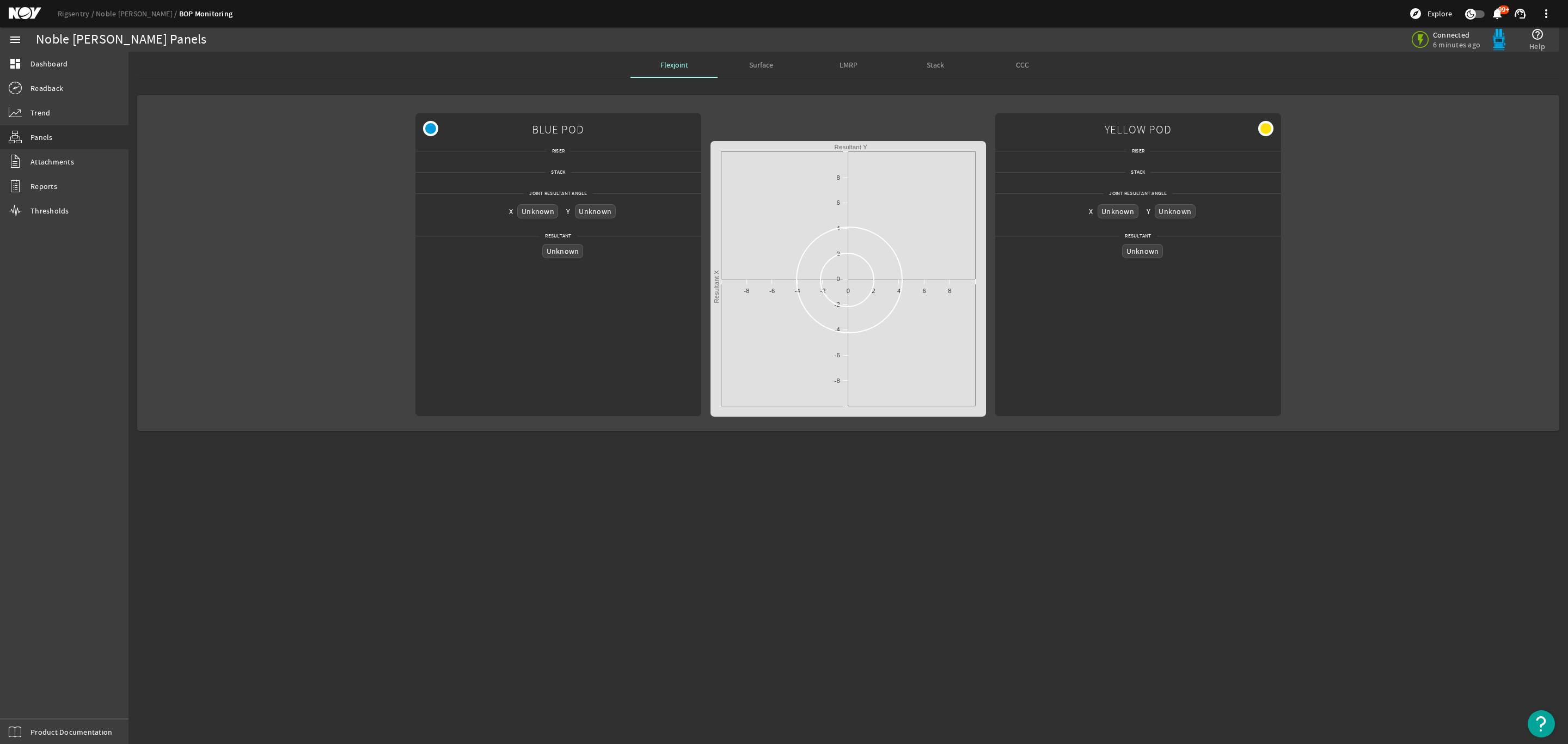
click at [766, 69] on span "Surface" at bounding box center [761, 65] width 24 height 26
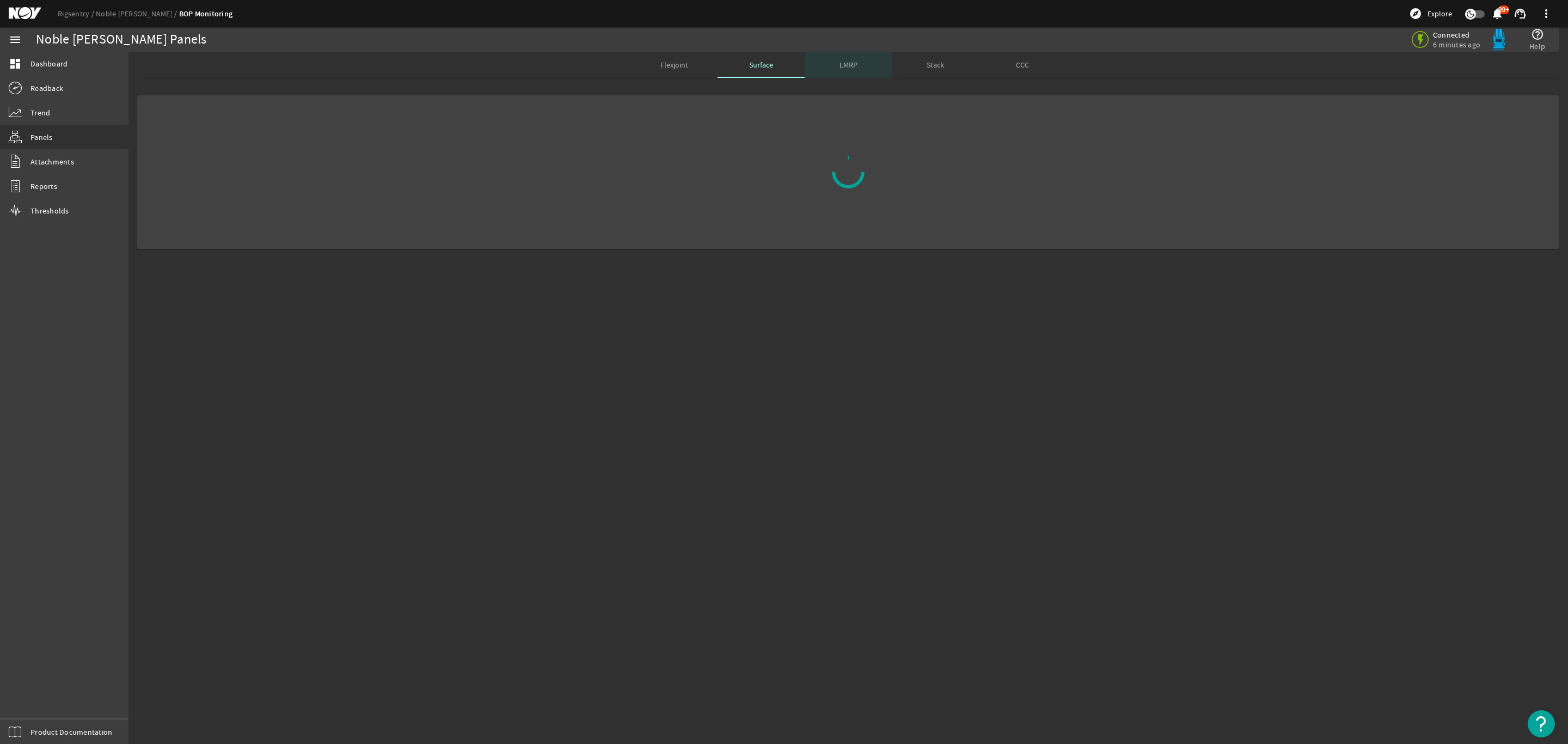
click at [845, 64] on span "LMRP" at bounding box center [849, 65] width 18 height 8
drag, startPoint x: 760, startPoint y: 65, endPoint x: 766, endPoint y: 64, distance: 6.1
click at [761, 64] on span "Surface" at bounding box center [761, 65] width 24 height 8
